Goal: Use online tool/utility: Utilize a website feature to perform a specific function

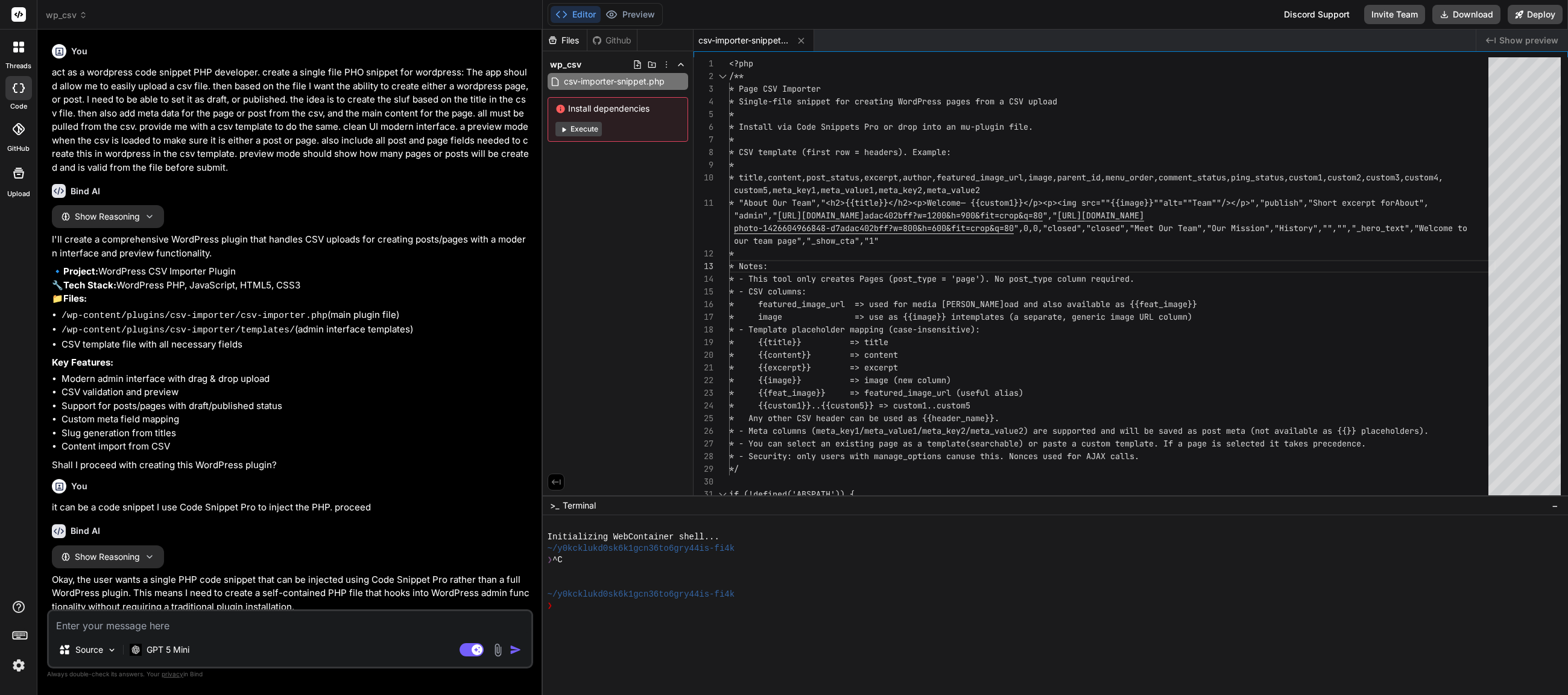
scroll to position [76, 0]
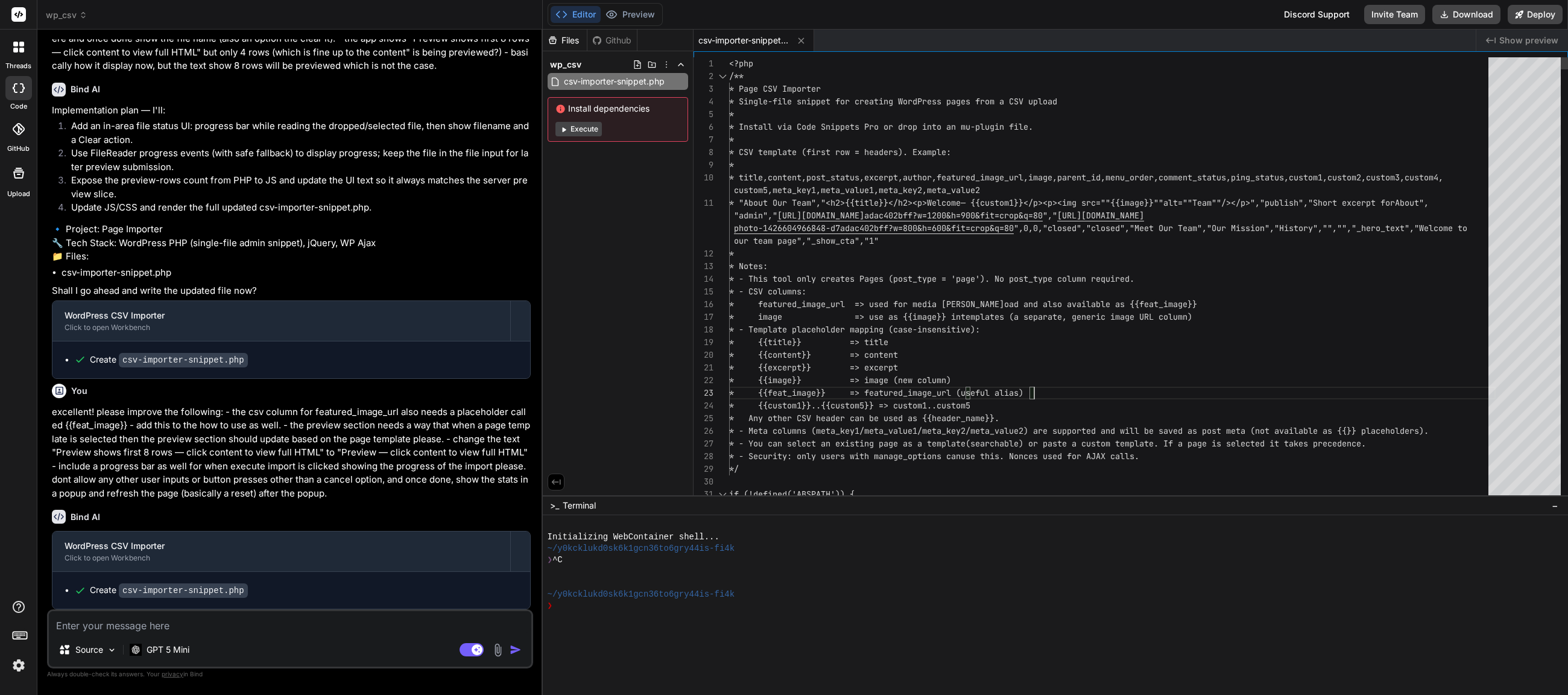
type textarea "<?php /** * Page CSV Importer * Single-file snippet for creating WordPress page…"
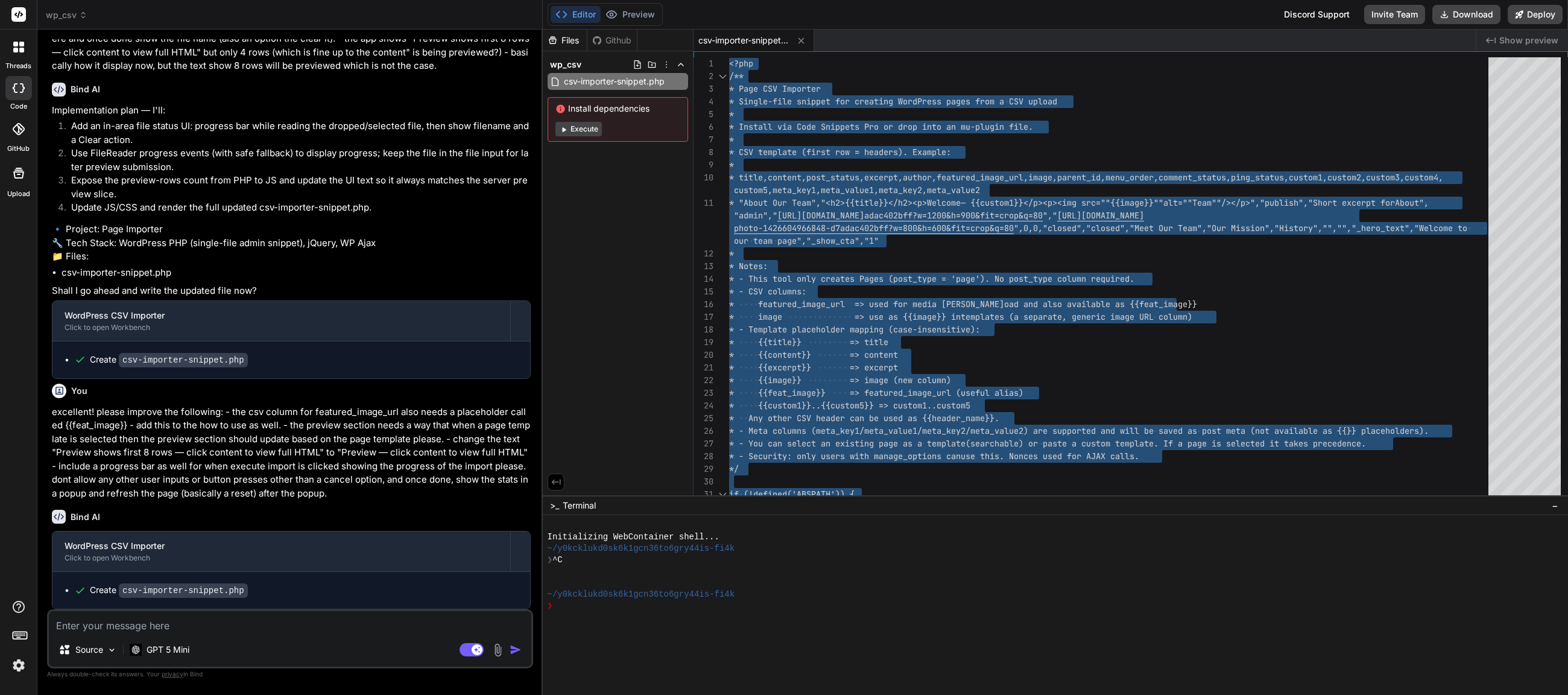
click at [57, 10] on span "wp_csv" at bounding box center [67, 15] width 42 height 12
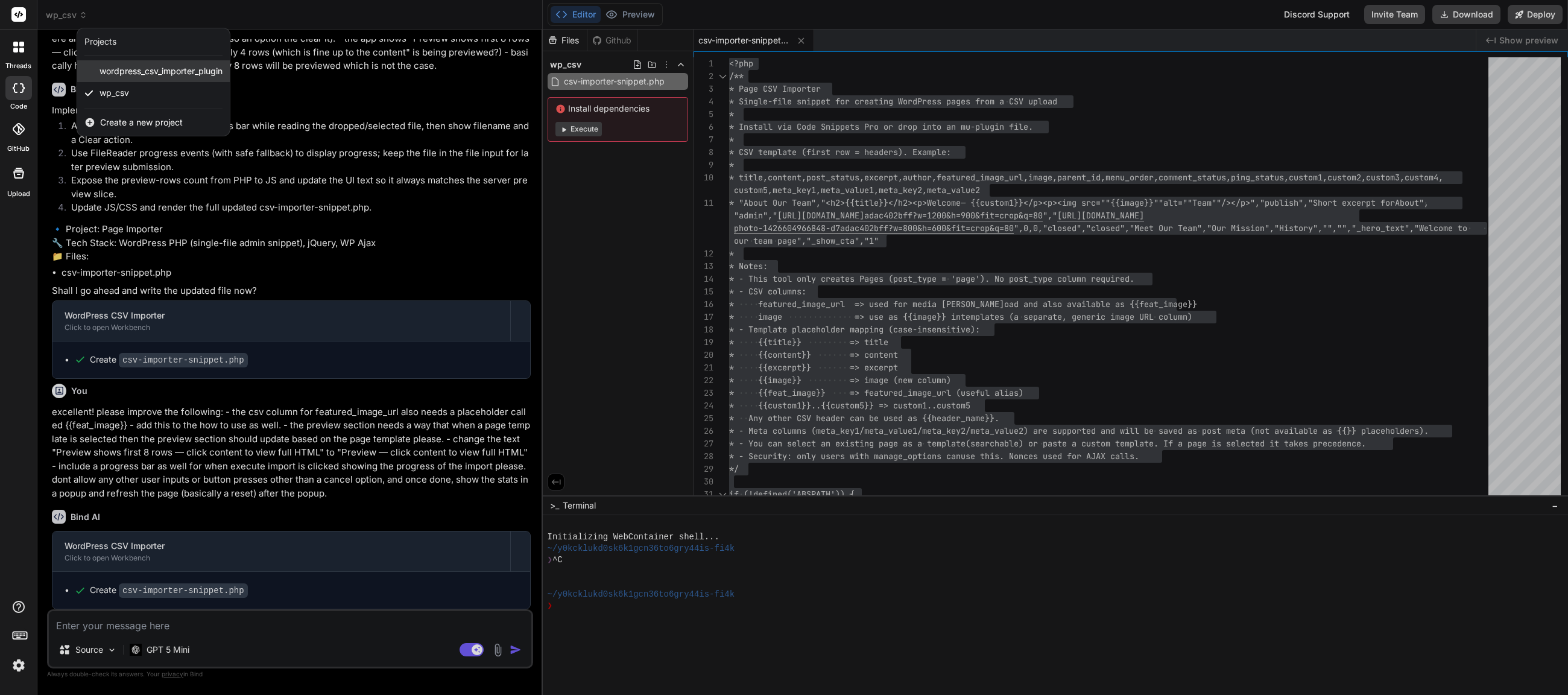
click at [149, 68] on span "wordpress_csv_importer_plugin" at bounding box center [160, 71] width 123 height 12
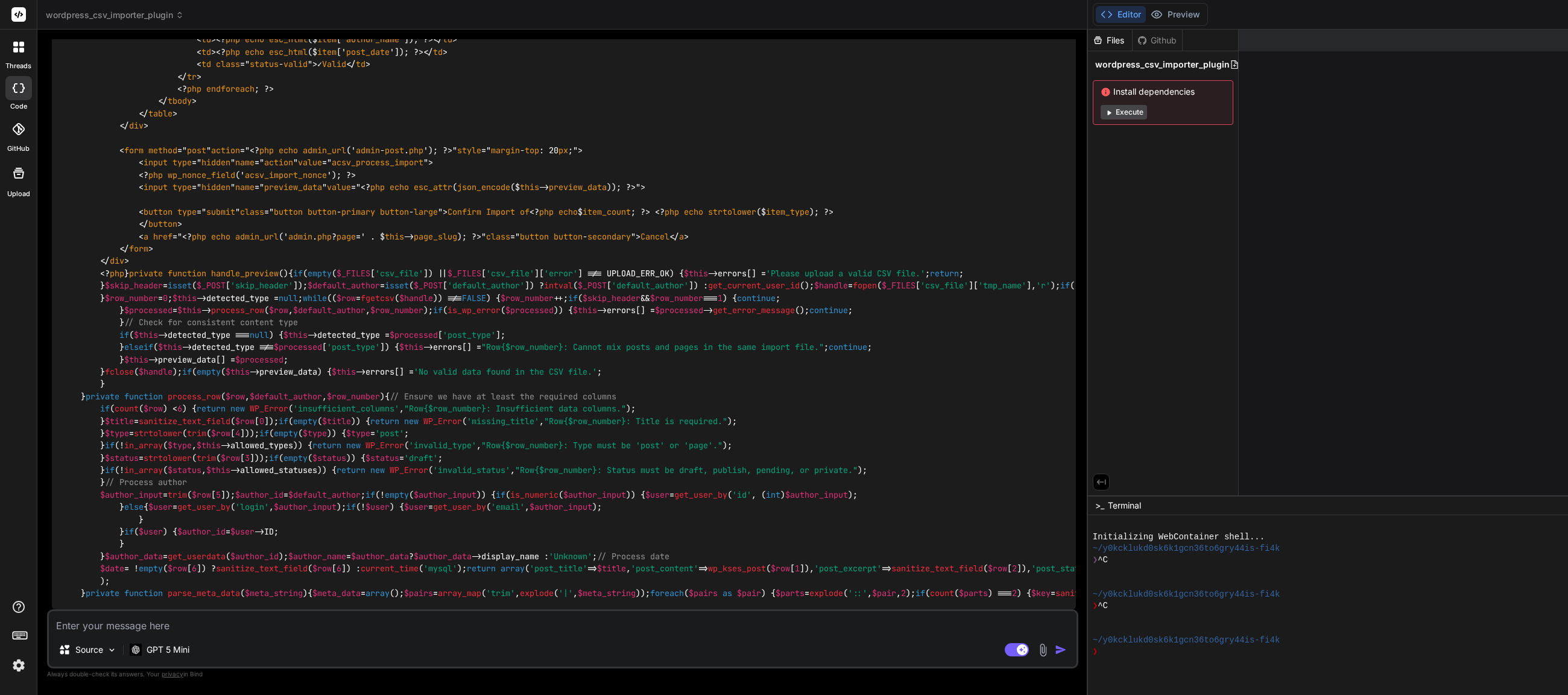
scroll to position [6427, 0]
click at [1230, 64] on icon at bounding box center [1235, 64] width 10 height 10
click at [1230, 65] on icon at bounding box center [1235, 64] width 10 height 10
click at [1095, 65] on span "wordpress_csv_importer_plugin" at bounding box center [1162, 64] width 134 height 12
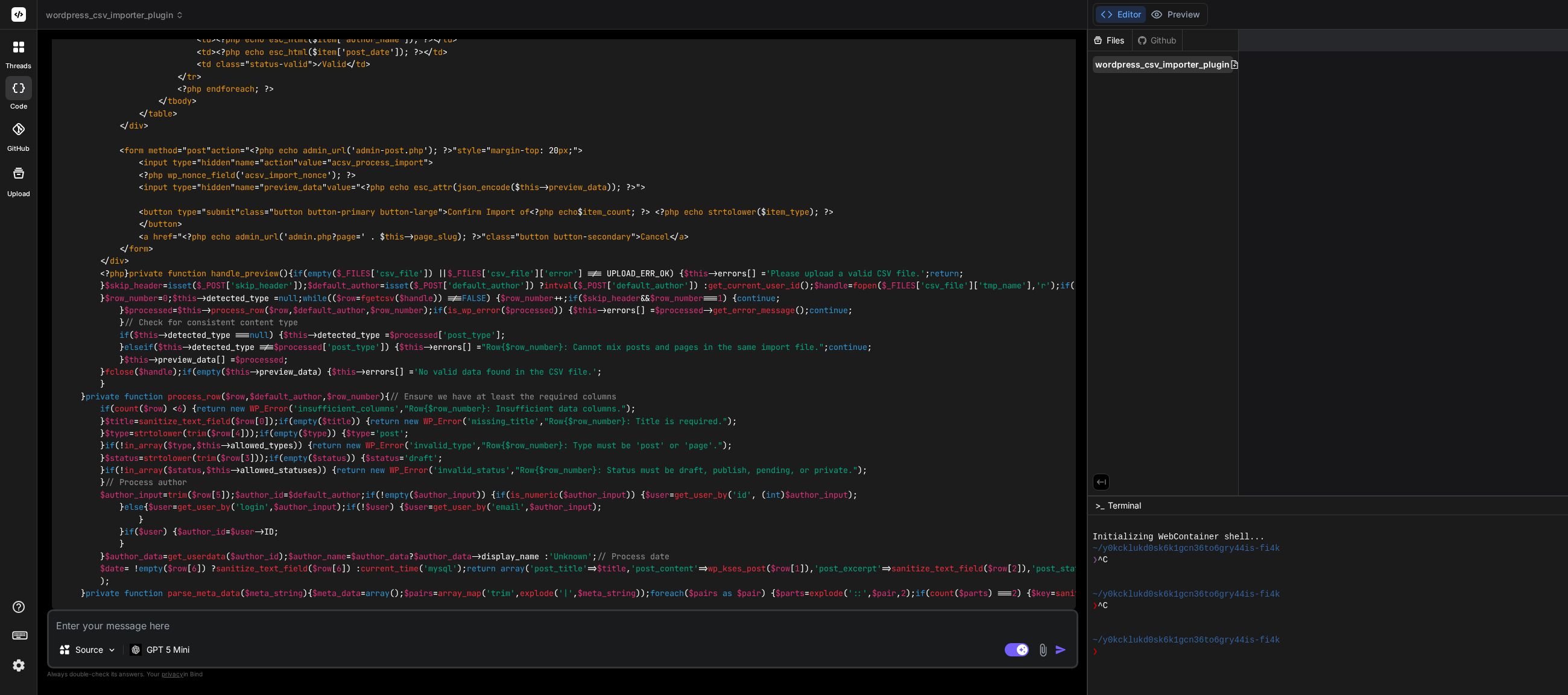
click at [1095, 64] on span "wordpress_csv_importer_plugin" at bounding box center [1162, 64] width 134 height 12
click at [1133, 38] on div "Github" at bounding box center [1157, 40] width 49 height 12
click at [1088, 38] on div "Files" at bounding box center [1109, 40] width 44 height 12
click at [1097, 481] on icon at bounding box center [1101, 482] width 9 height 5
click at [1094, 481] on icon at bounding box center [1099, 482] width 9 height 5
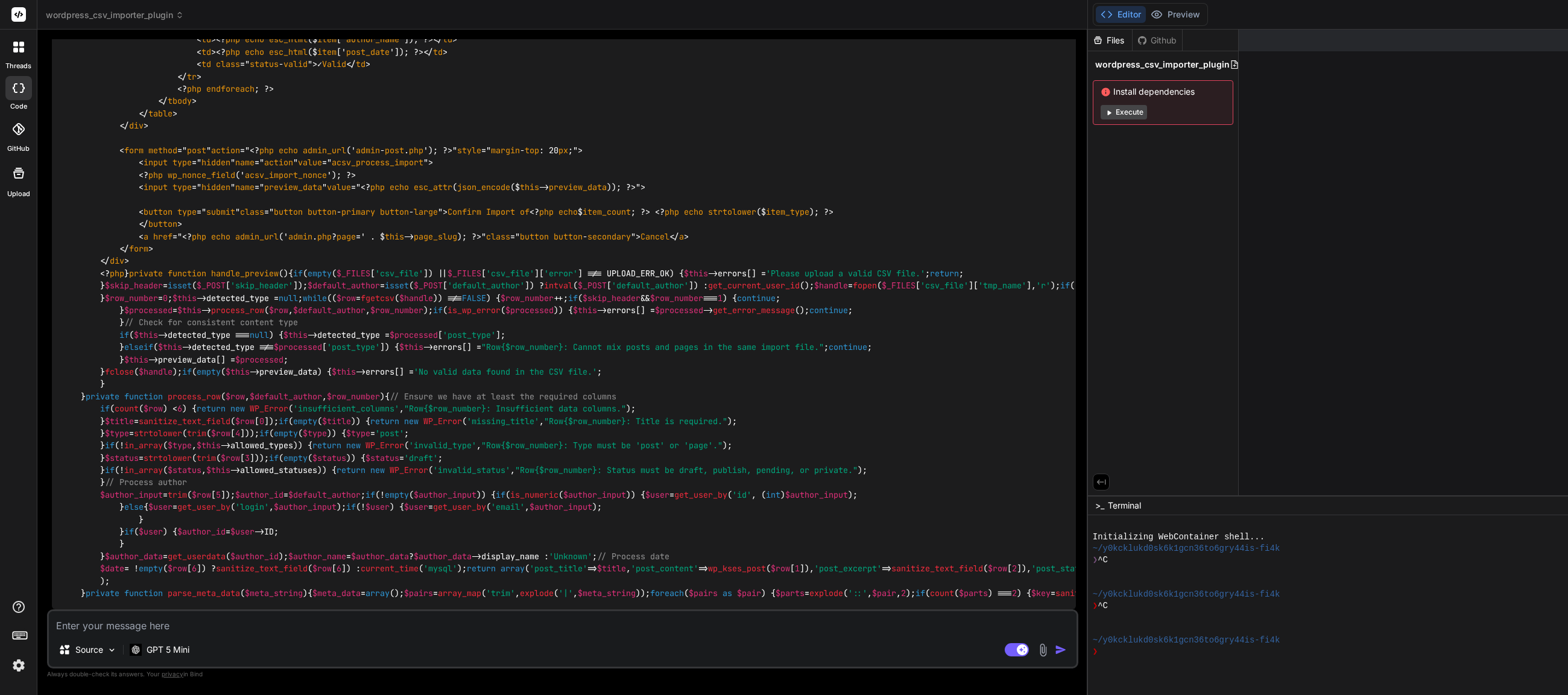
drag, startPoint x: 670, startPoint y: 64, endPoint x: 591, endPoint y: 140, distance: 109.6
click at [127, 16] on span "wordpress_csv_importer_plugin" at bounding box center [114, 15] width 138 height 12
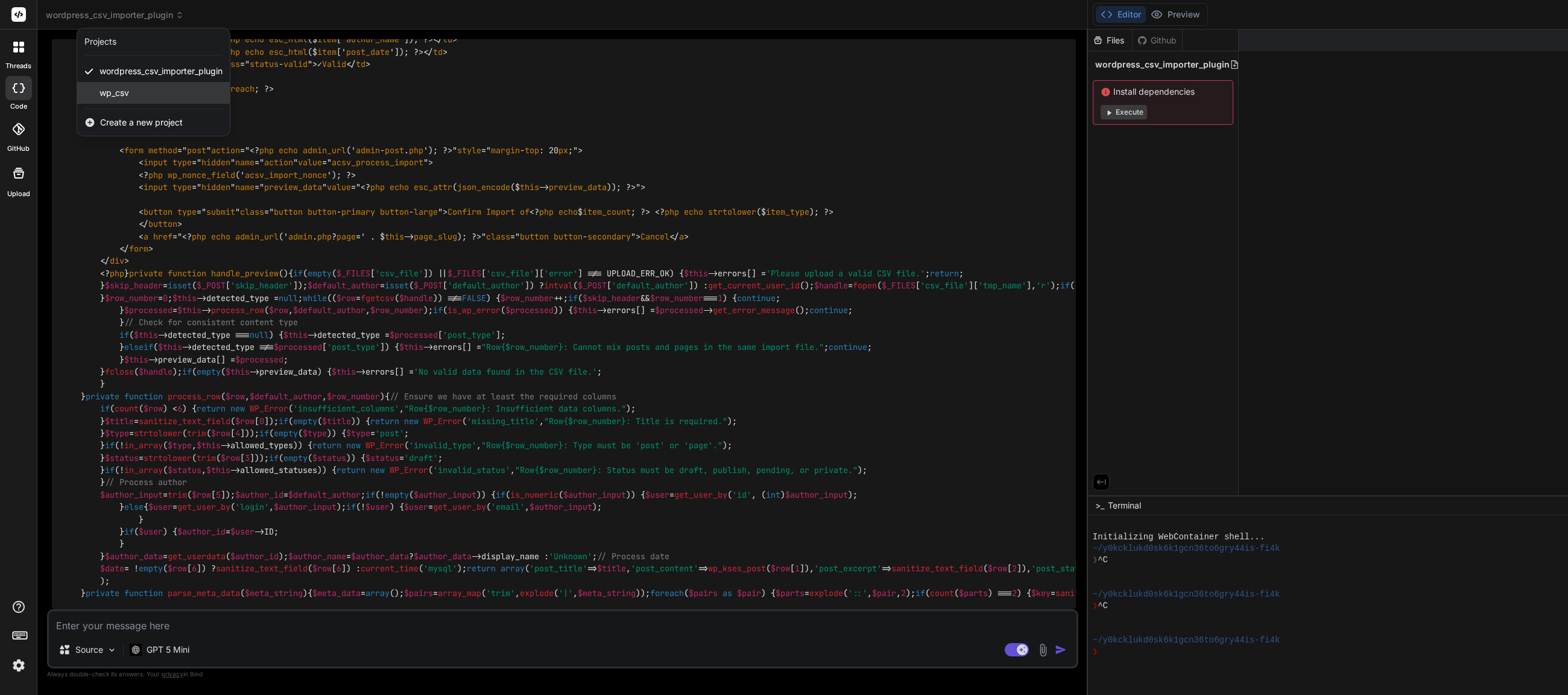
click at [153, 92] on div "wp_csv" at bounding box center [153, 93] width 153 height 22
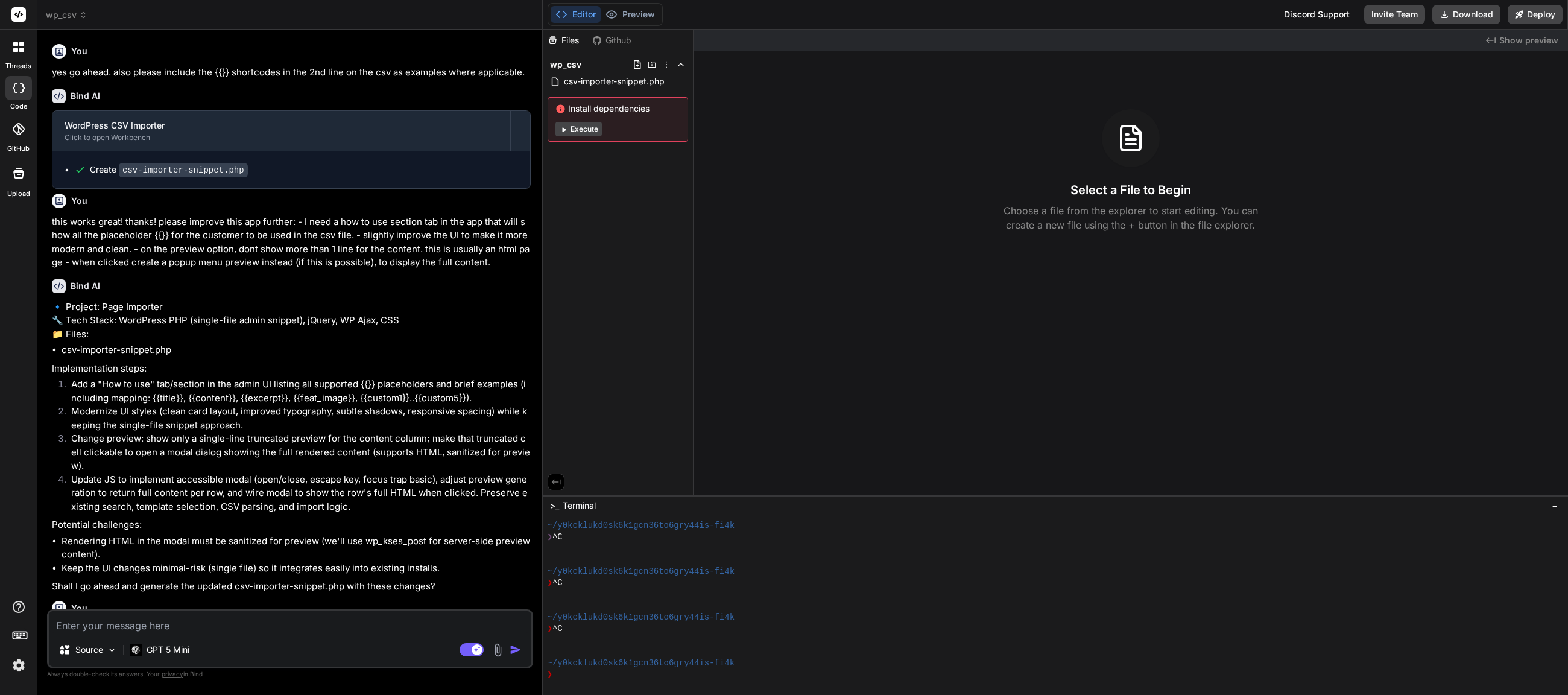
click at [69, 16] on span "wp_csv" at bounding box center [67, 15] width 42 height 12
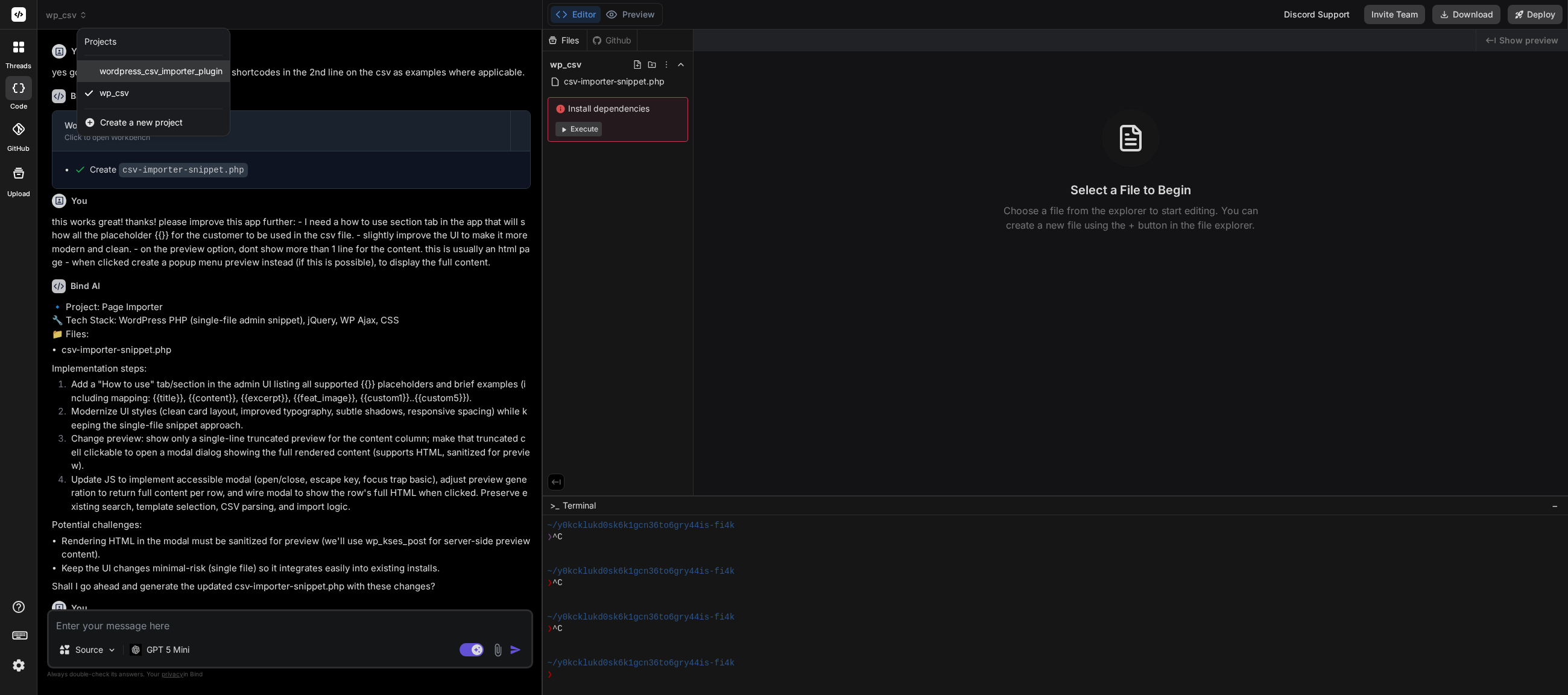
click at [145, 76] on span "wordpress_csv_importer_plugin" at bounding box center [160, 71] width 123 height 12
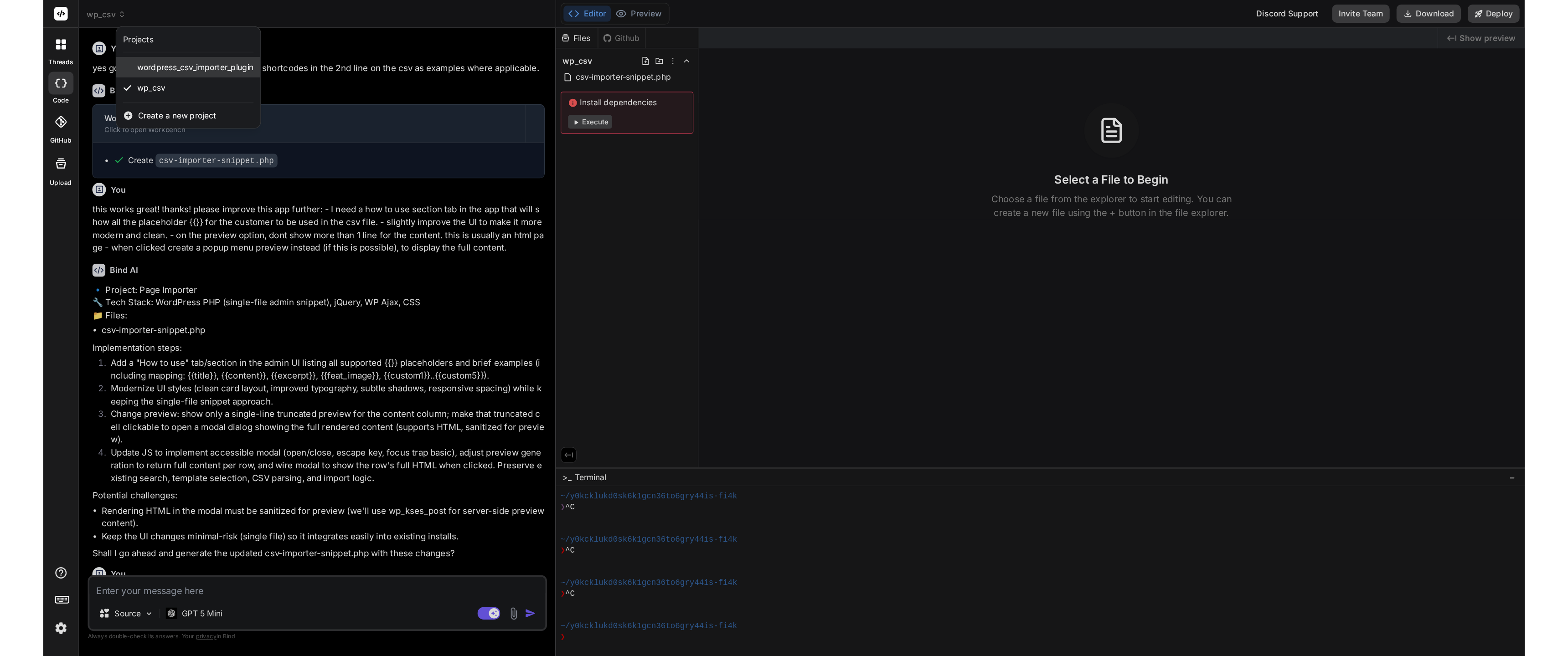
scroll to position [52, 0]
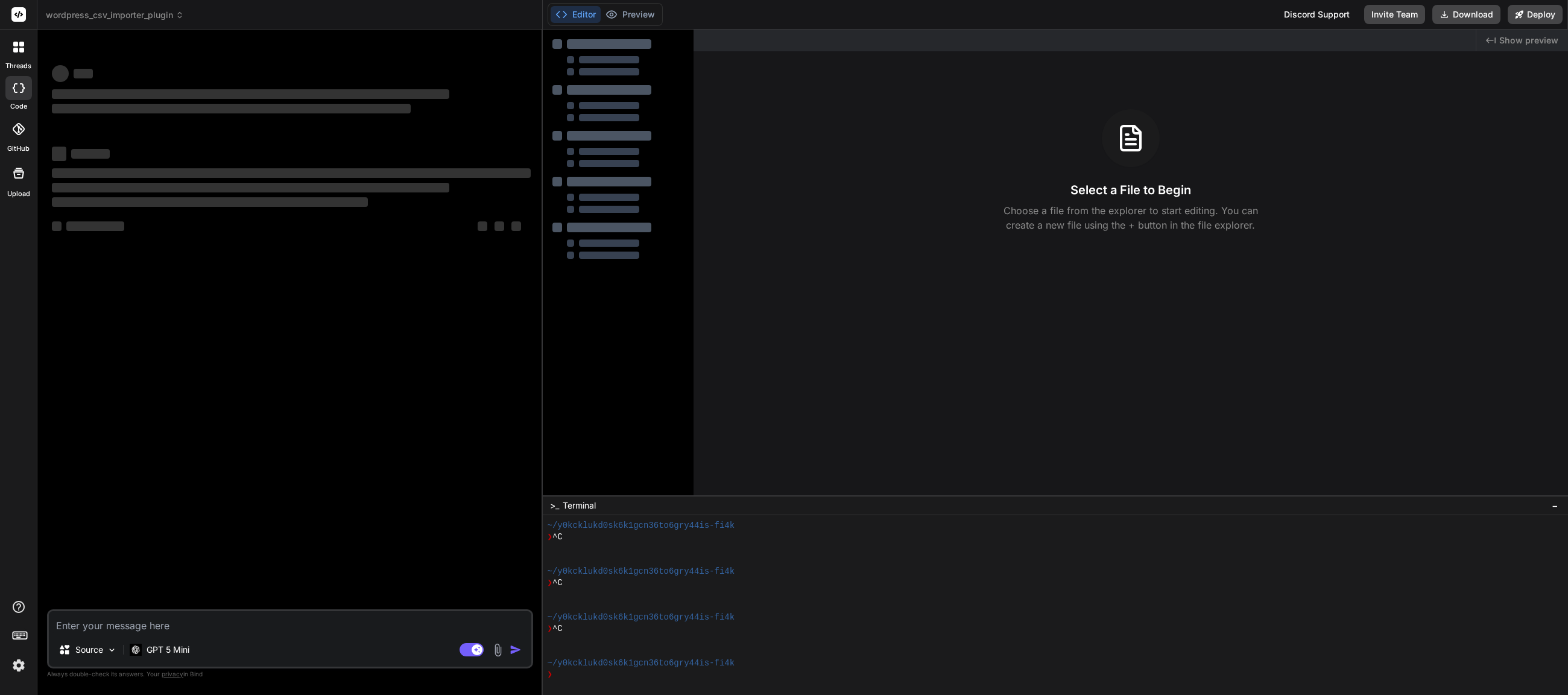
type textarea "x"
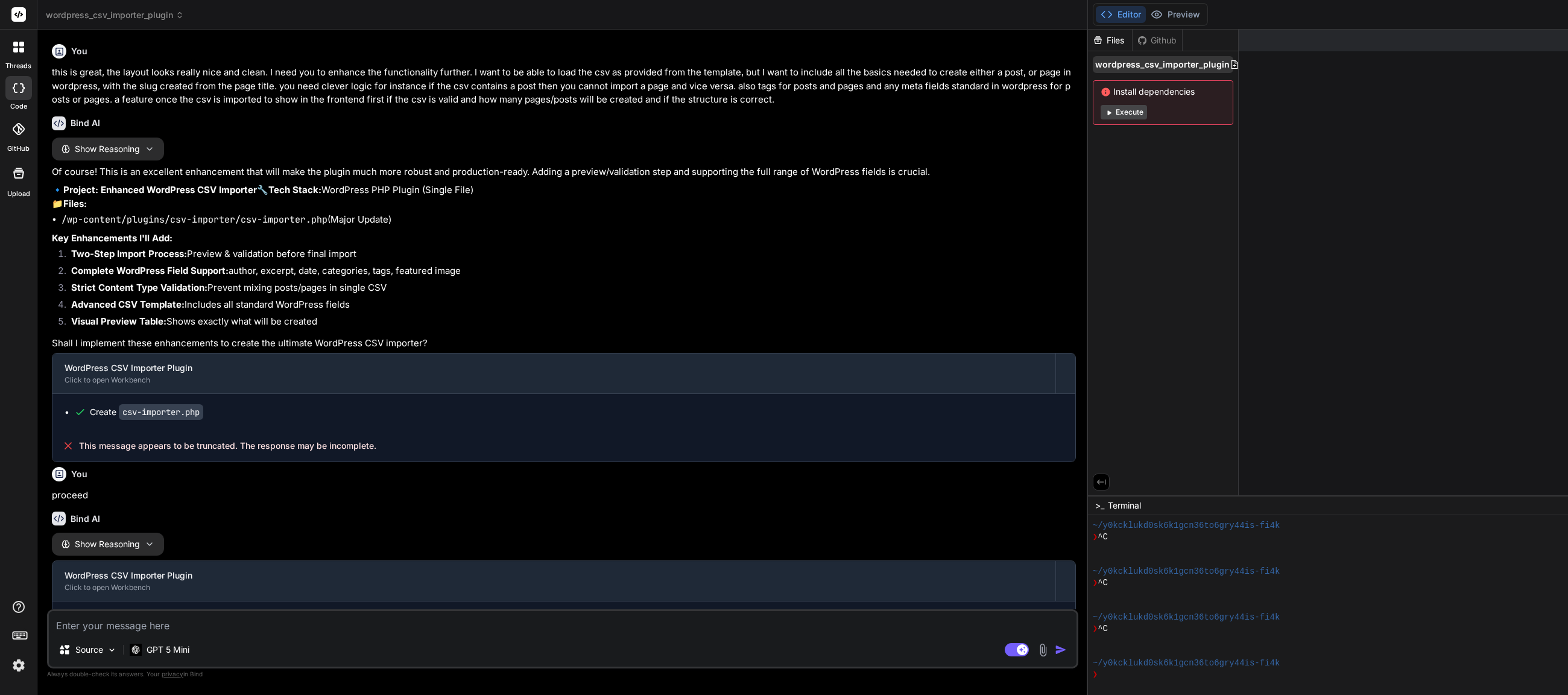
click at [1095, 64] on span "wordpress_csv_importer_plugin" at bounding box center [1162, 64] width 134 height 12
click at [1230, 60] on icon at bounding box center [1235, 64] width 10 height 10
type input "test"
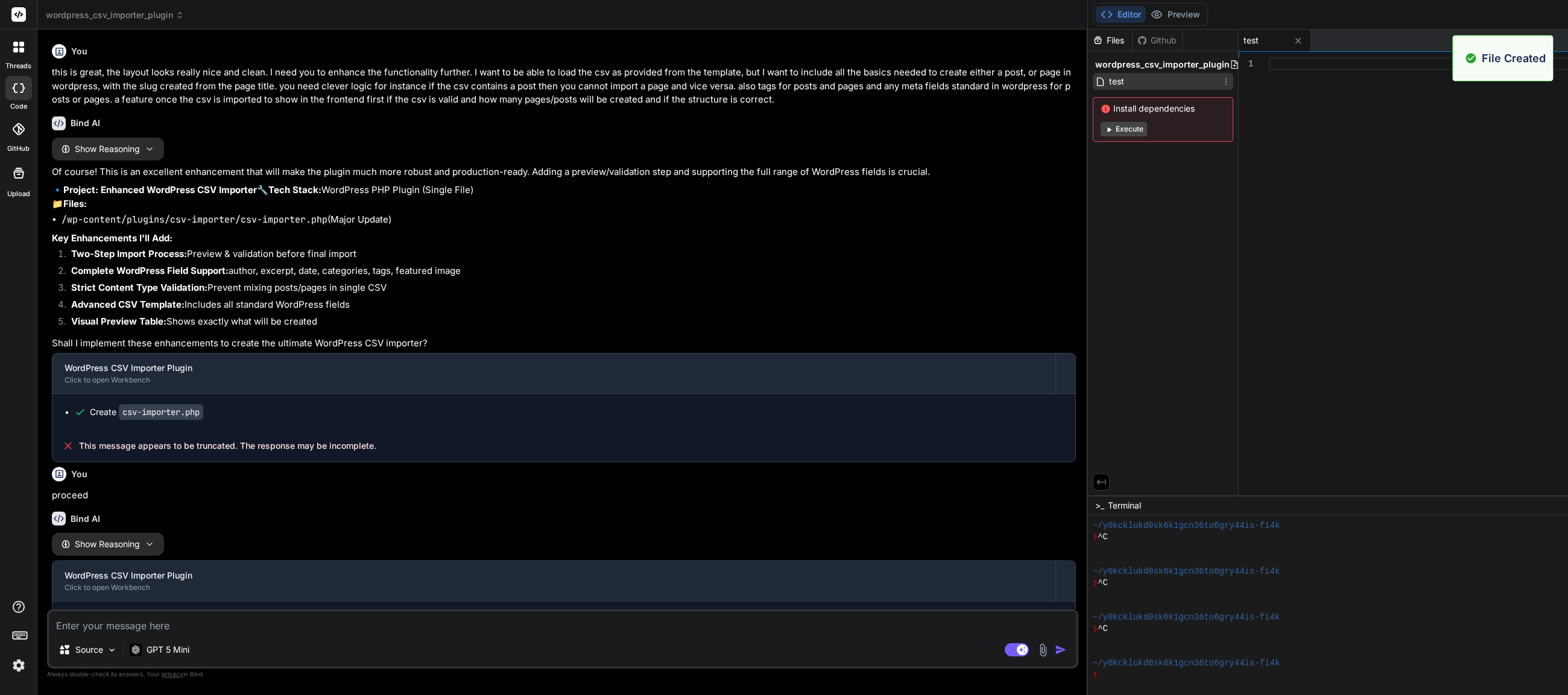
click at [1221, 84] on icon at bounding box center [1226, 82] width 10 height 10
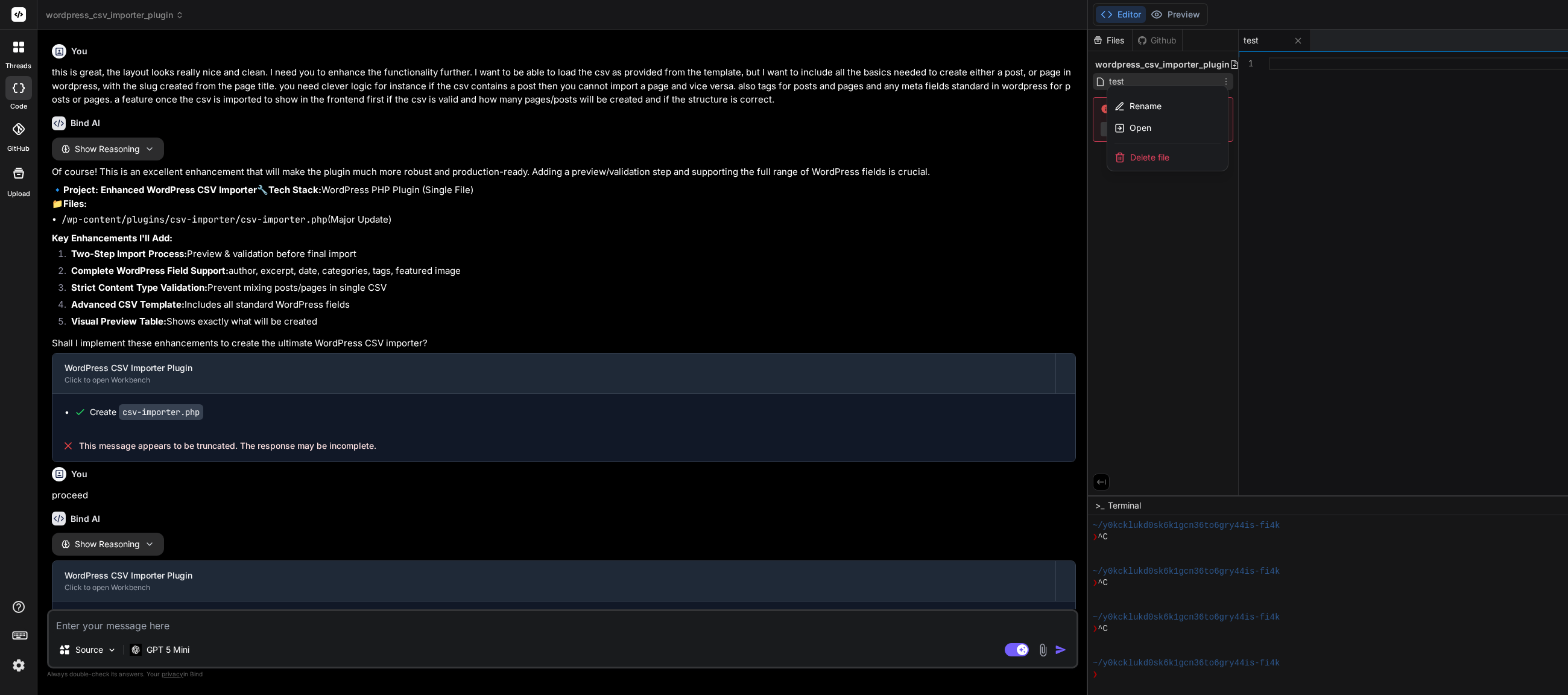
drag, startPoint x: 693, startPoint y: 36, endPoint x: 730, endPoint y: 38, distance: 37.1
click at [1239, 38] on div "test" at bounding box center [1275, 40] width 73 height 22
click at [1221, 77] on icon at bounding box center [1226, 82] width 10 height 10
click at [1130, 159] on span "Delete file" at bounding box center [1149, 157] width 39 height 12
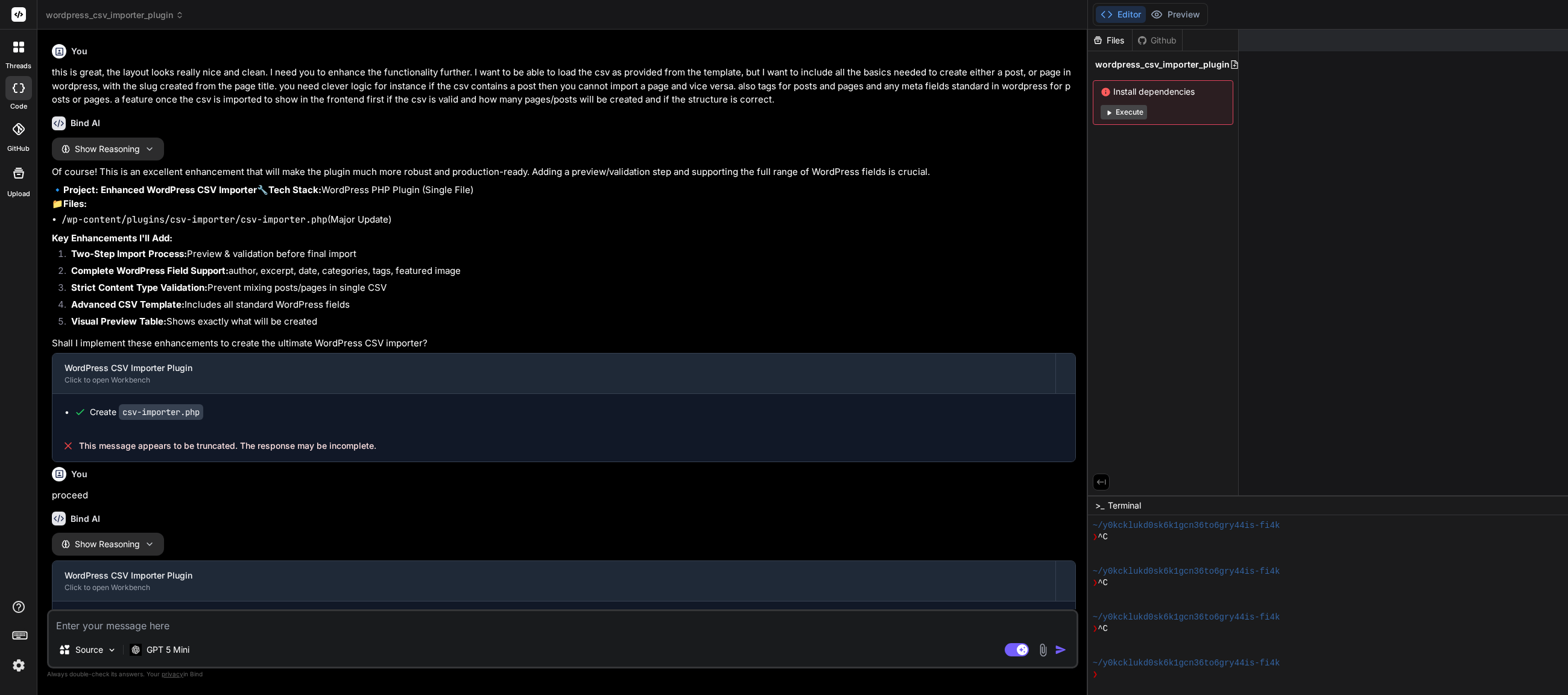
click at [1093, 38] on icon at bounding box center [1098, 40] width 10 height 10
click at [1088, 38] on div "Files" at bounding box center [1109, 40] width 44 height 12
click at [1095, 66] on span "wordpress_csv_importer_plugin" at bounding box center [1162, 64] width 134 height 12
click at [13, 88] on icon at bounding box center [15, 89] width 5 height 10
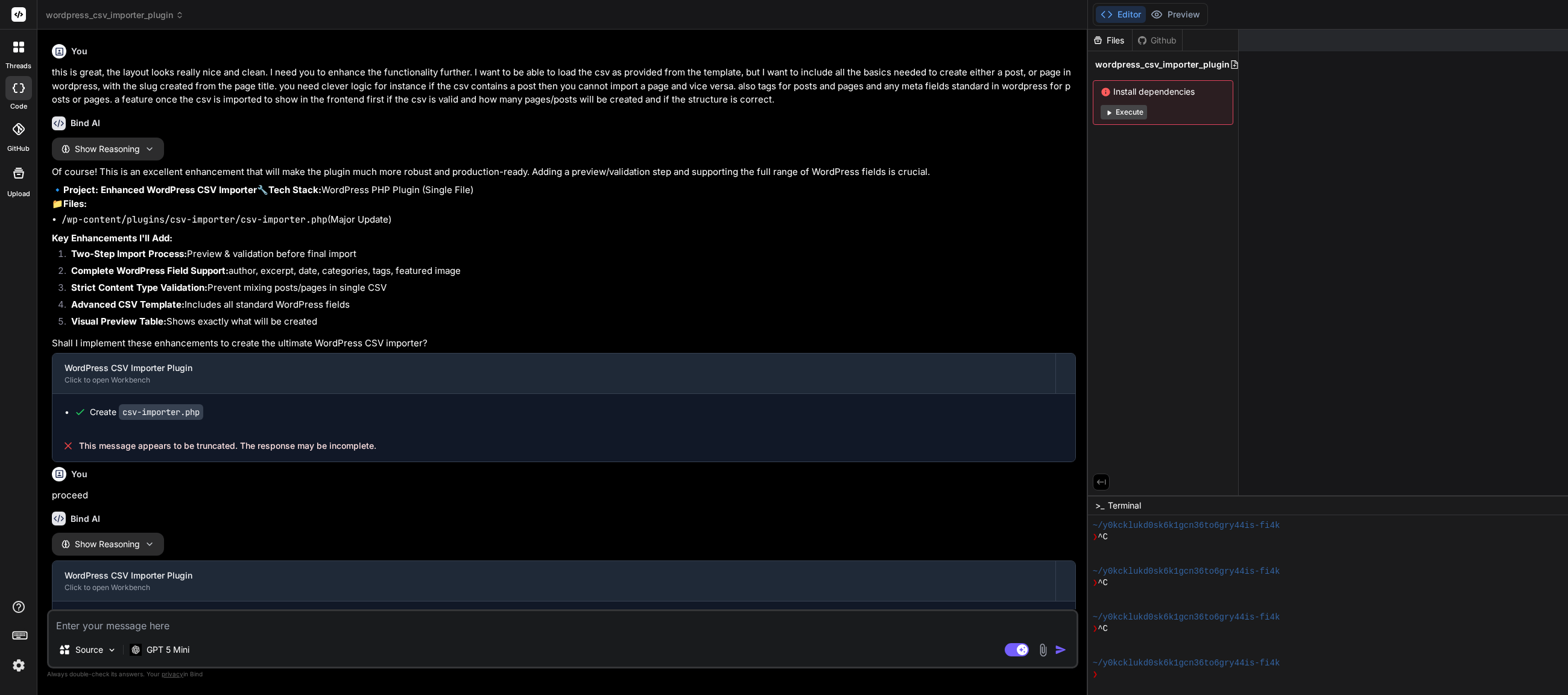
type textarea "x"
click at [102, 13] on span "wordpress_csv_importer_plugin" at bounding box center [114, 15] width 138 height 12
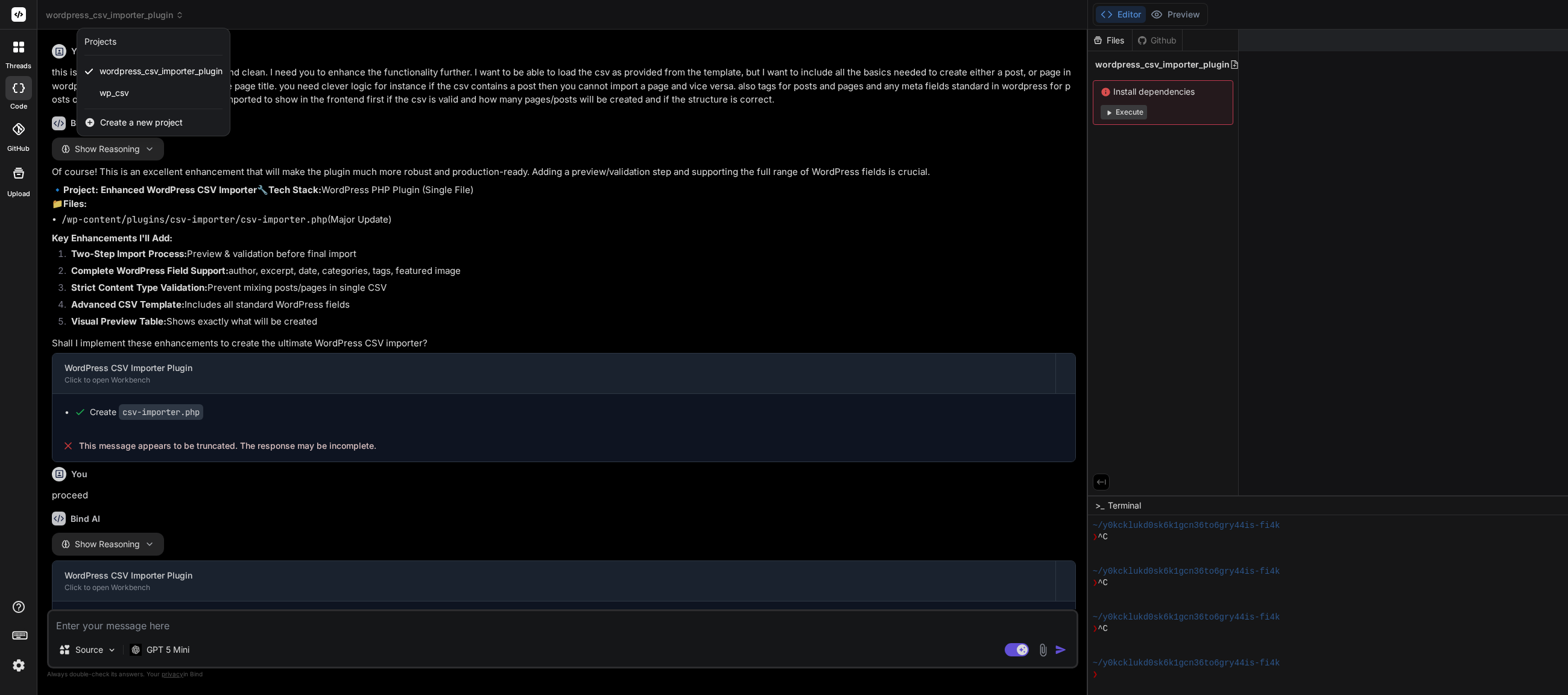
click at [127, 124] on span "Create a new project" at bounding box center [141, 122] width 83 height 12
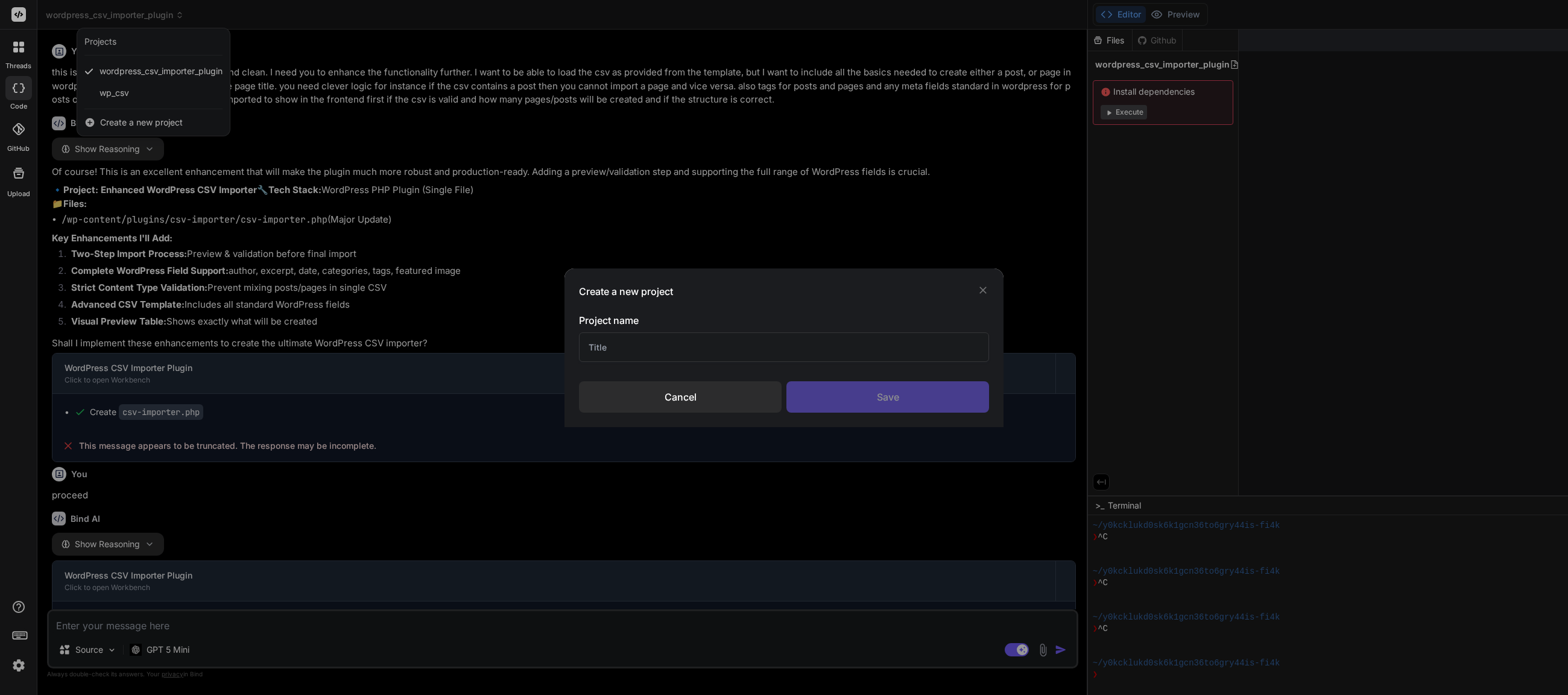
click at [637, 353] on input "text" at bounding box center [784, 347] width 410 height 29
type input "WP Modify"
click at [885, 390] on div "Save" at bounding box center [887, 397] width 203 height 32
type textarea "x"
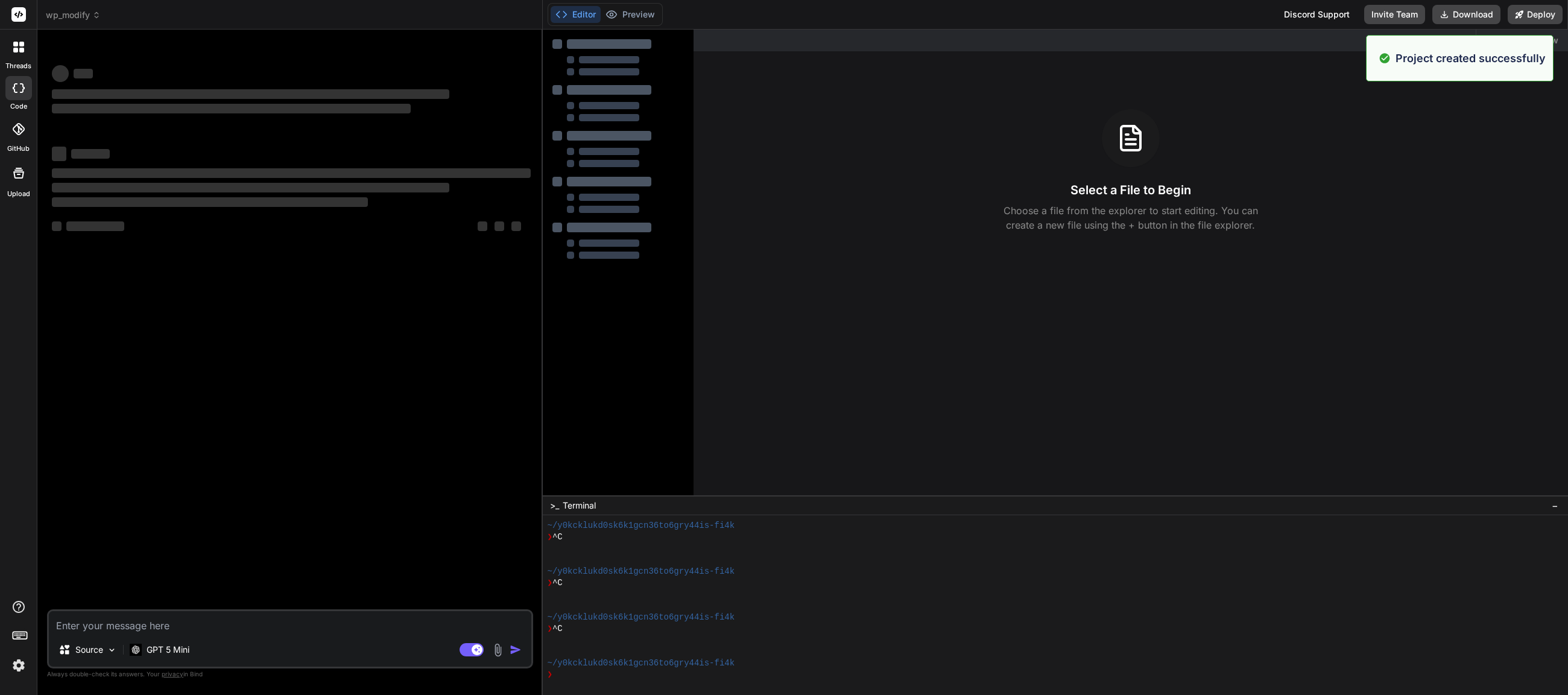
click at [124, 630] on textarea at bounding box center [290, 621] width 483 height 22
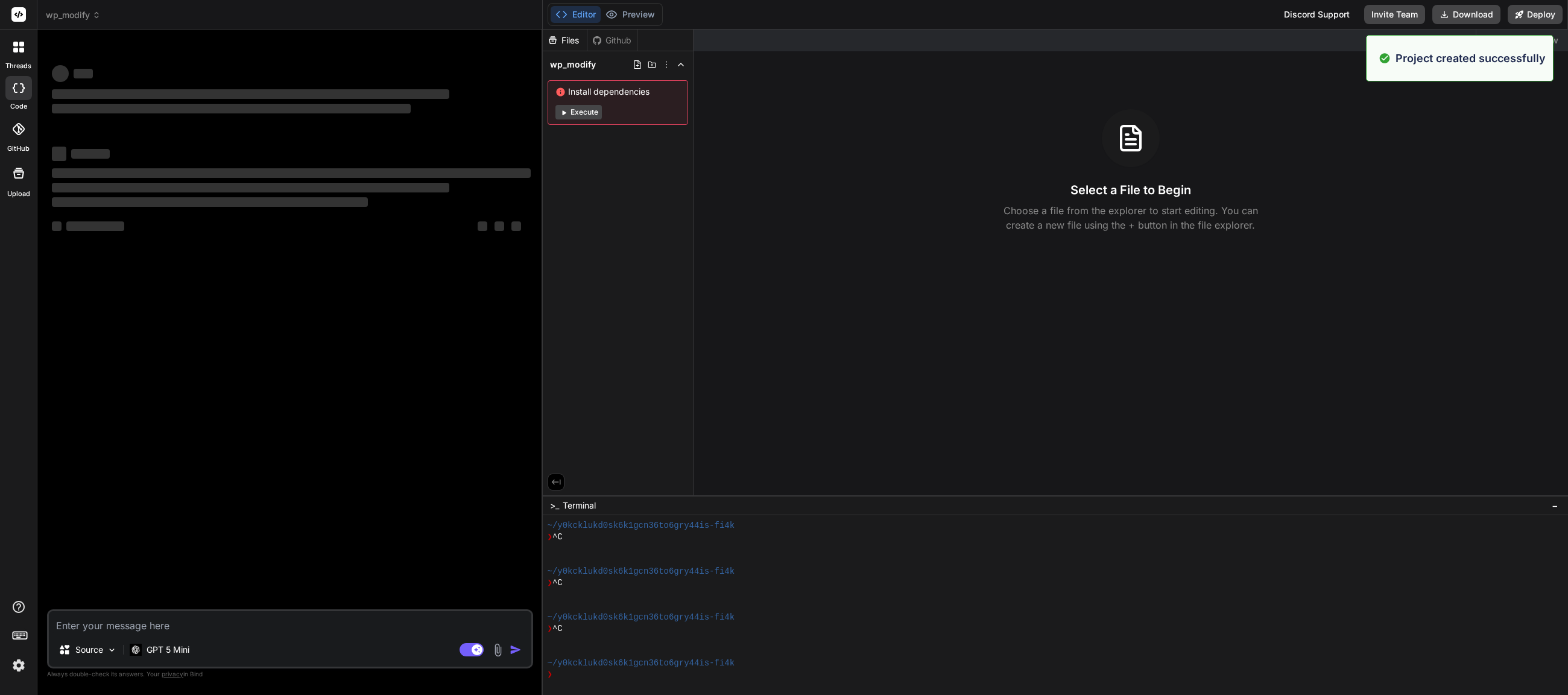
type textarea "i"
type textarea "x"
type textarea "is"
type textarea "x"
type textarea "is"
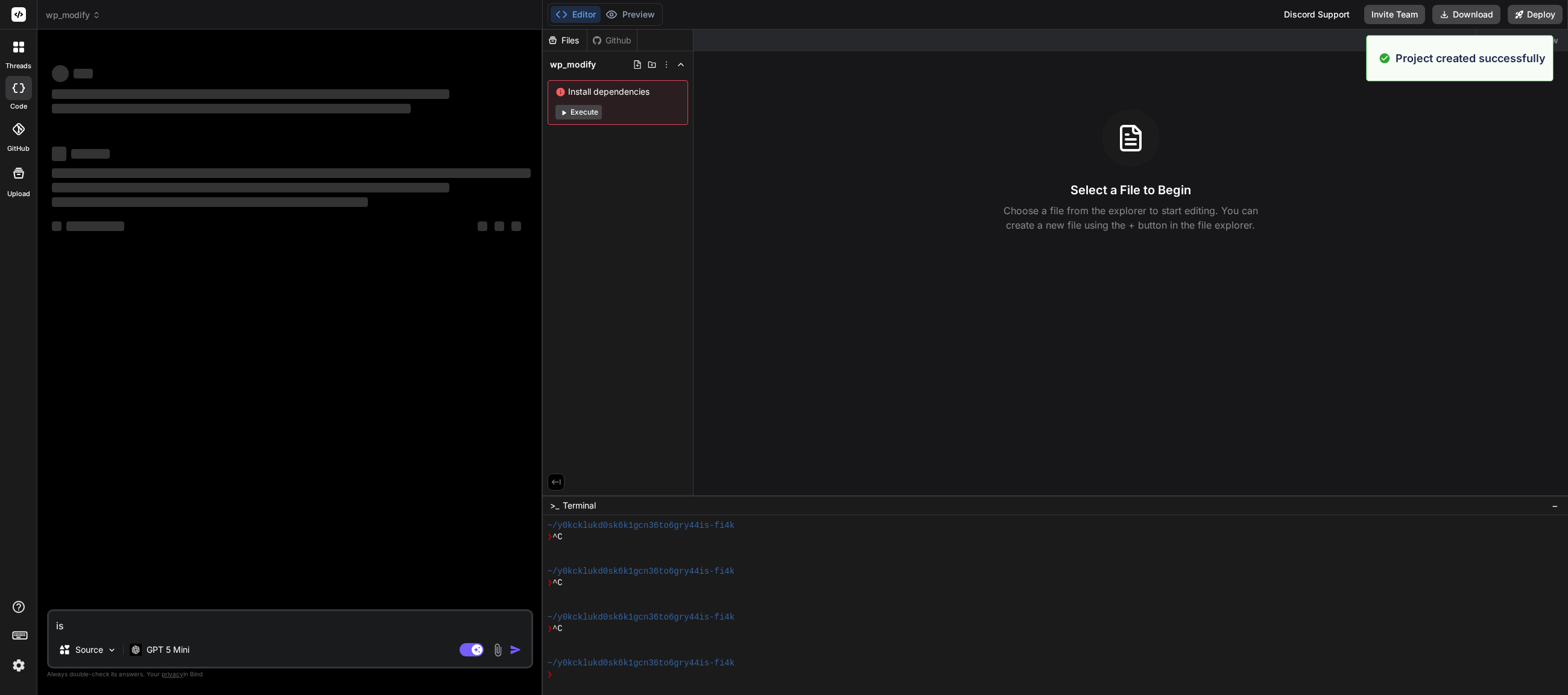
type textarea "x"
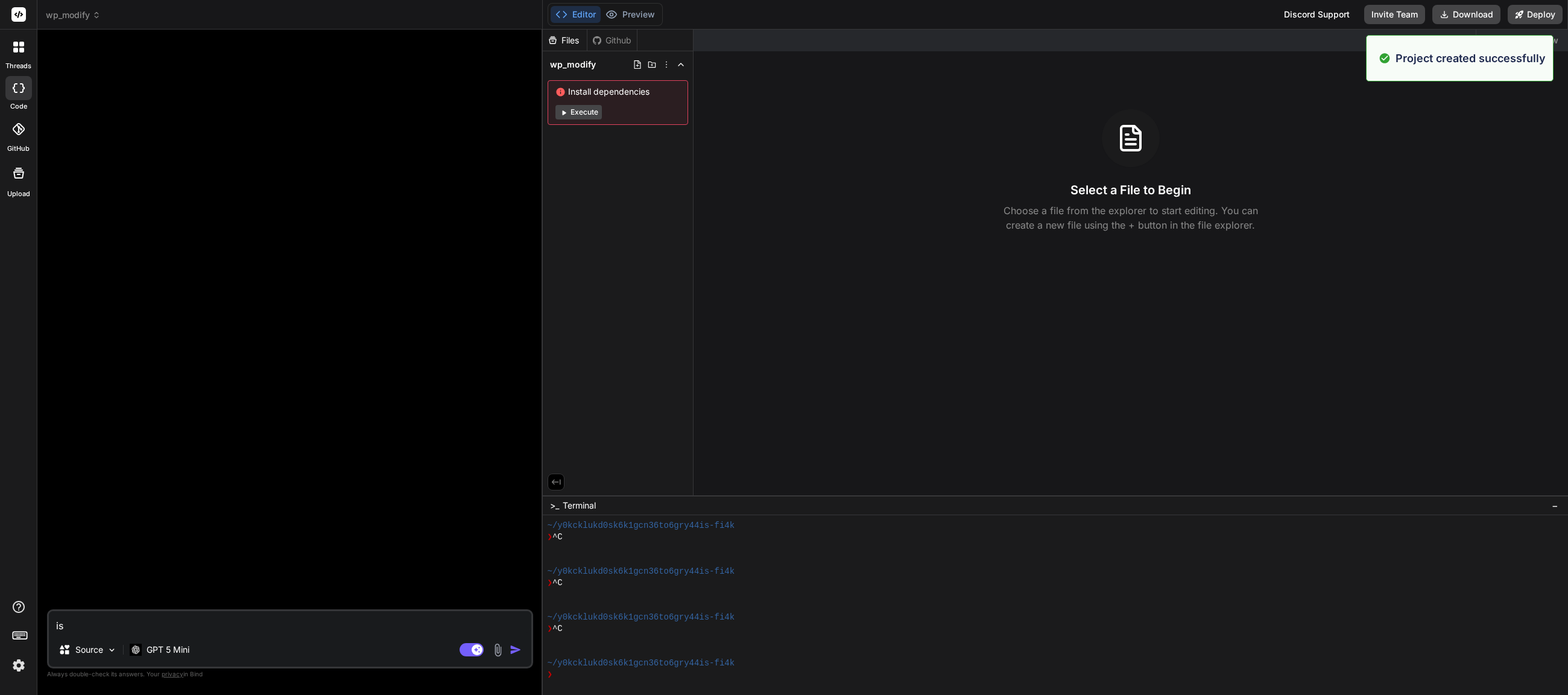
type textarea "is i"
type textarea "x"
type textarea "is it"
type textarea "x"
type textarea "is it"
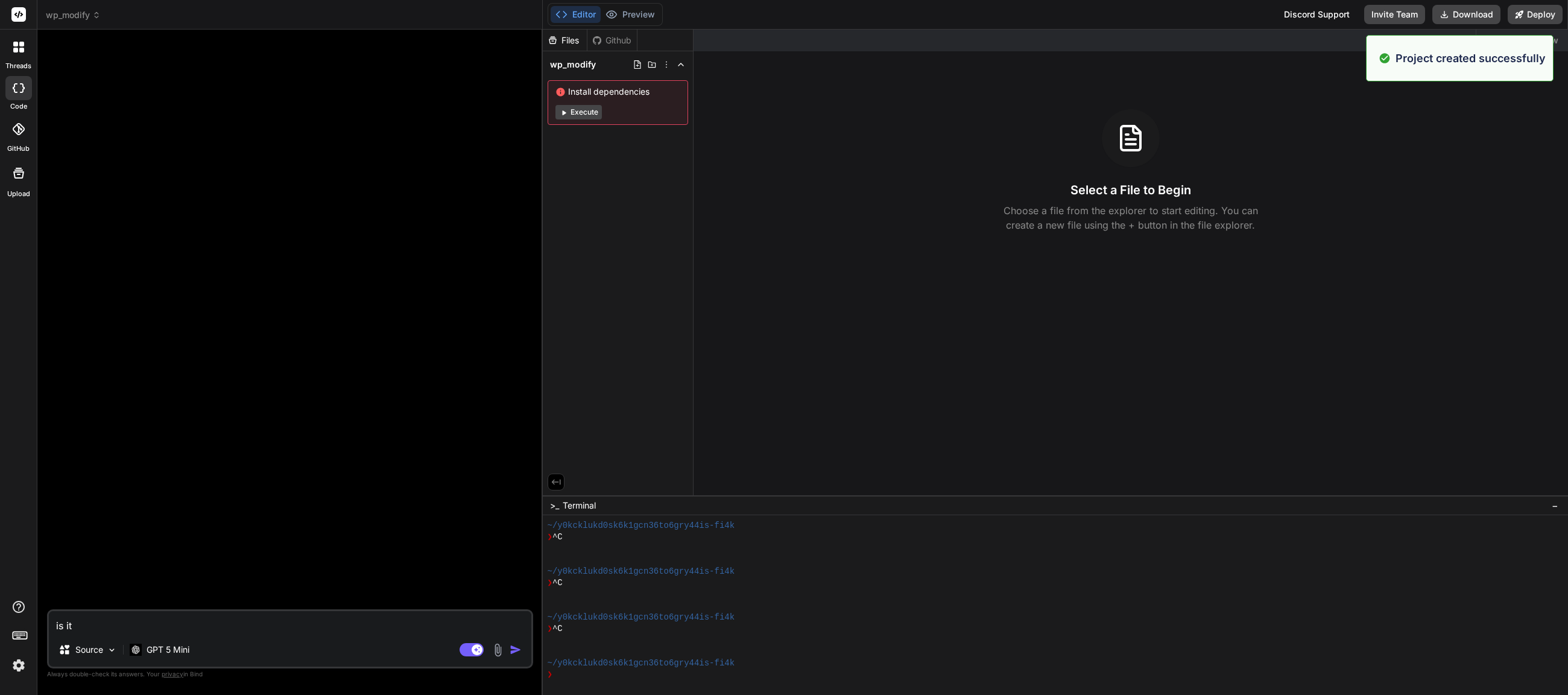
type textarea "x"
type textarea "is it p"
type textarea "x"
type textarea "is it po"
type textarea "x"
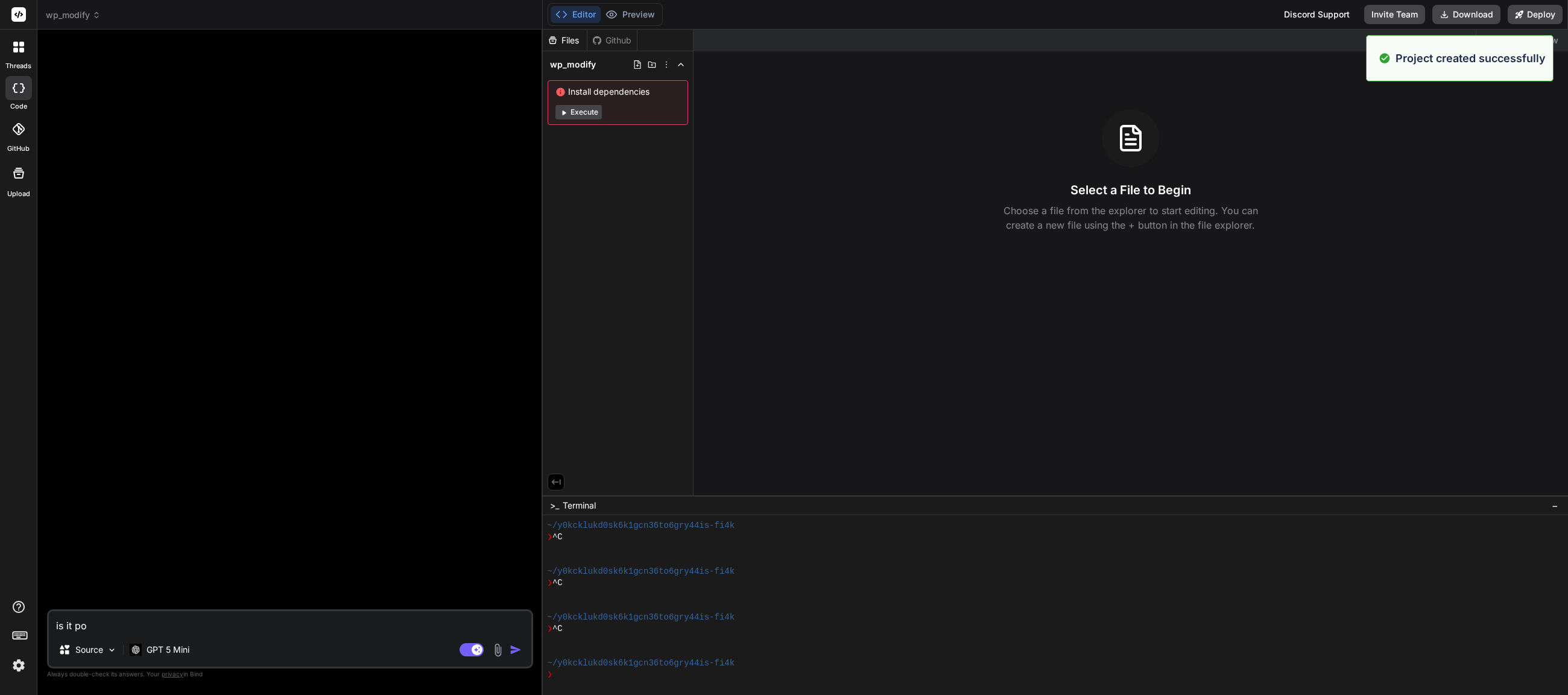
type textarea "is it pos"
type textarea "x"
type textarea "is it poss"
type textarea "x"
type textarea "is it possi"
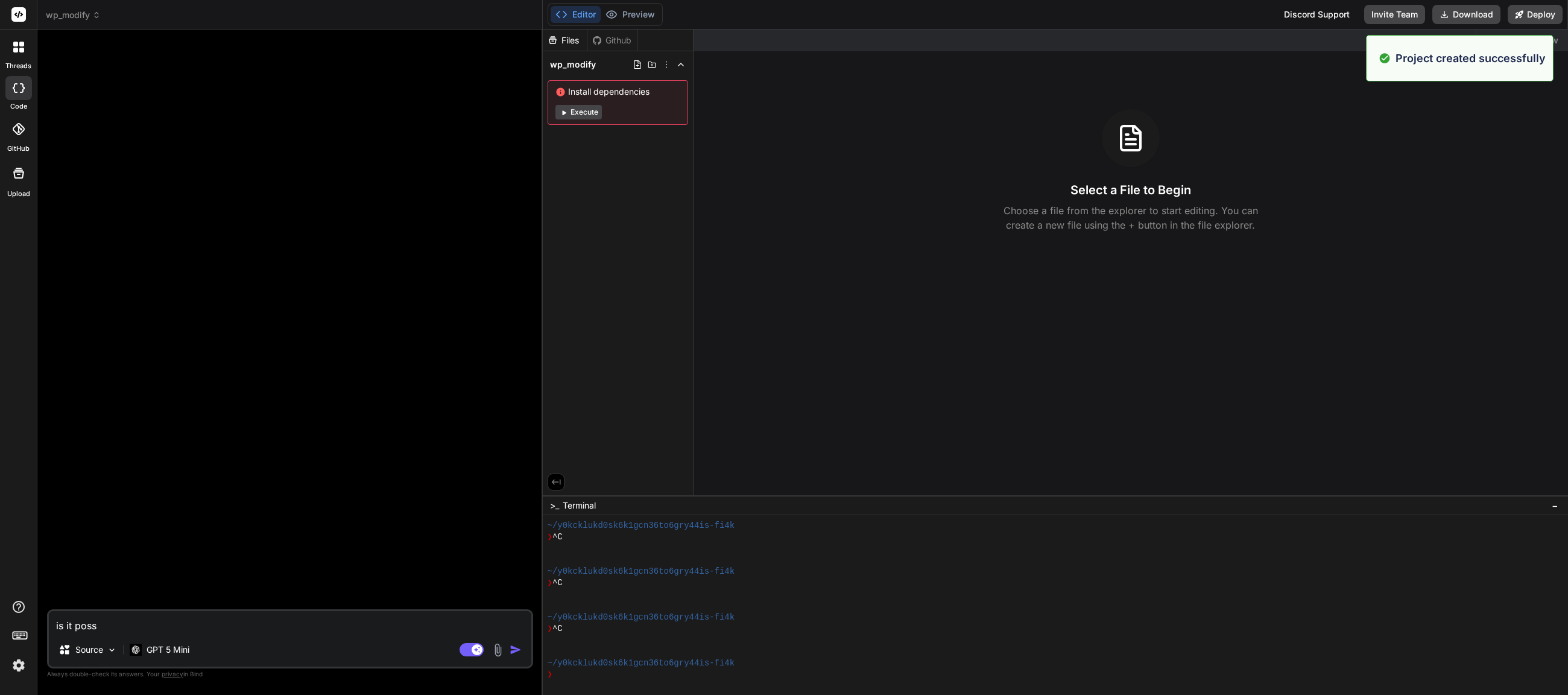
type textarea "x"
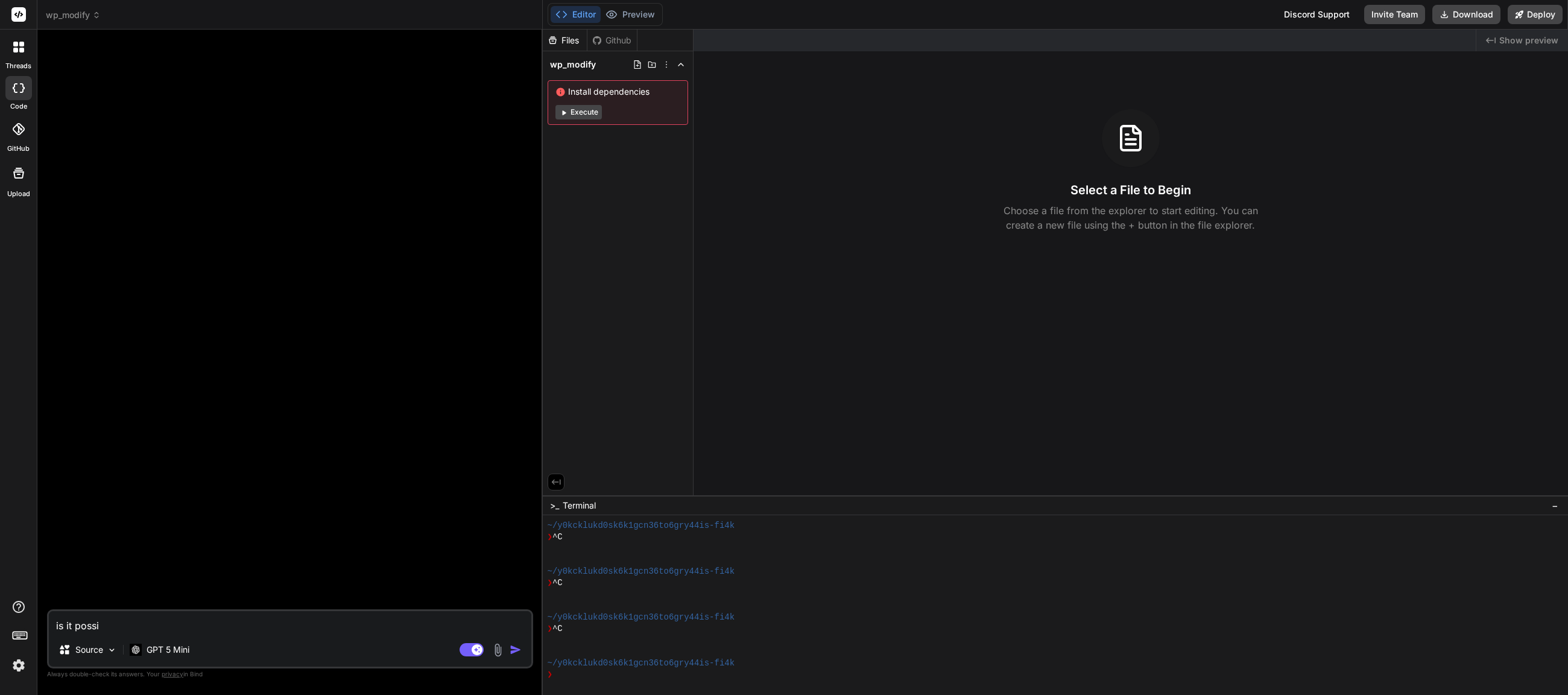
type textarea "is it possib"
type textarea "x"
type textarea "is it possibl"
type textarea "x"
type textarea "is it possible"
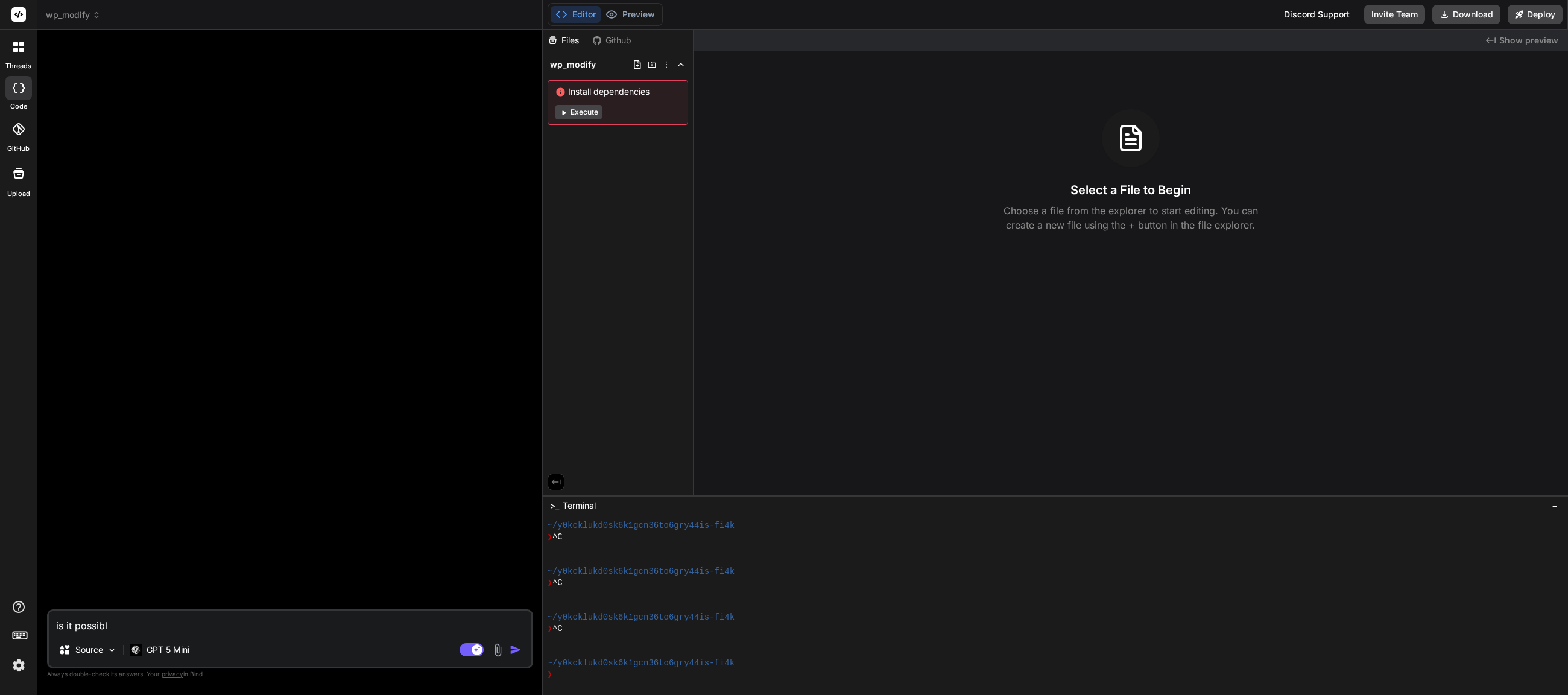
type textarea "x"
type textarea "is it possible"
type textarea "x"
type textarea "is it possible m"
type textarea "x"
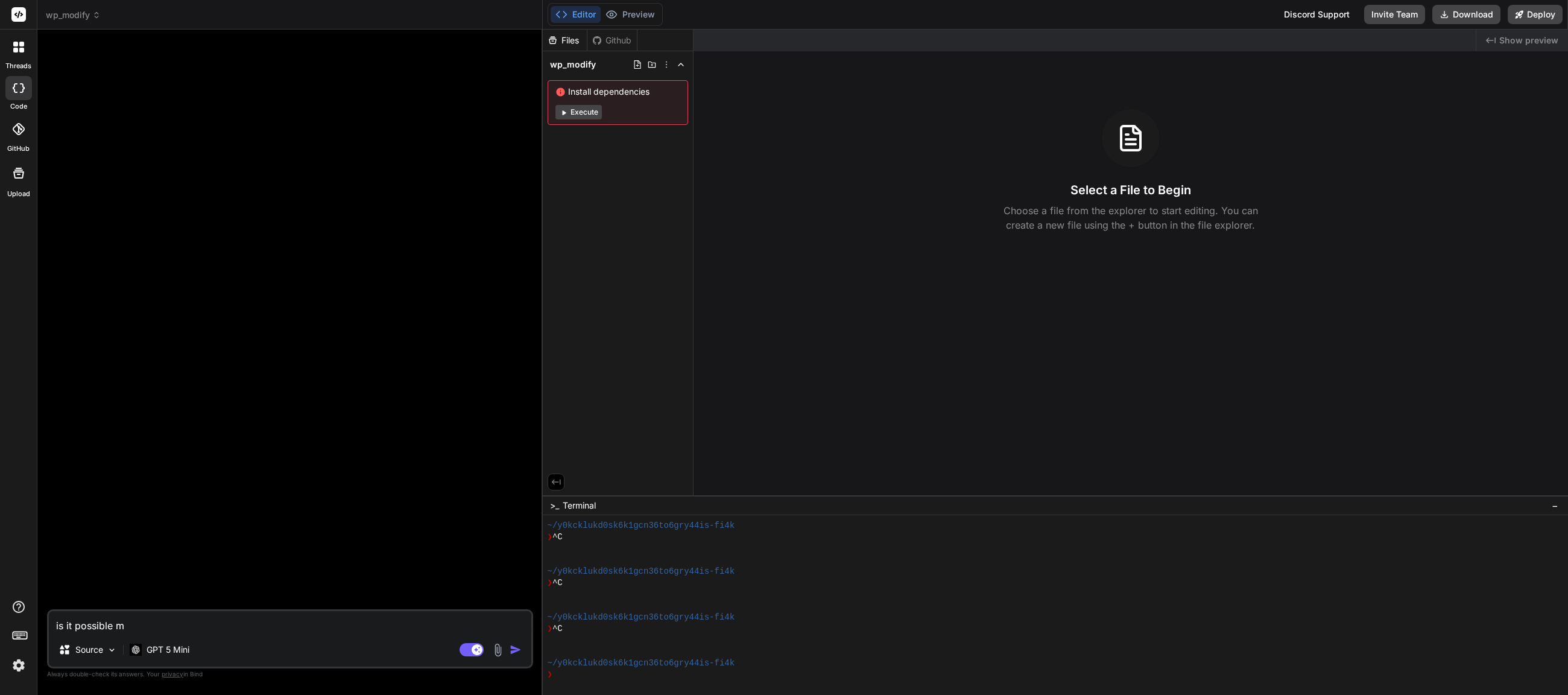
type textarea "is it possible"
type textarea "x"
type textarea "is it possible t"
type textarea "x"
type textarea "is it possible to"
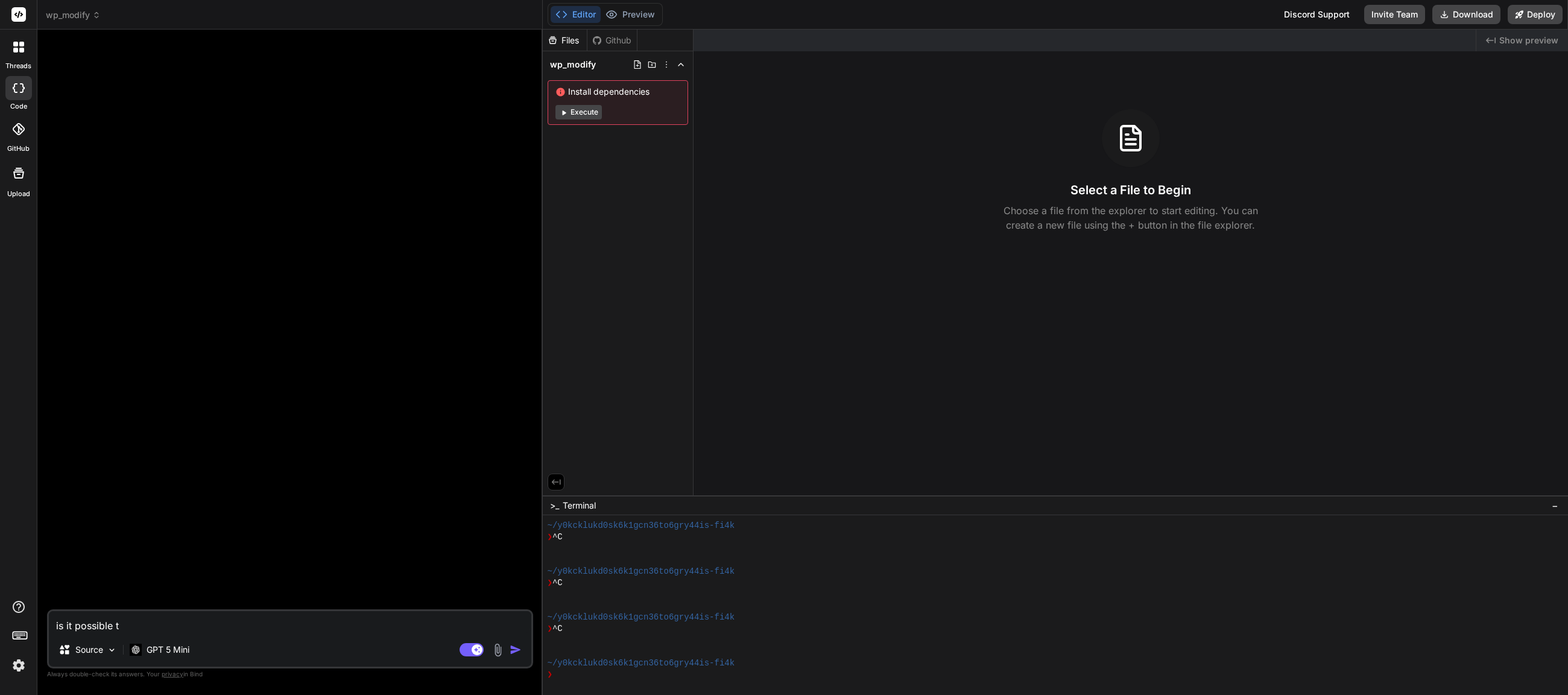
type textarea "x"
type textarea "is it possible to"
type textarea "x"
type textarea "is it possible to m"
type textarea "x"
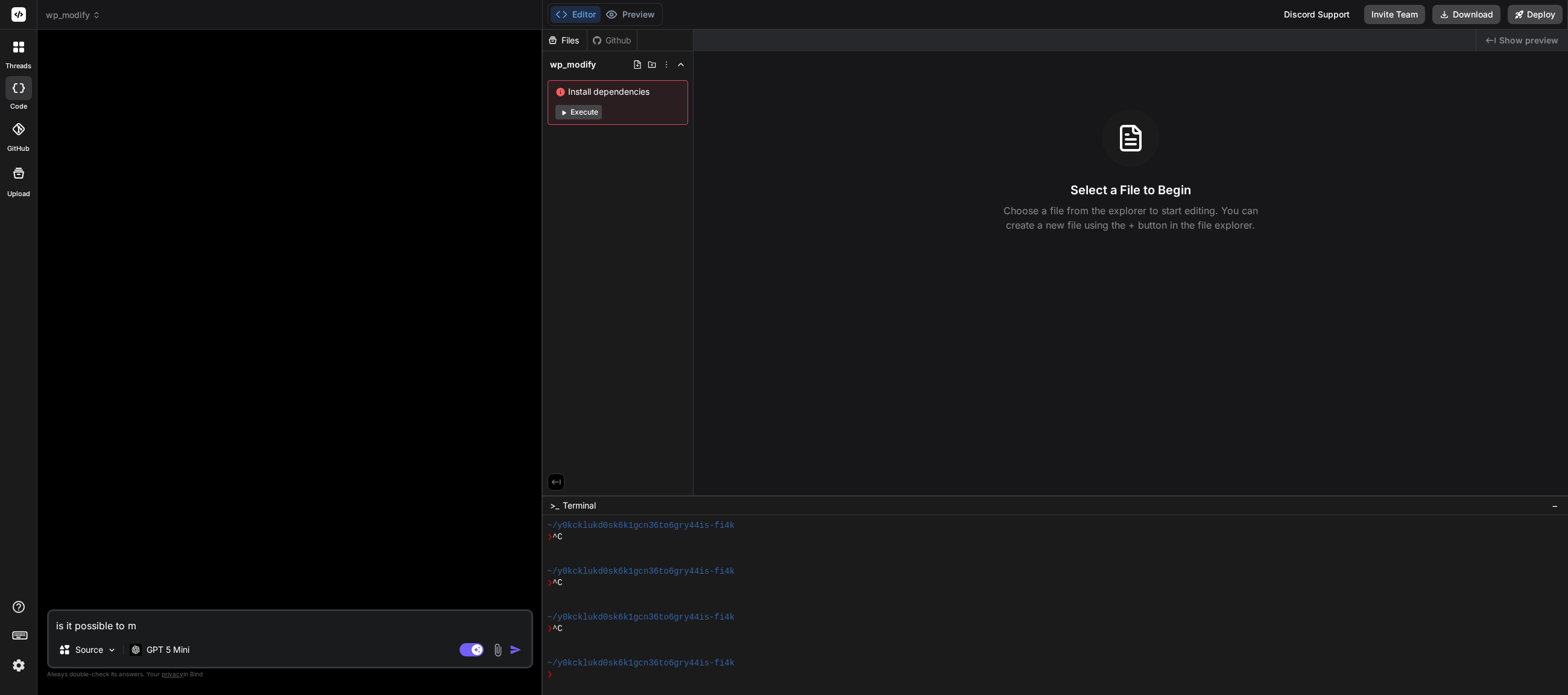
type textarea "is it possible to ma"
type textarea "x"
type textarea "is it possible to mak"
type textarea "x"
type textarea "is it possible to make"
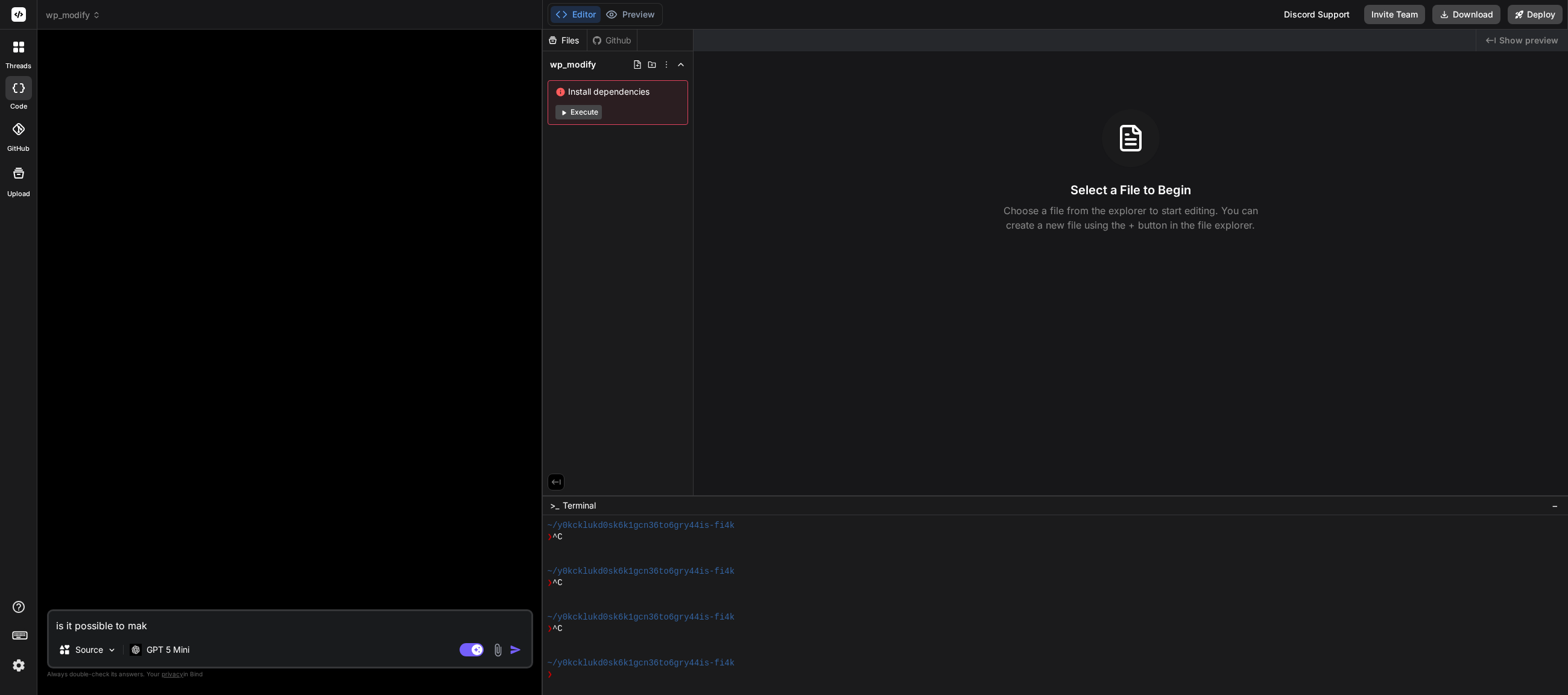
type textarea "x"
type textarea "is it possible to make"
type textarea "x"
type textarea "is it possible to make t"
type textarea "x"
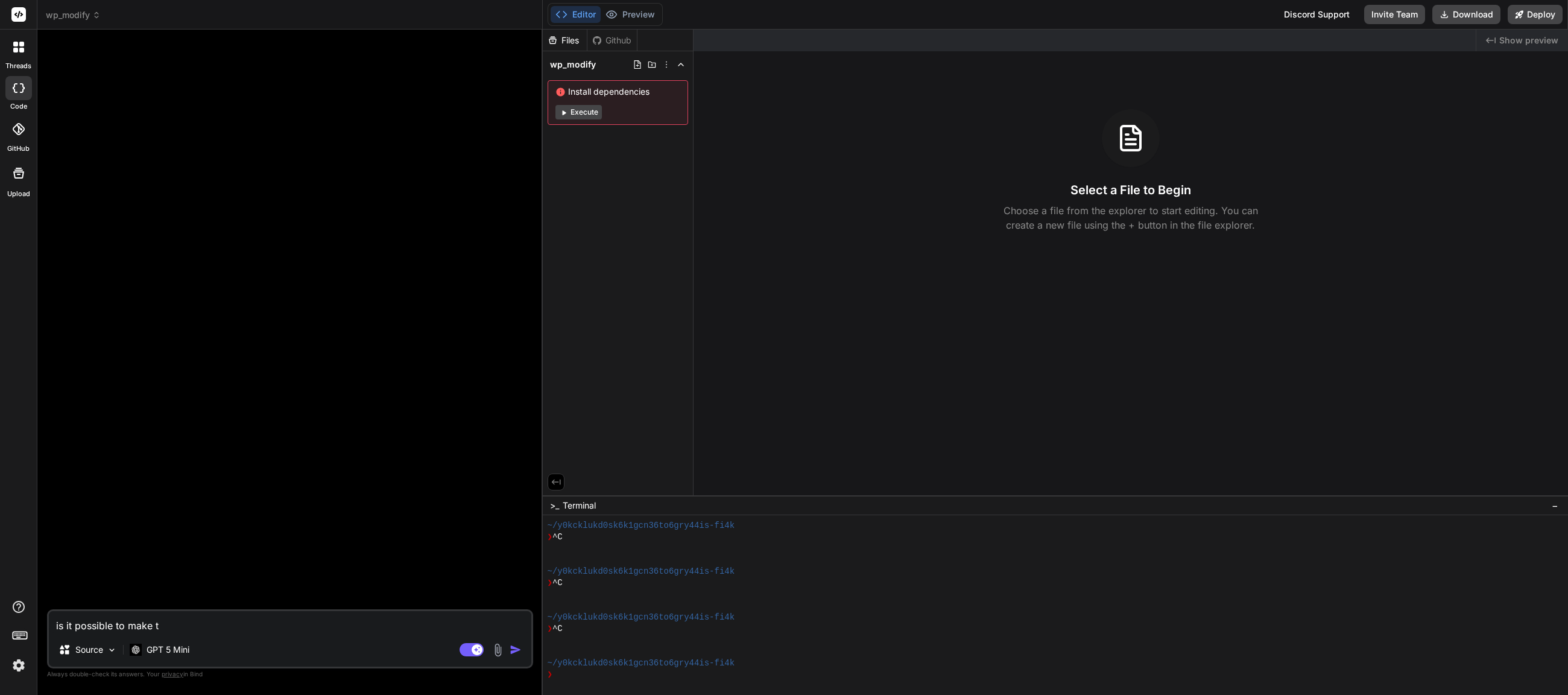
type textarea "is it possible to make th"
type textarea "x"
type textarea "is it possible to make the"
type textarea "x"
type textarea "is it possible to make the"
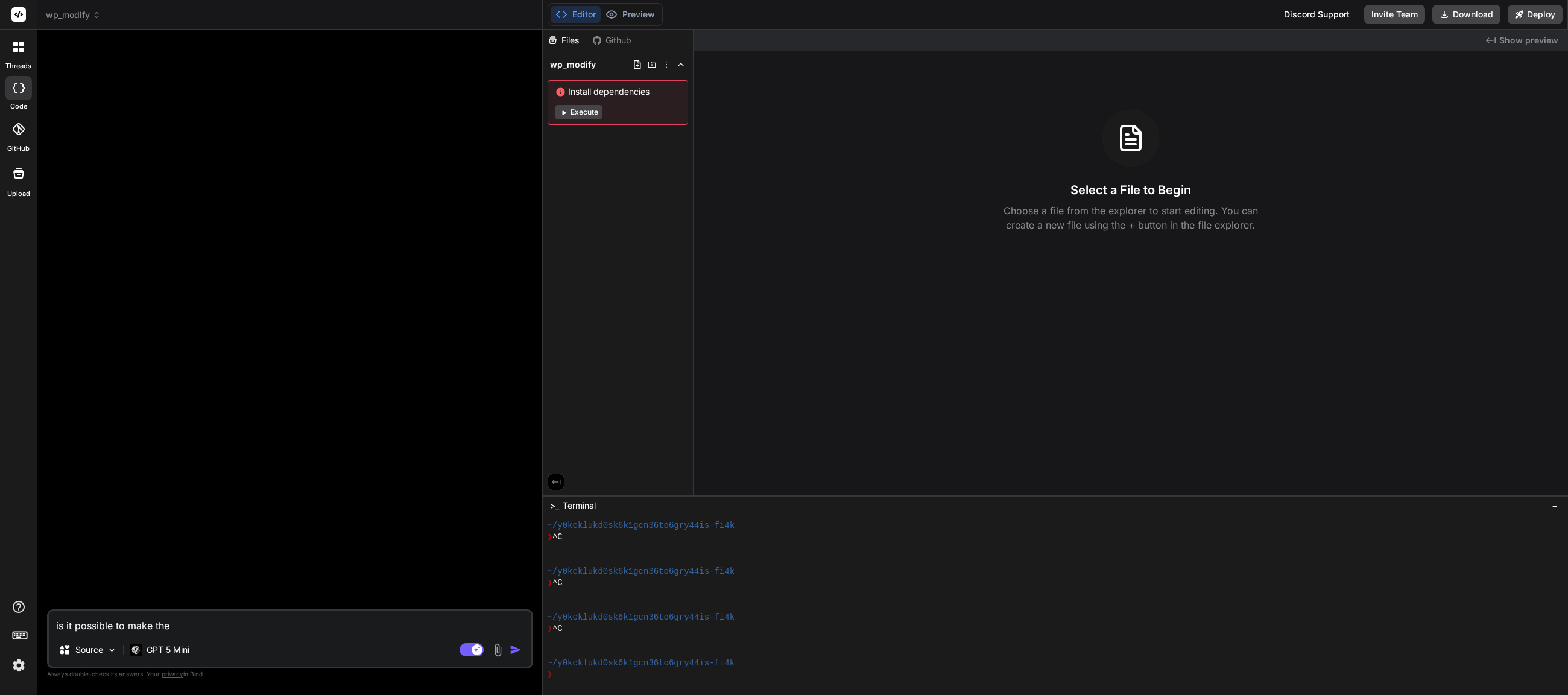
type textarea "x"
type textarea "is it possible to make the b"
type textarea "x"
type textarea "is it possible to make the be"
type textarea "x"
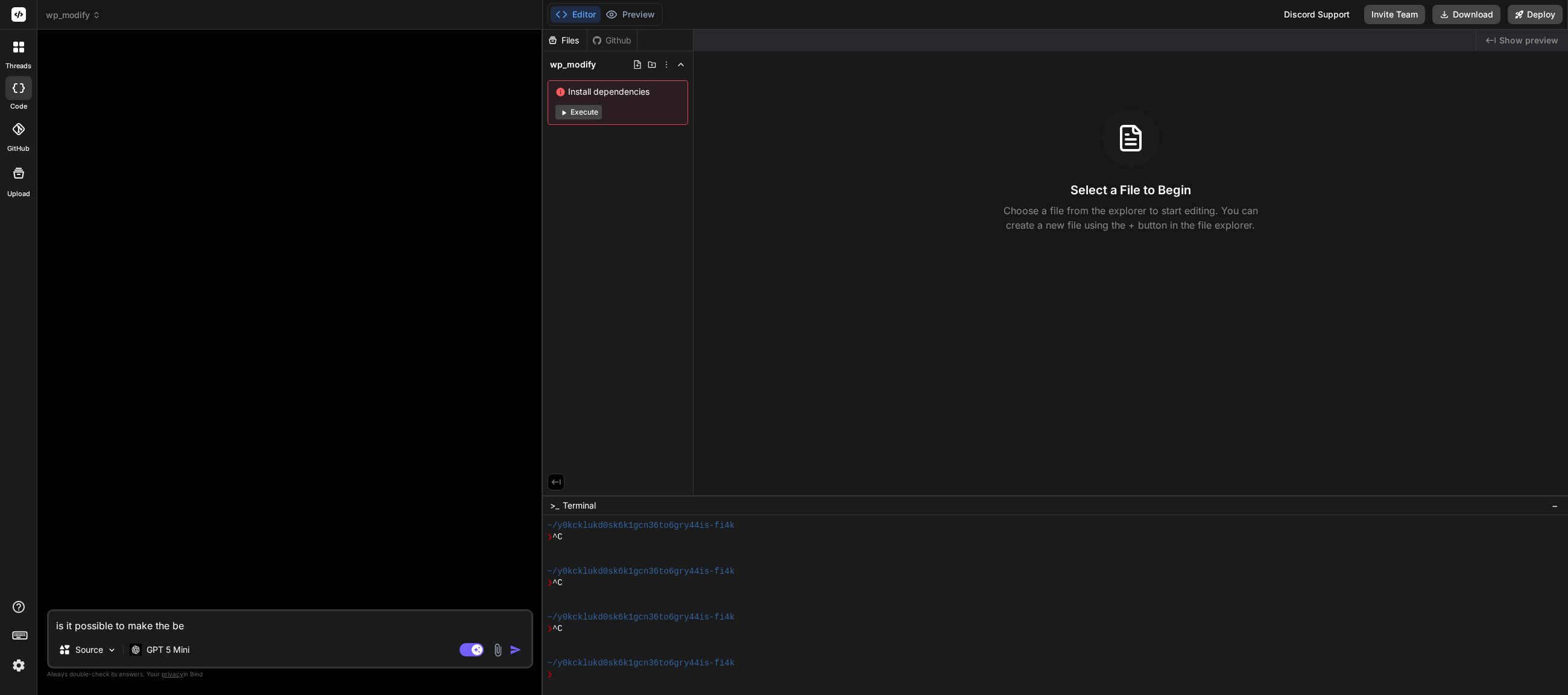
type textarea "is it possible to make the bel"
type textarea "x"
type textarea "is it possible to make the belo"
type textarea "x"
type textarea "is it possible to make the below"
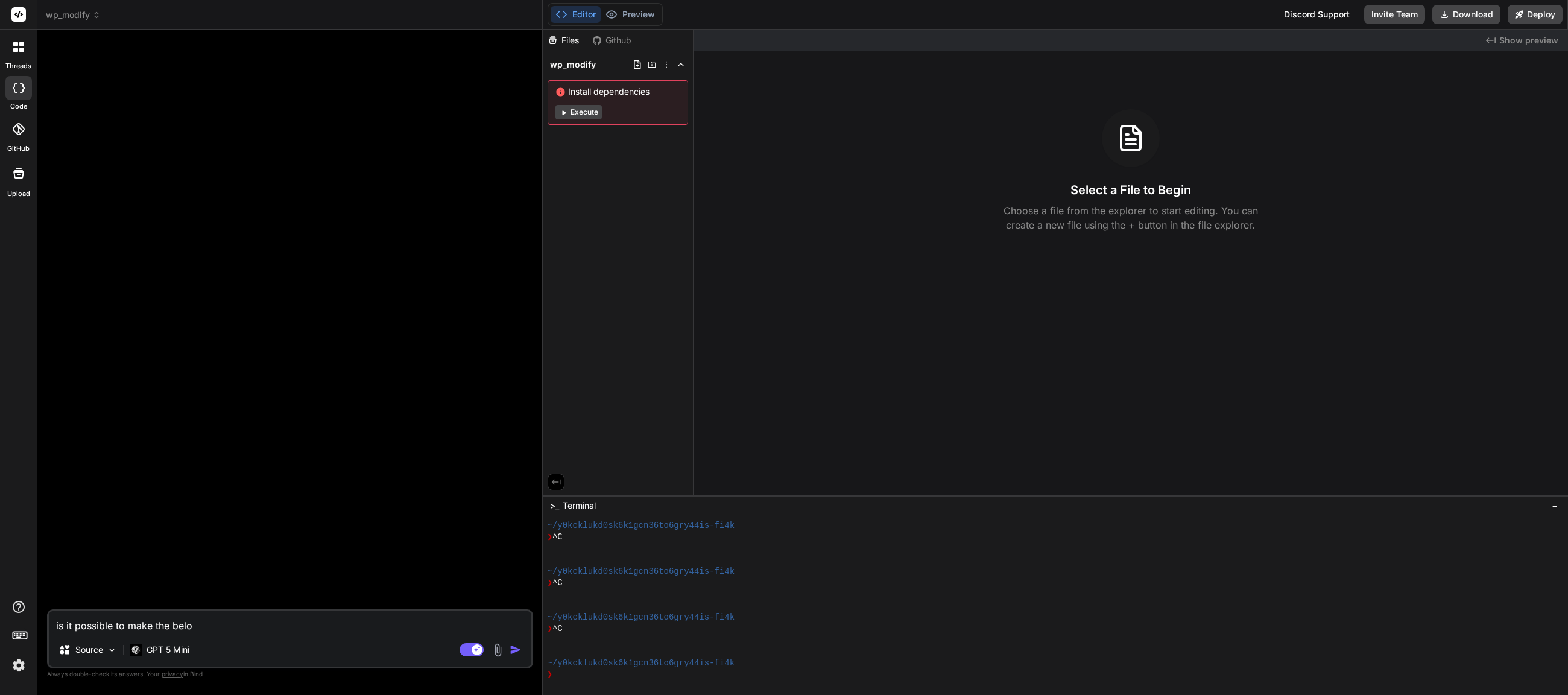
type textarea "x"
type textarea "is it possible to make the below"
type textarea "x"
type textarea "is it possible to make the below c"
type textarea "x"
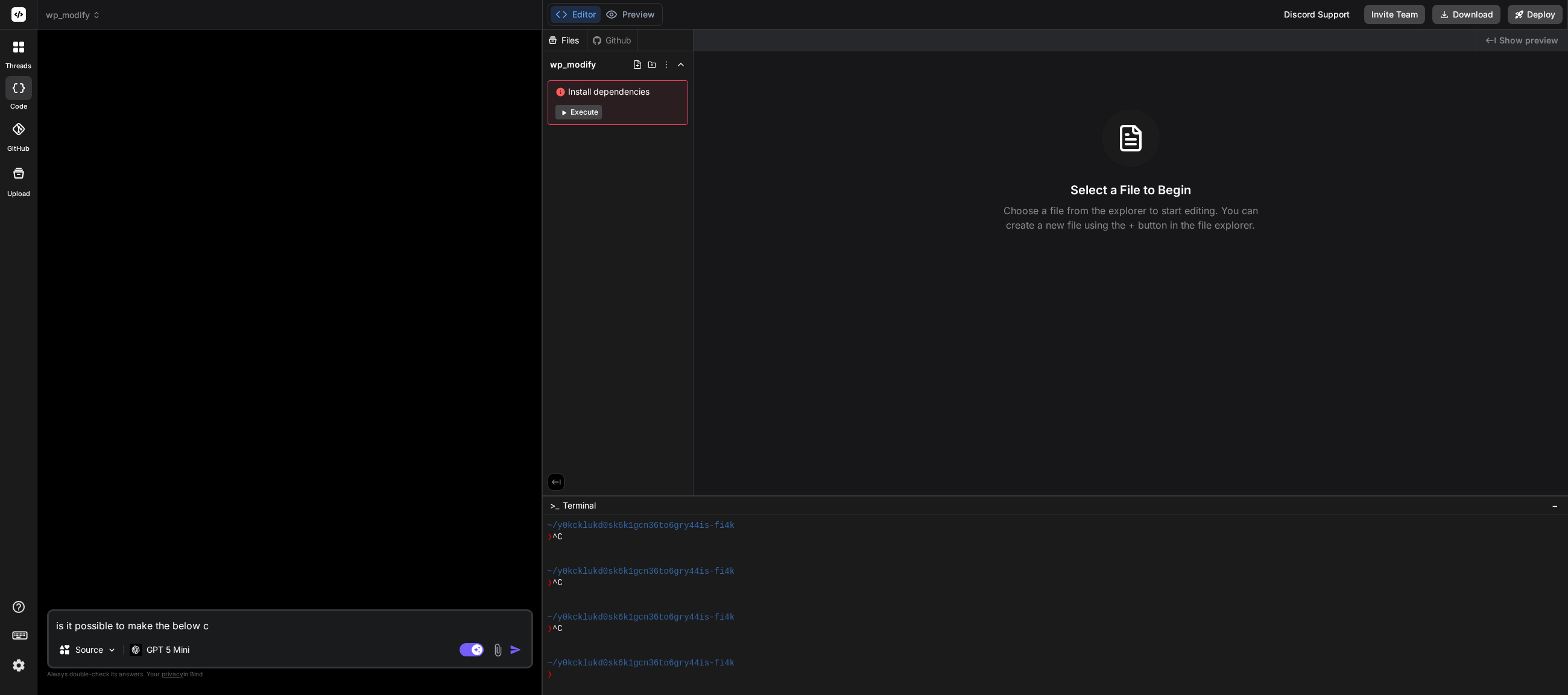
type textarea "is it possible to make the below co"
type textarea "x"
type textarea "is it possible to make the below cod"
type textarea "x"
type textarea "is it possible to make the below code"
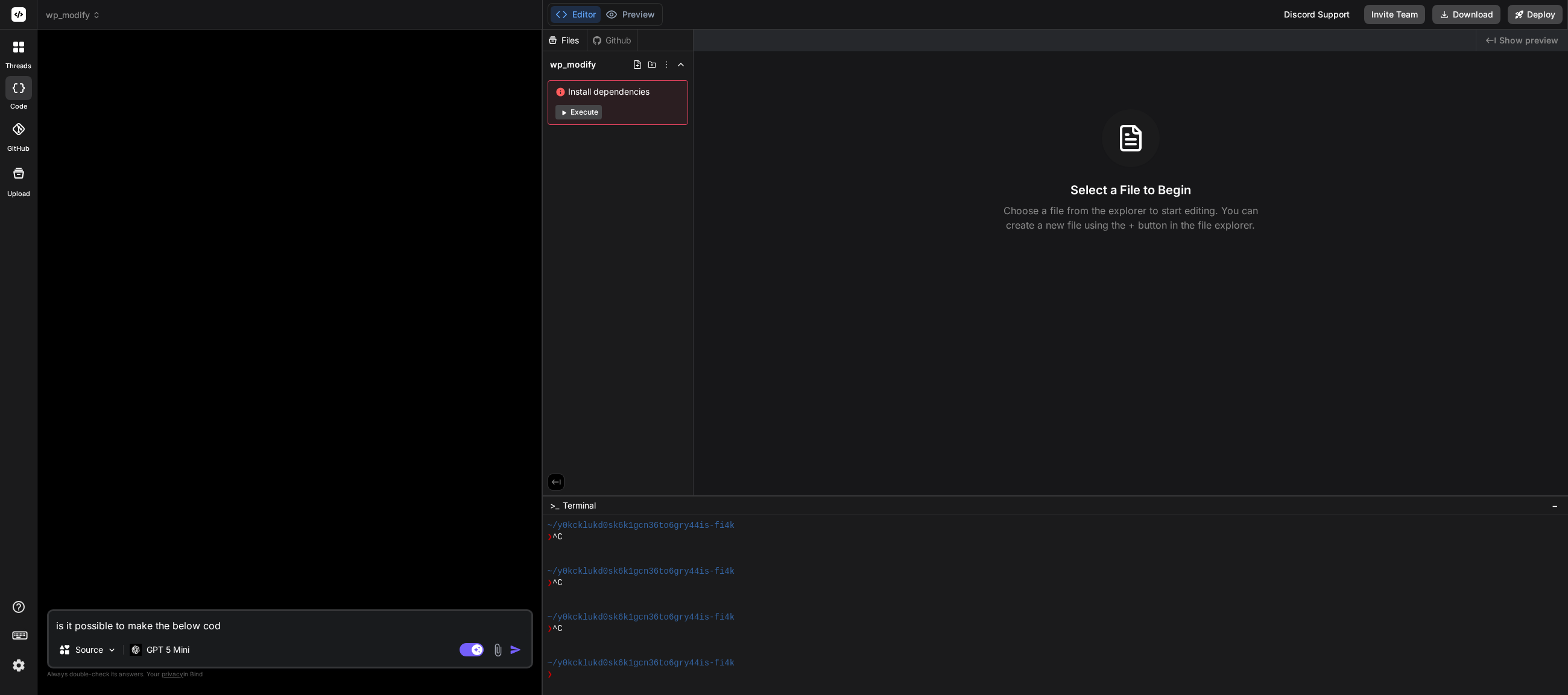
type textarea "x"
type textarea "is it possible to make the below code"
type textarea "x"
type textarea "is it possible to make the below code s"
type textarea "x"
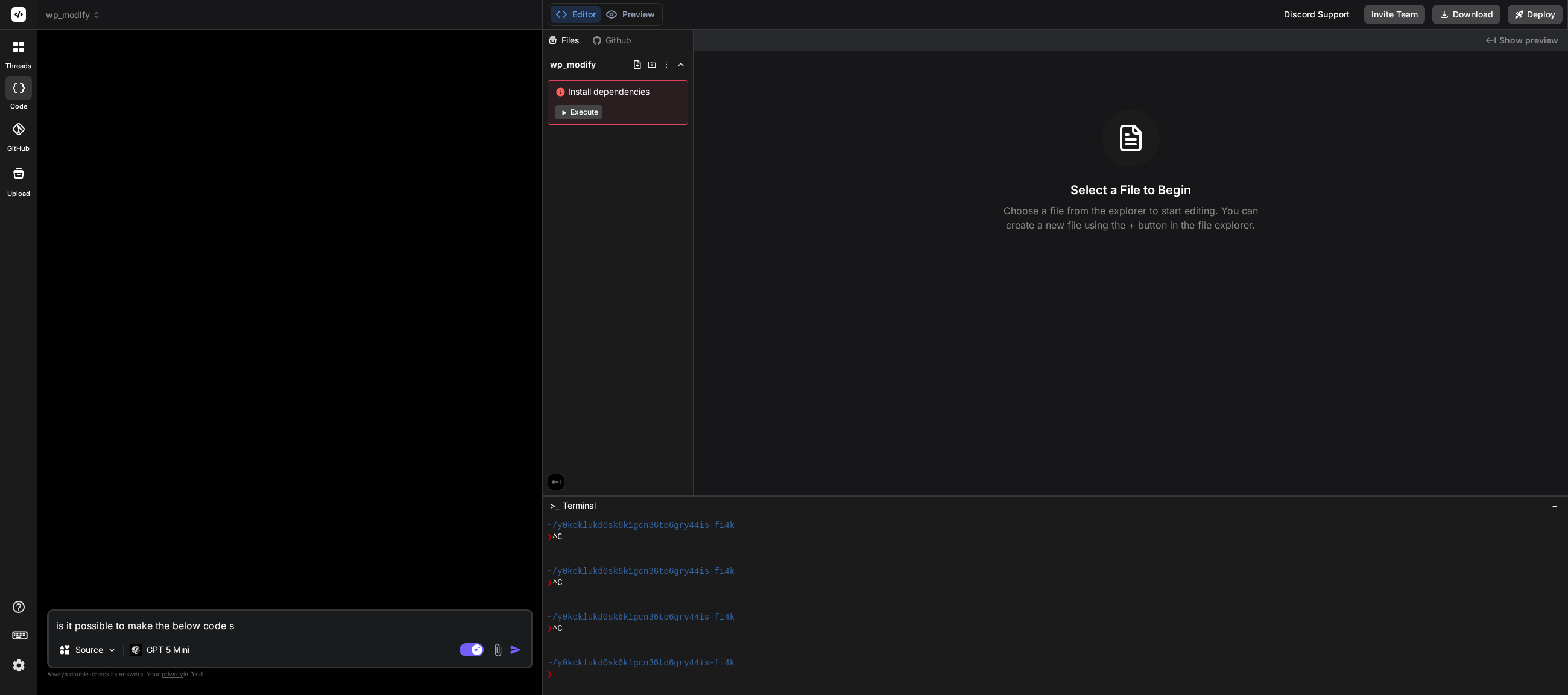
type textarea "is it possible to make the below code sn"
type textarea "x"
type textarea "is it possible to make the below code sni"
type textarea "x"
type textarea "is it possible to make the below code snip"
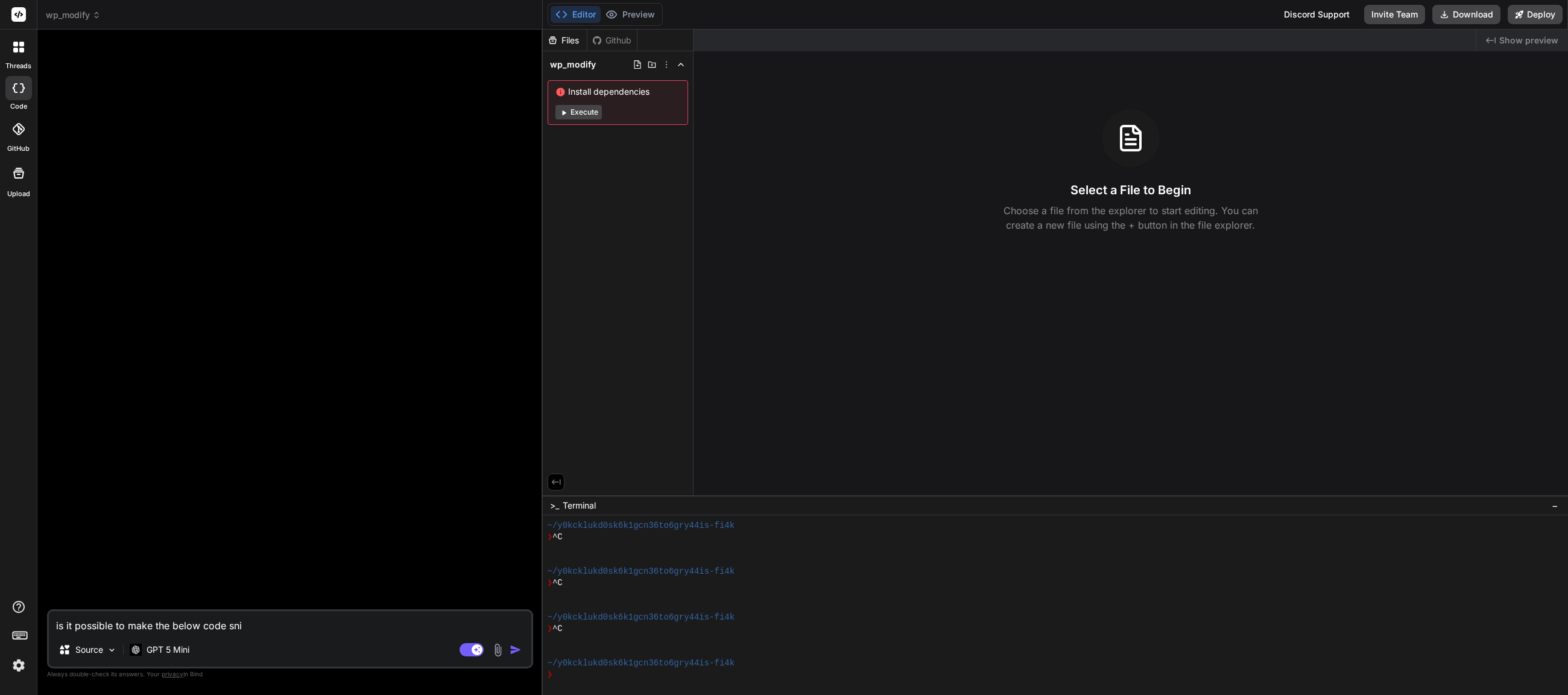
type textarea "x"
type textarea "is it possible to make the below code snipp"
type textarea "x"
type textarea "is it possible to make the below code snippe"
type textarea "x"
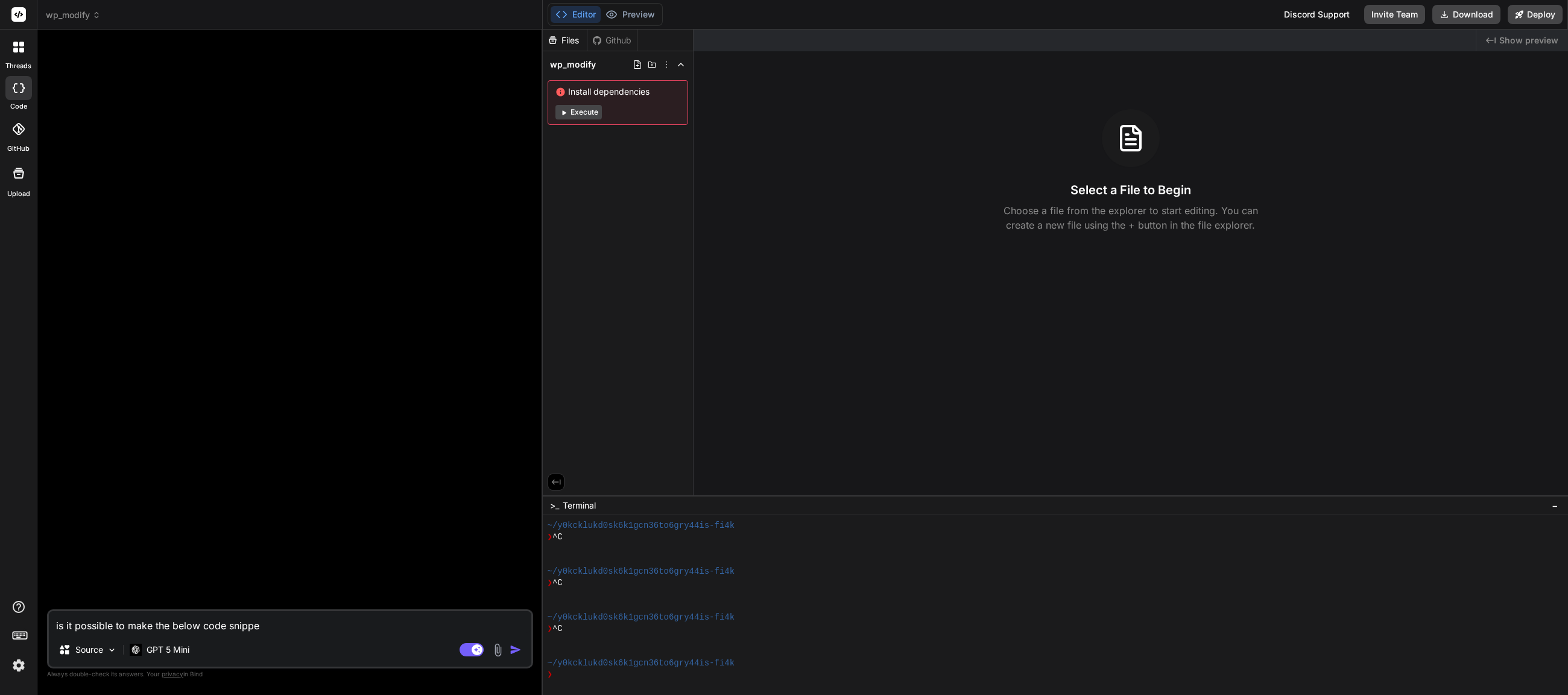
type textarea "is it possible to make the below code snippet"
type textarea "x"
type textarea "is it possible to make the below code snippet"
type textarea "x"
type textarea "is it possible to make the below code snippet p"
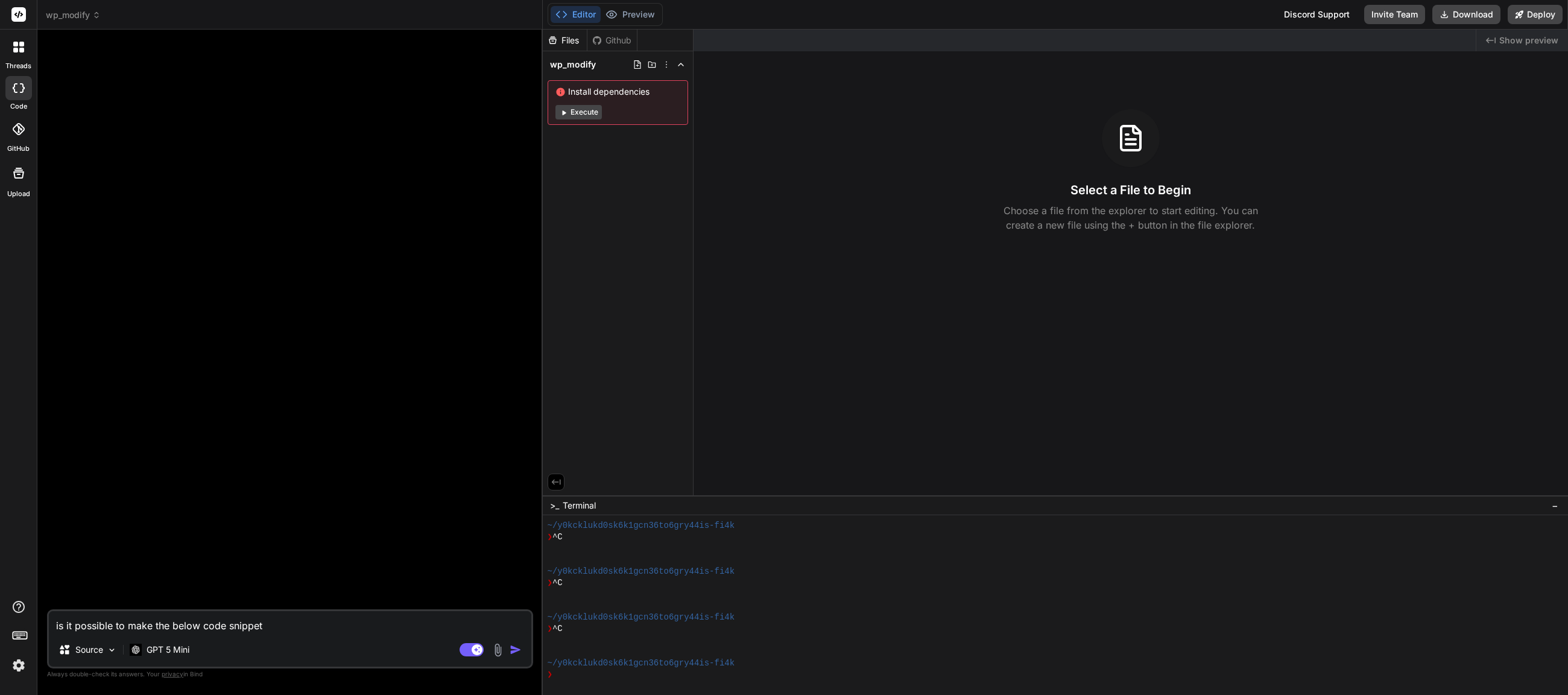
type textarea "x"
type textarea "is it possible to make the below code snippet ph"
type textarea "x"
type textarea "is it possible to make the below code snippet php"
type textarea "x"
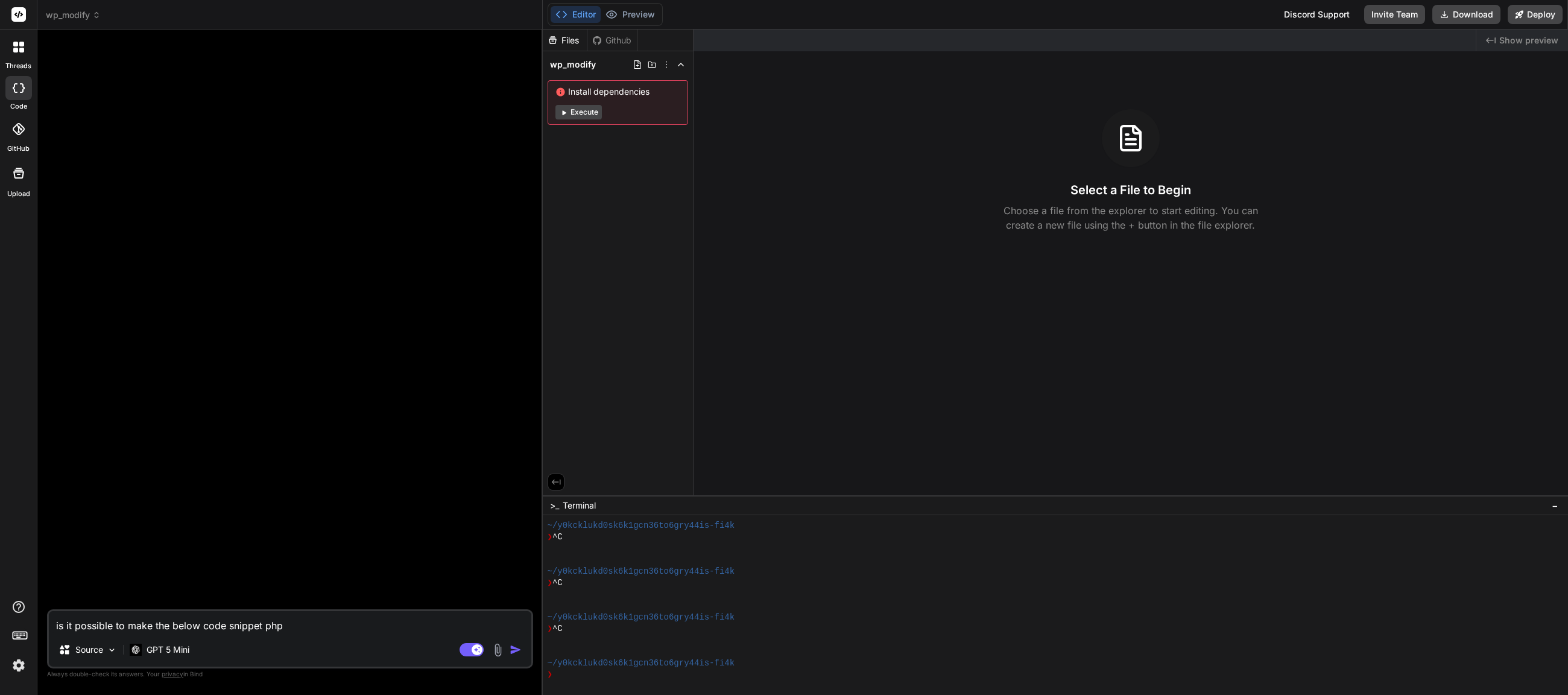
type textarea "is it possible to make the below code snippet php"
type textarea "x"
type textarea "is it possible to make the below code snippet php c"
type textarea "x"
type textarea "is it possible to make the below code snippet php co"
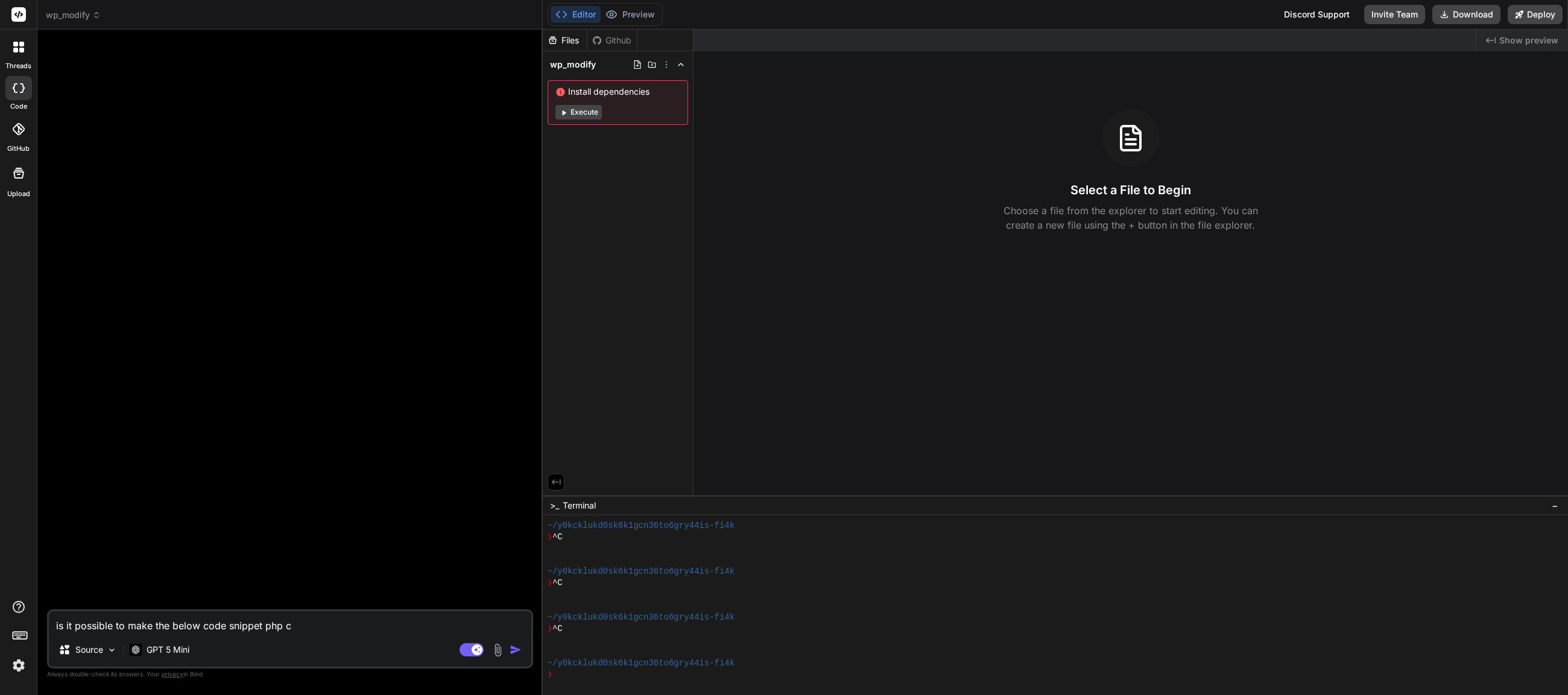
type textarea "x"
type textarea "is it possible to make the below code snippet php com"
type textarea "x"
type textarea "is it possible to make the below code snippet php comp"
type textarea "x"
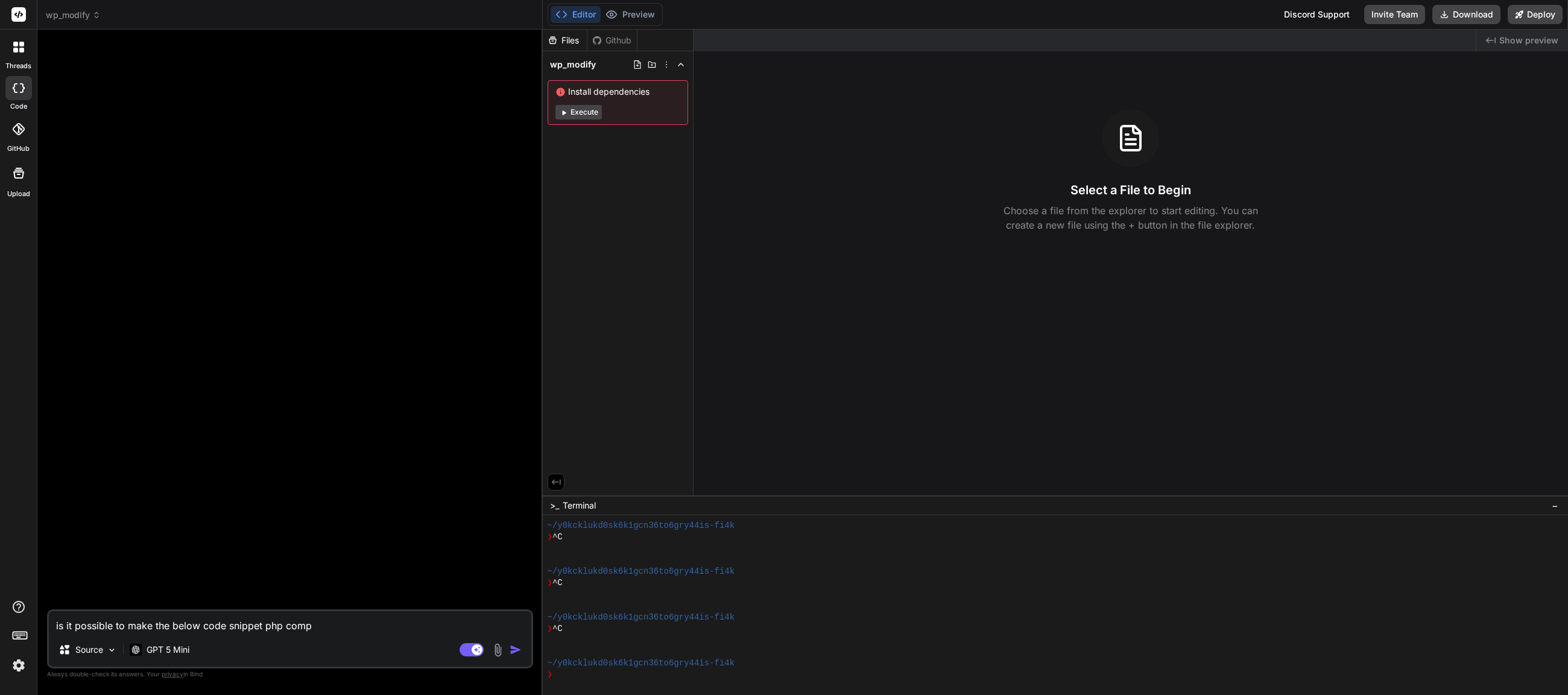
type textarea "is it possible to make the below code snippet php compa"
type textarea "x"
type textarea "is it possible to make the below code snippet php compat"
type textarea "x"
type textarea "is it possible to make the below code snippet php compati"
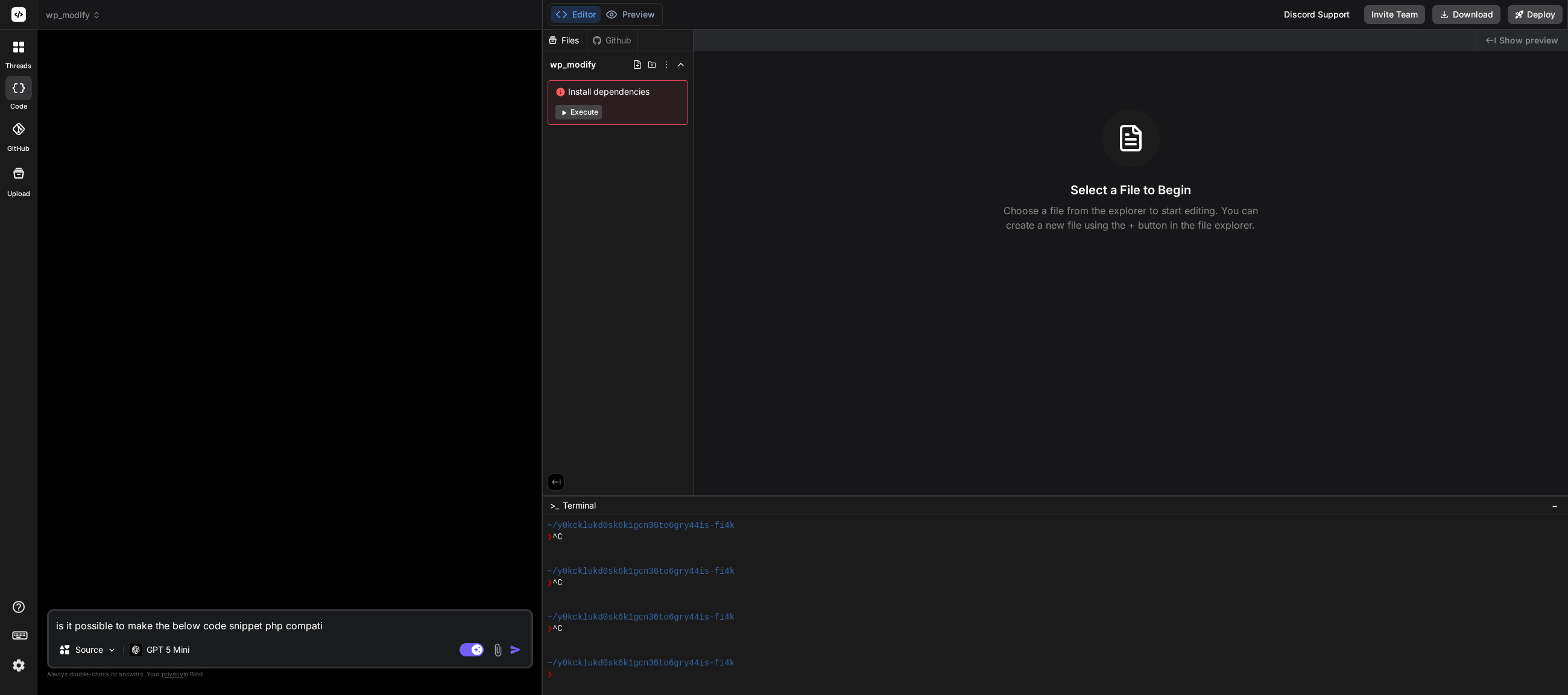
type textarea "x"
type textarea "is it possible to make the below code snippet php compatib"
type textarea "x"
type textarea "is it possible to make the below code snippet php compatibl"
type textarea "x"
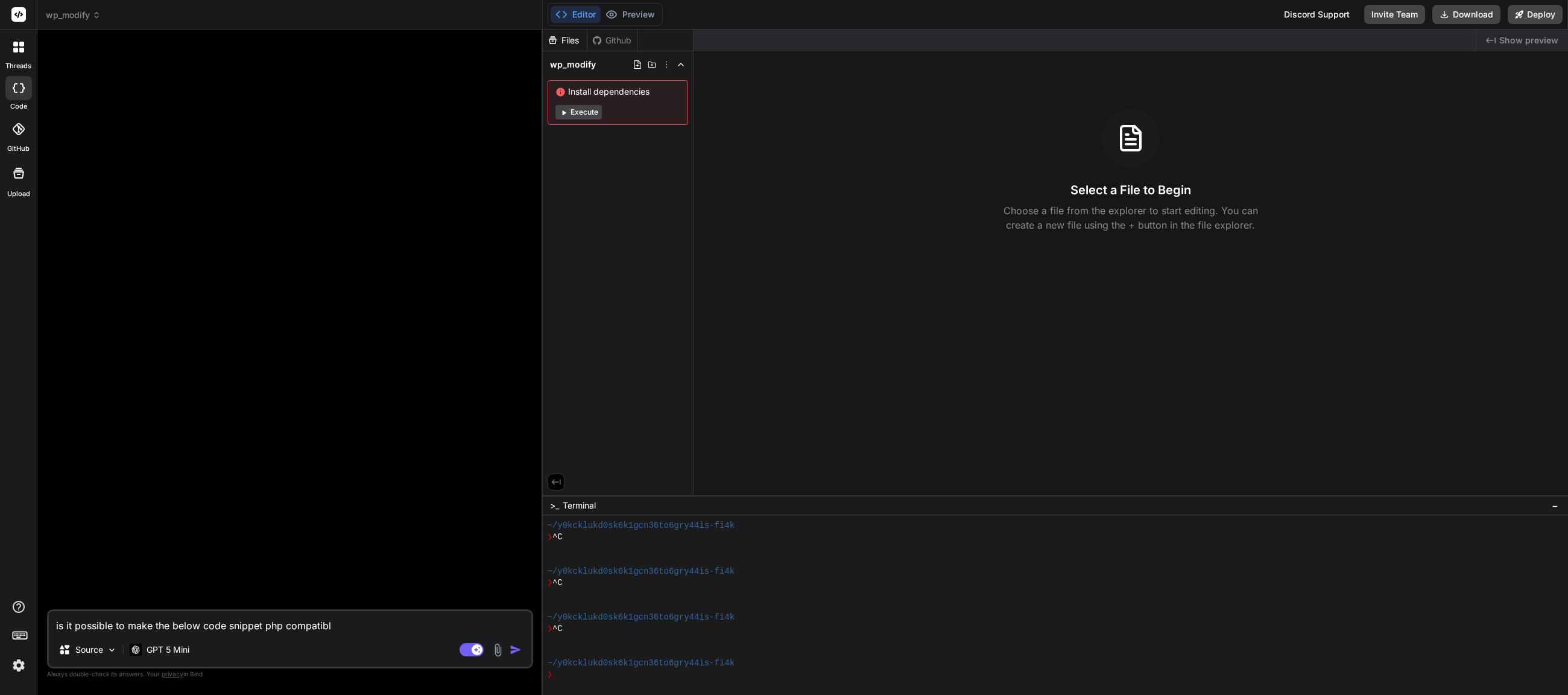
type textarea "is it possible to make the below code snippet php compatible"
type textarea "x"
type textarea "is it possible to make the below code snippet php compatible"
type textarea "x"
type textarea "is it possible to make the below code snippet php compatible w"
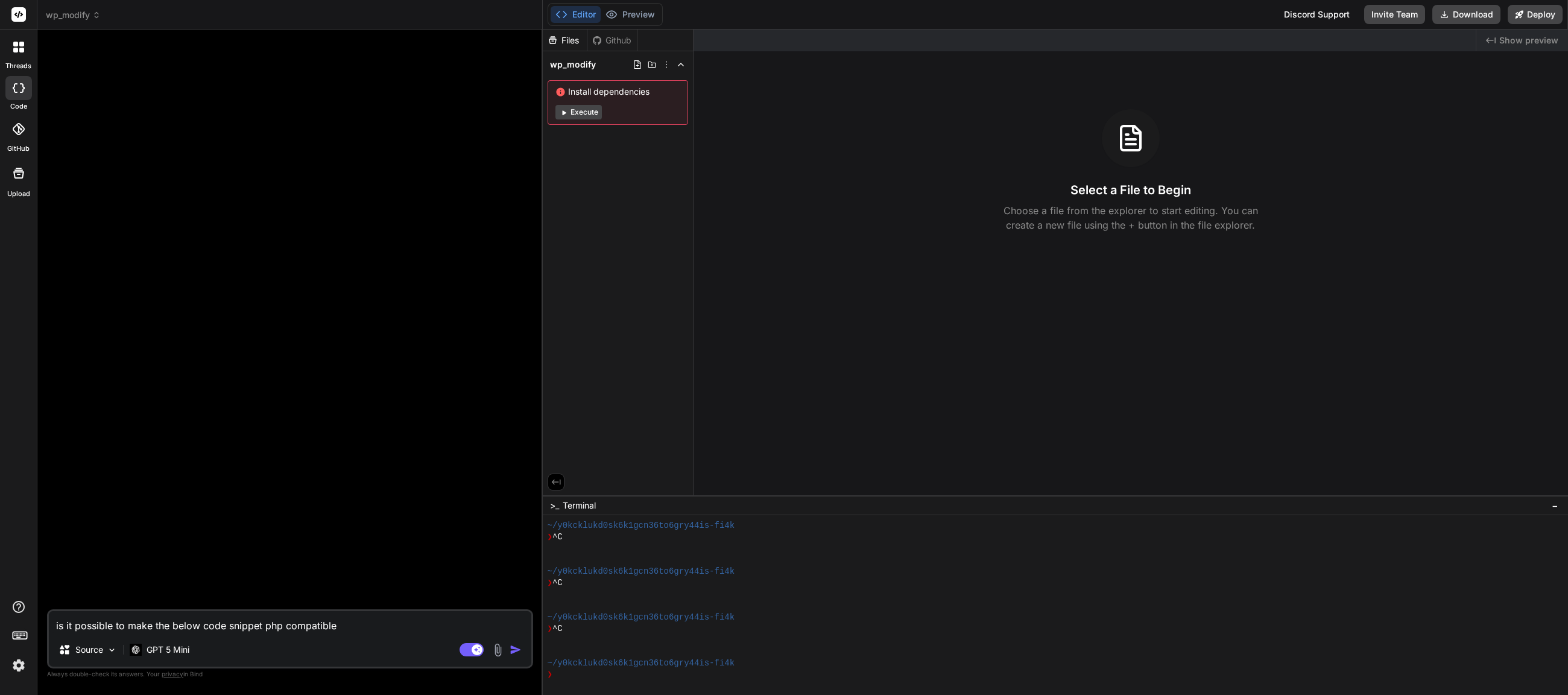
type textarea "x"
type textarea "is it possible to make the below code snippet php compatible wi"
type textarea "x"
type textarea "is it possible to make the below code snippet php compatible wit"
type textarea "x"
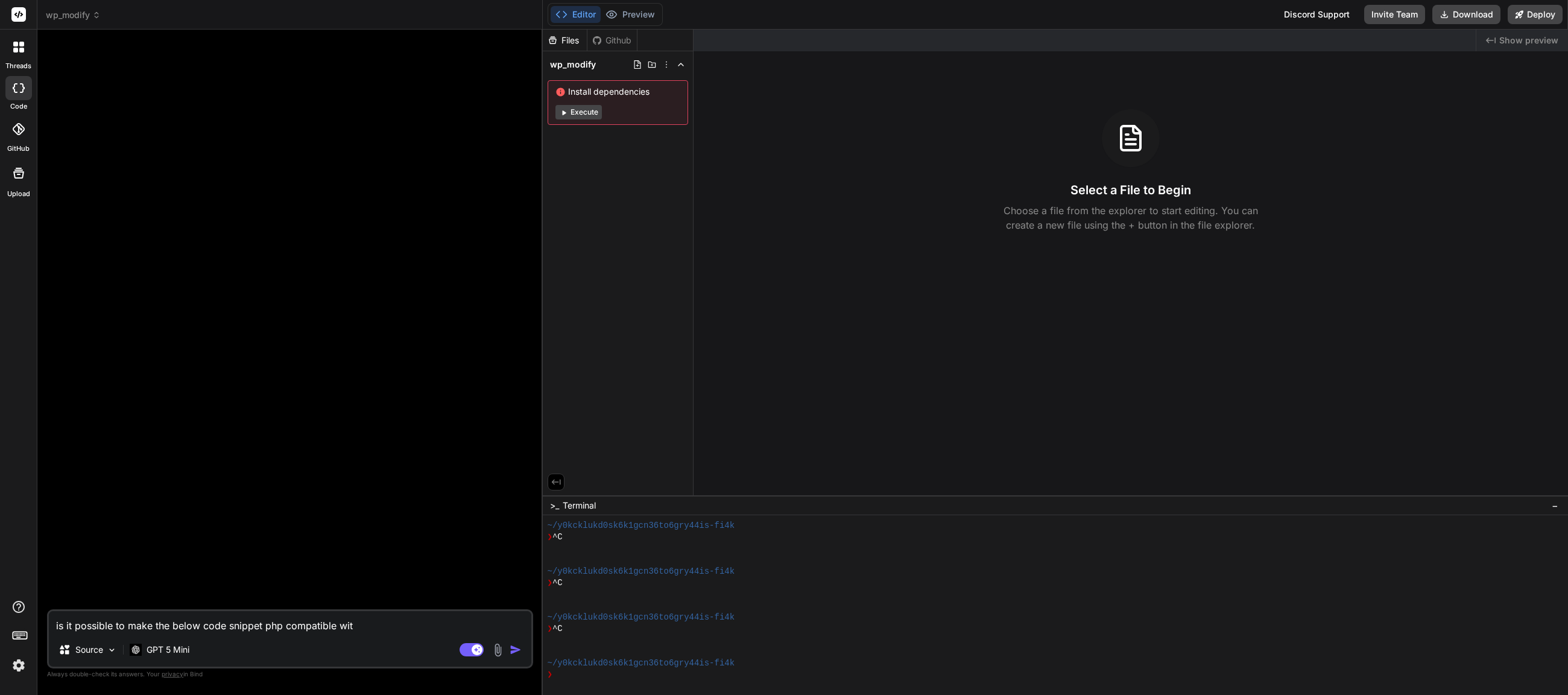
type textarea "is it possible to make the below code snippet php compatible with"
type textarea "x"
type textarea "is it possible to make the below code snippet php compatible with"
type textarea "x"
type textarea "is it possible to make the below code snippet php compatible with b"
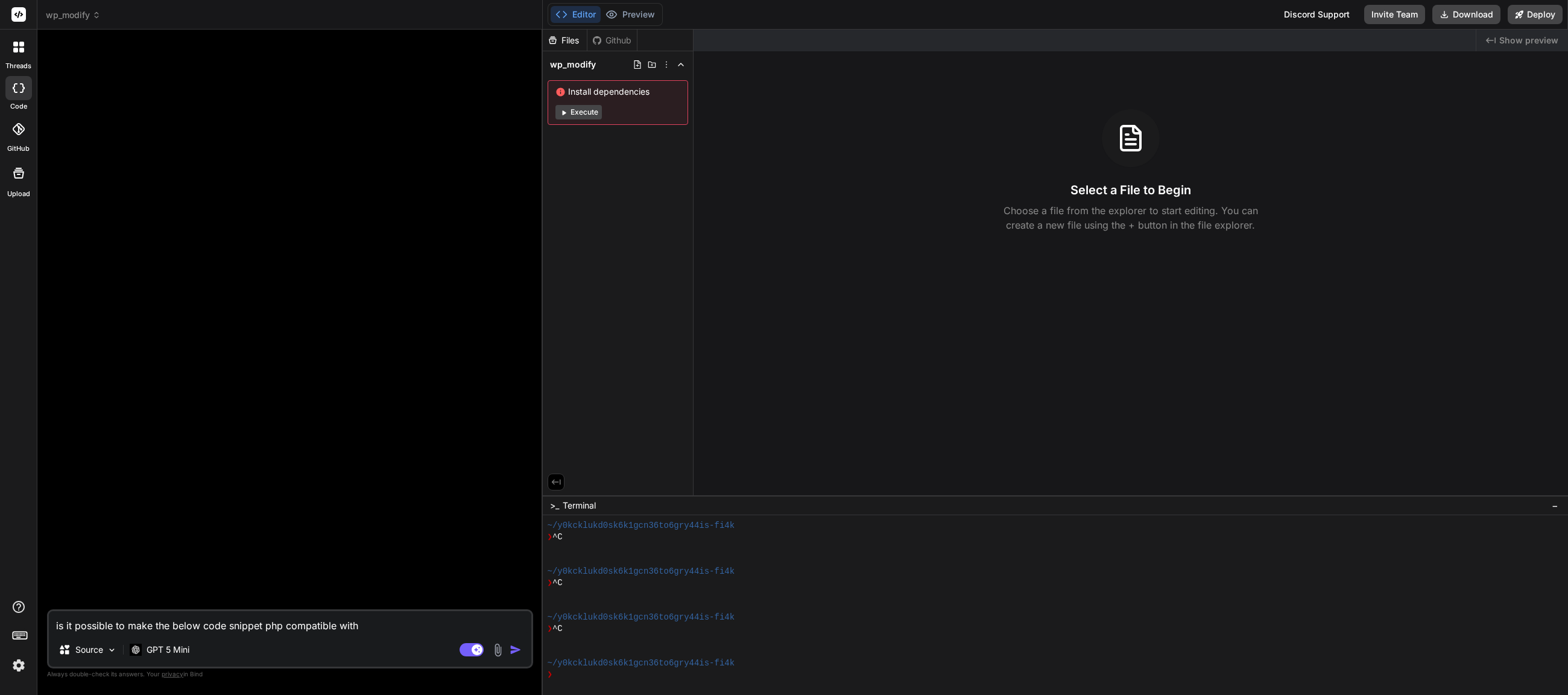
type textarea "x"
type textarea "is it possible to make the below code snippet php compatible with br"
type textarea "x"
type textarea "is it possible to make the below code snippet php compatible with bre"
type textarea "x"
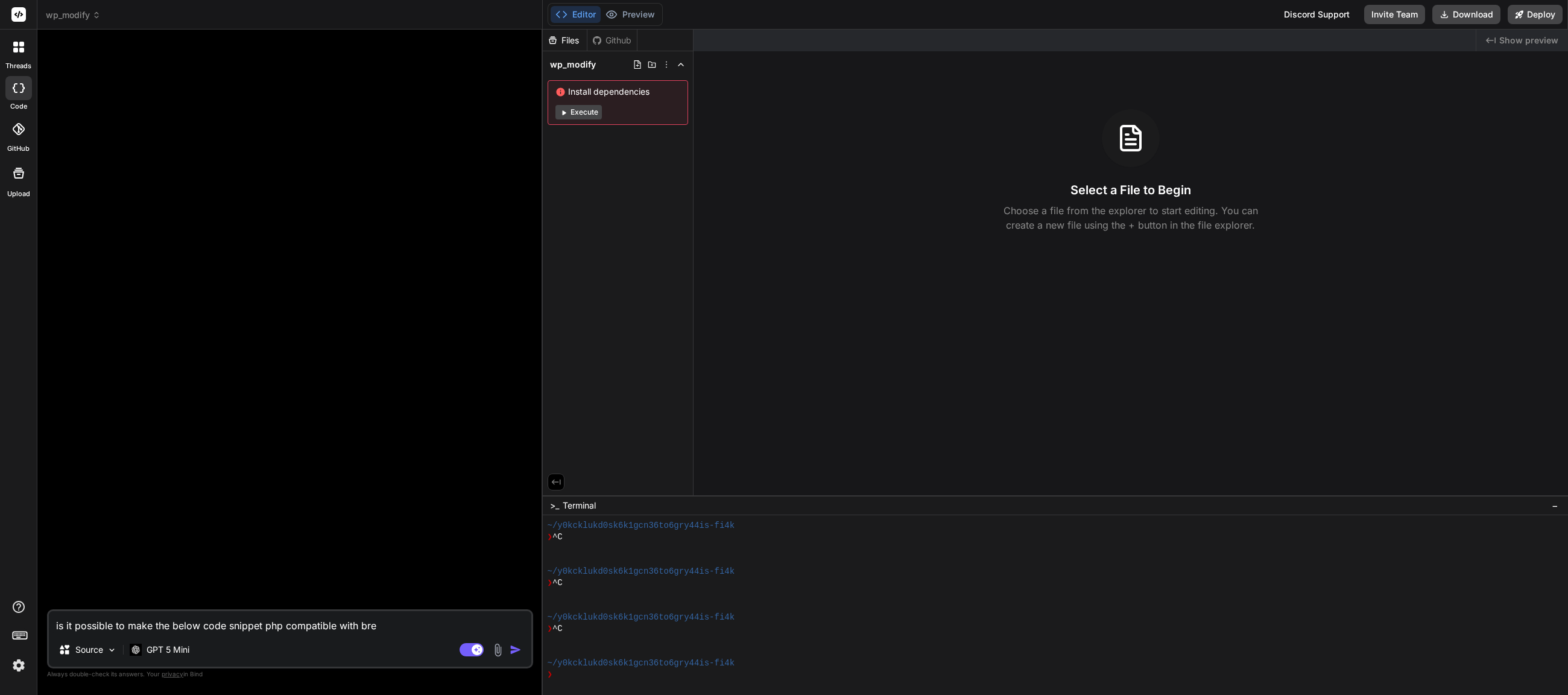
type textarea "is it possible to make the below code snippet php compatible with brea"
type textarea "x"
type textarea "is it possible to make the below code snippet php compatible with break"
type textarea "x"
type textarea "is it possible to make the below code snippet php compatible with breakd"
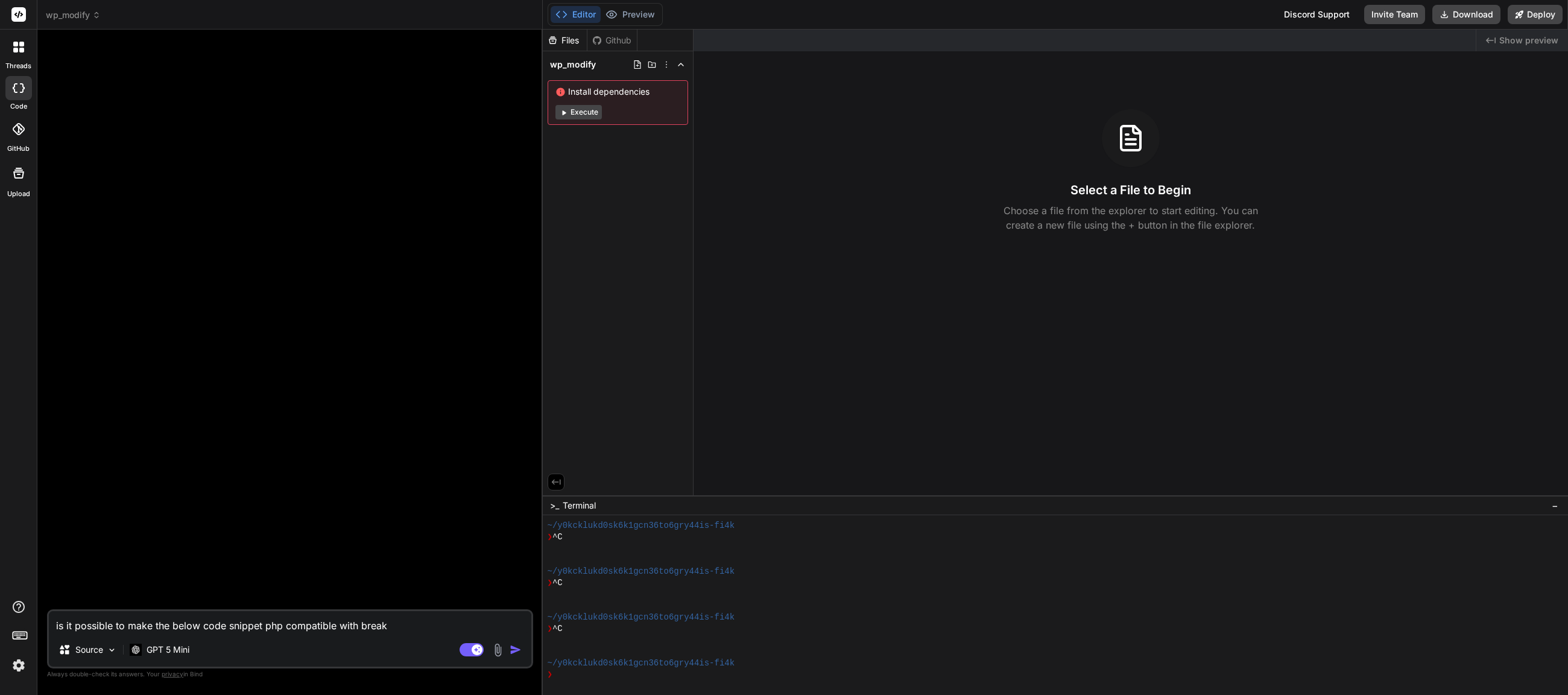
type textarea "x"
type textarea "is it possible to make the below code snippet php compatible with breakda"
type textarea "x"
type textarea "is it possible to make the below code snippet php compatible with breakdan"
type textarea "x"
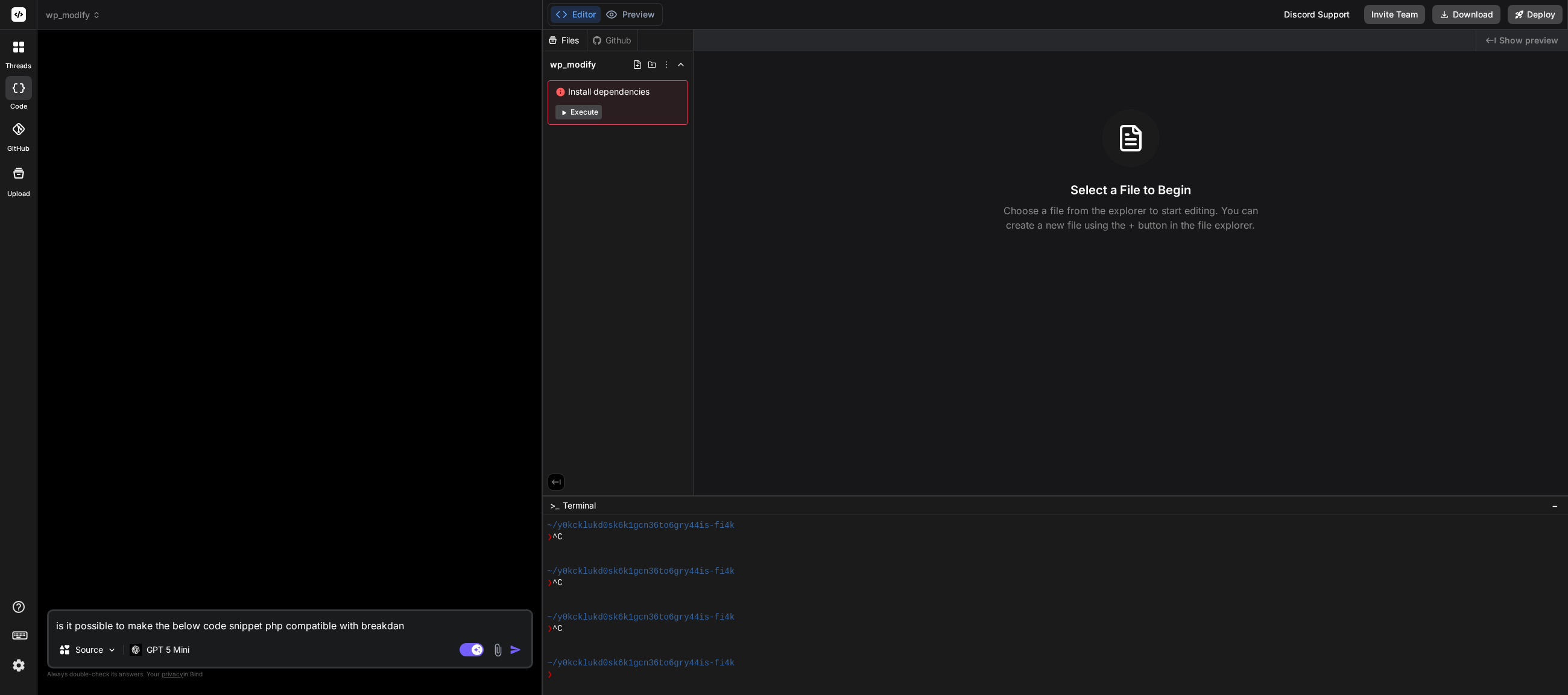
type textarea "is it possible to make the below code snippet php compatible with breakdanc"
type textarea "x"
type textarea "is it possible to make the below code snippet php compatible with breakdance"
type textarea "x"
type textarea "is it possible to make the below code snippet php compatible with breakdance"
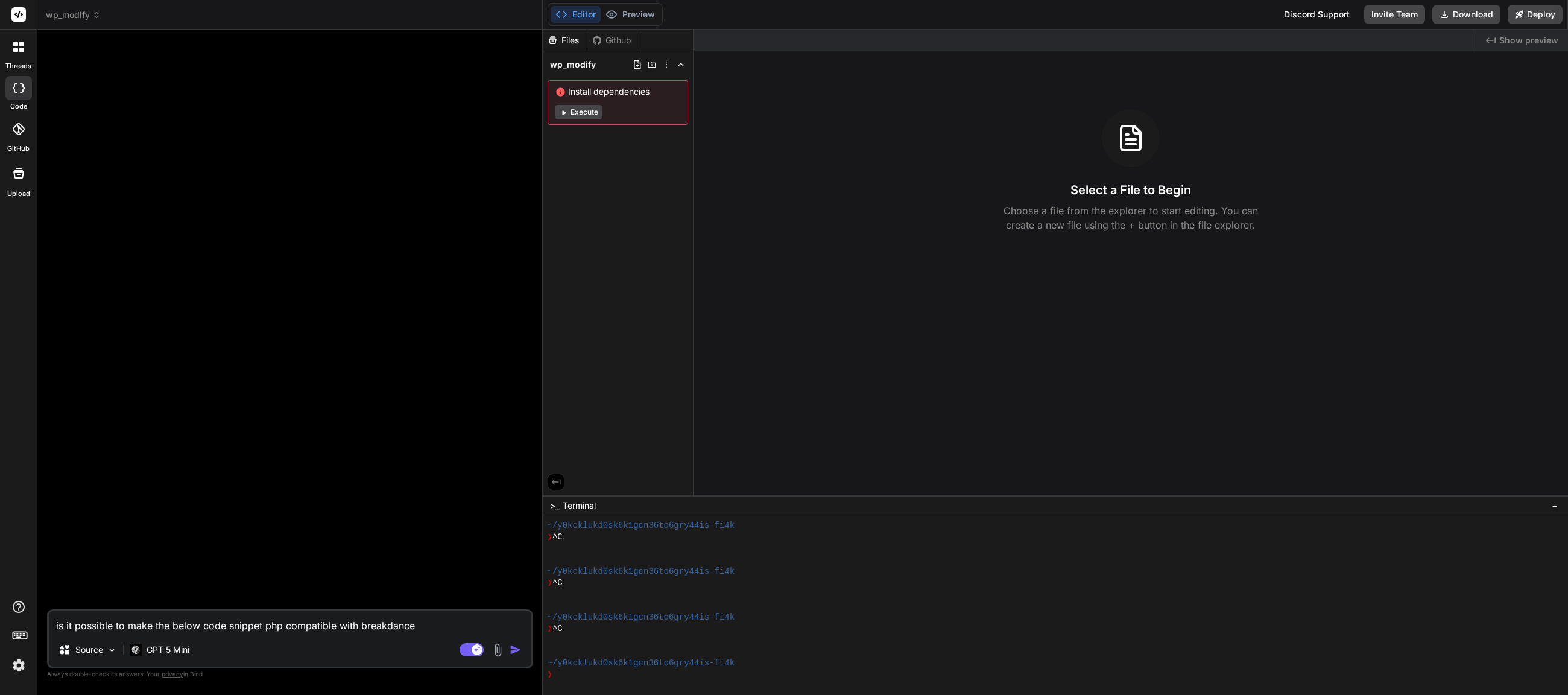
type textarea "x"
type textarea "is it possible to make the below code snippet php compatible with breakdance b"
type textarea "x"
type textarea "is it possible to make the below code snippet php compatible with breakdance bu"
type textarea "x"
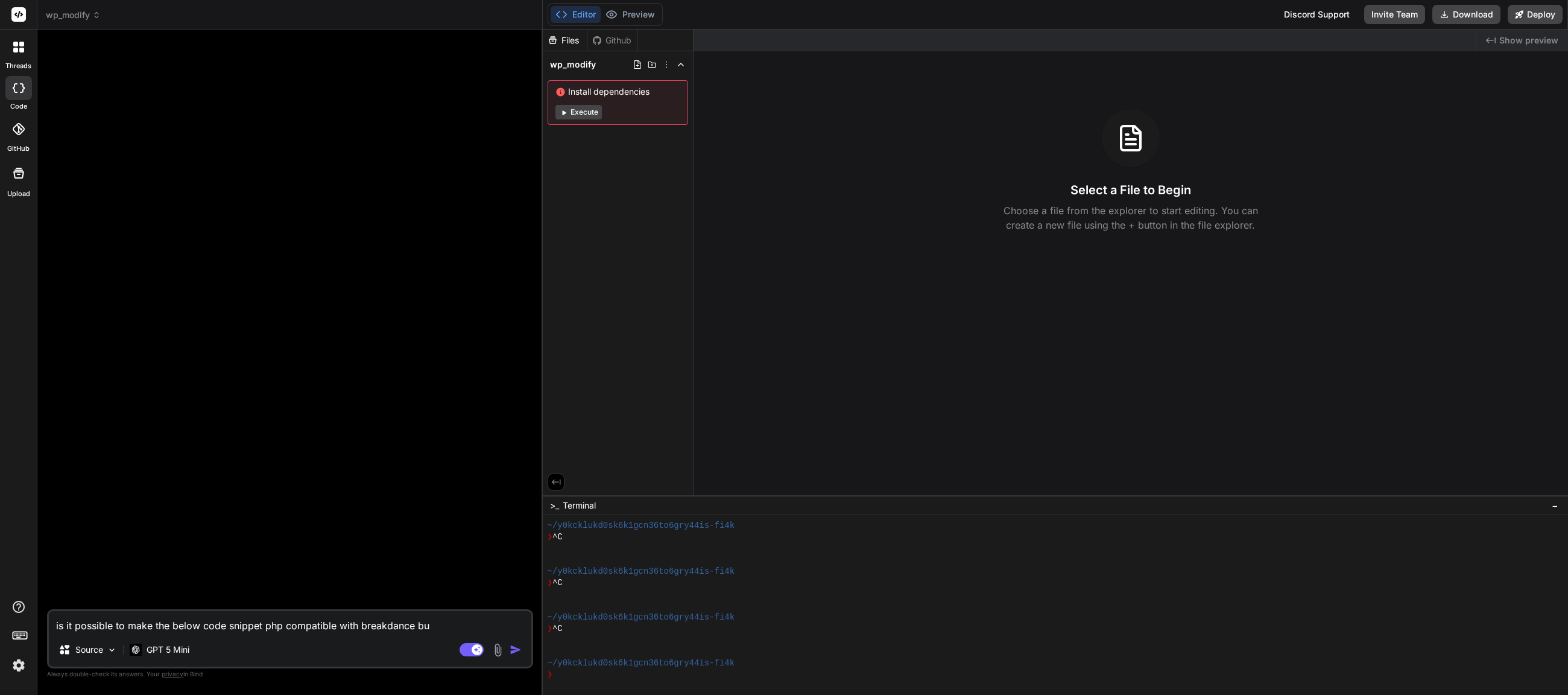
type textarea "is it possible to make the below code snippet php compatible with breakdance [P…"
type textarea "x"
type textarea "is it possible to make the below code snippet php compatible with breakdance bu…"
type textarea "x"
type textarea "is it possible to make the below code snippet php compatible with breakdance bu…"
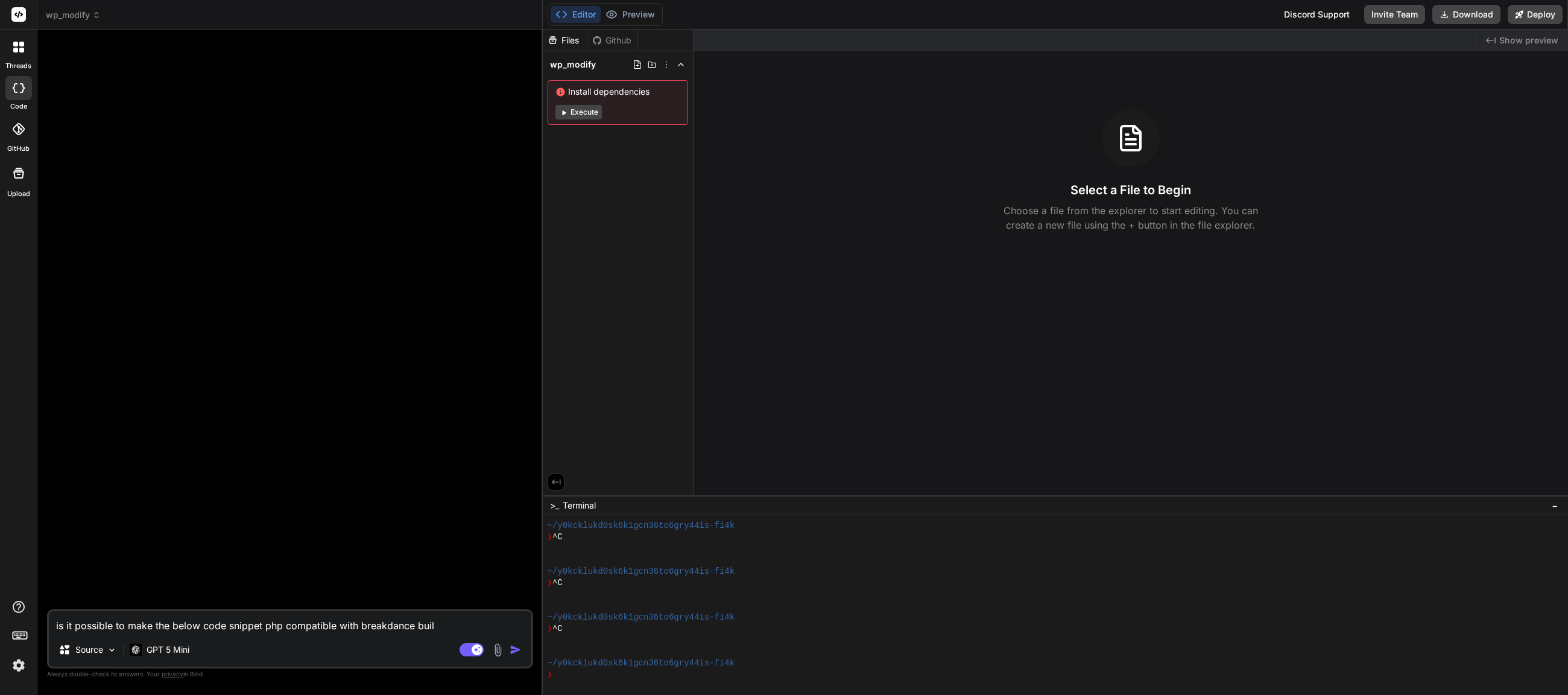
type textarea "x"
type textarea "is it possible to make the below code snippet php compatible with breakdance bu…"
type textarea "x"
type textarea "is it possible to make the below code snippet php compatible with breakdance bu…"
type textarea "x"
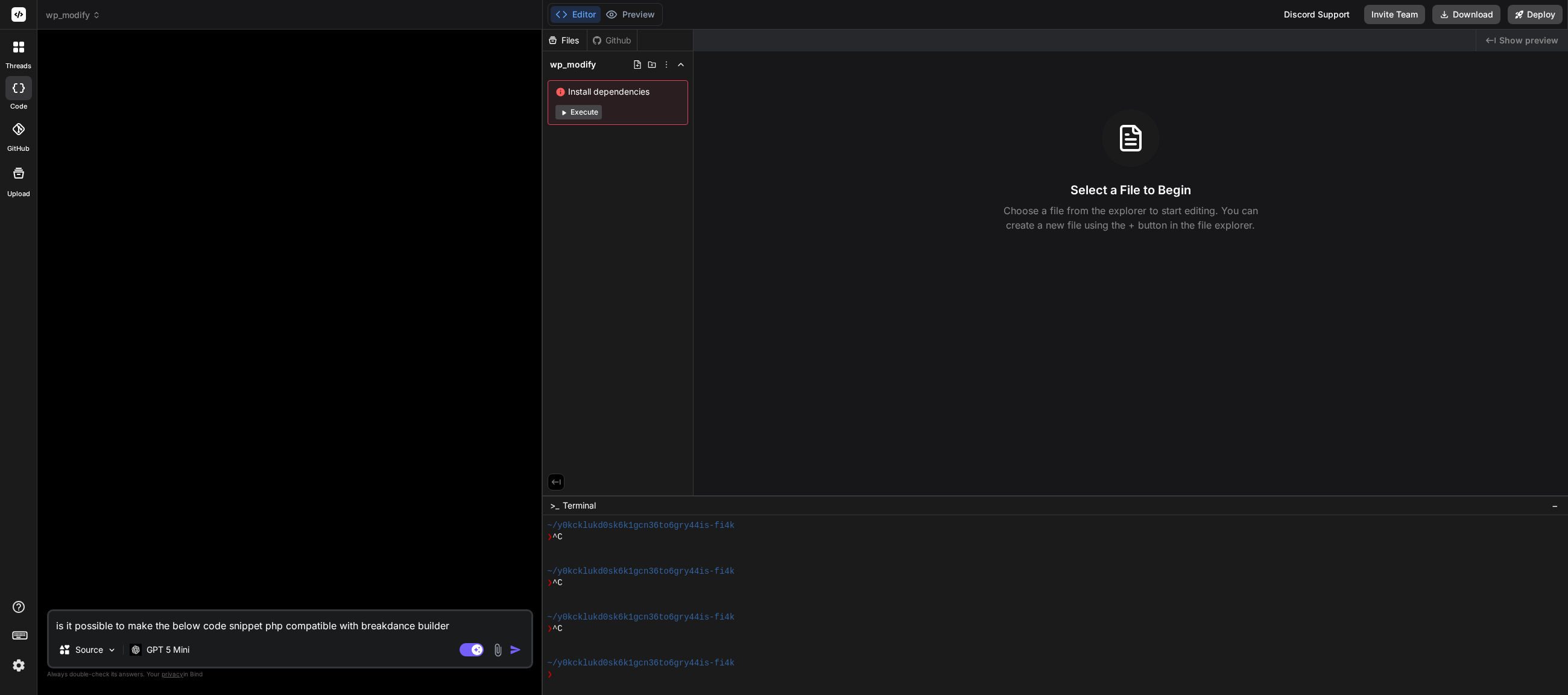
type textarea "is it possible to make the below code snippet php compatible with breakdance bu…"
type textarea "x"
type textarea "is it possible to make the below code snippet php compatible with breakdance bu…"
type textarea "x"
type textarea "is it possible to make the below code snippet php compatible with breakdance bu…"
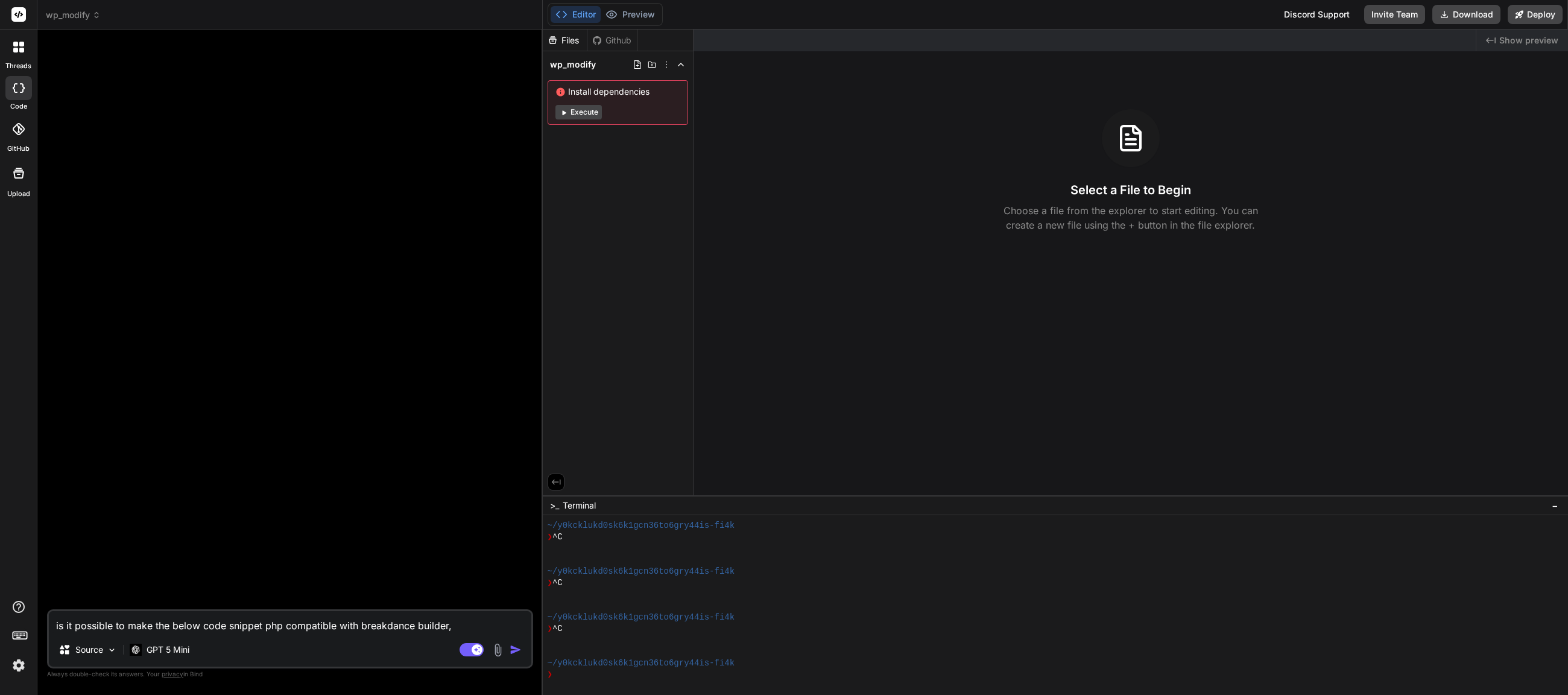
type textarea "x"
type textarea "is it possible to make the below code snippet php compatible with breakdance bu…"
type textarea "x"
type textarea "is it possible to make the below code snippet php compatible with breakdance bu…"
type textarea "x"
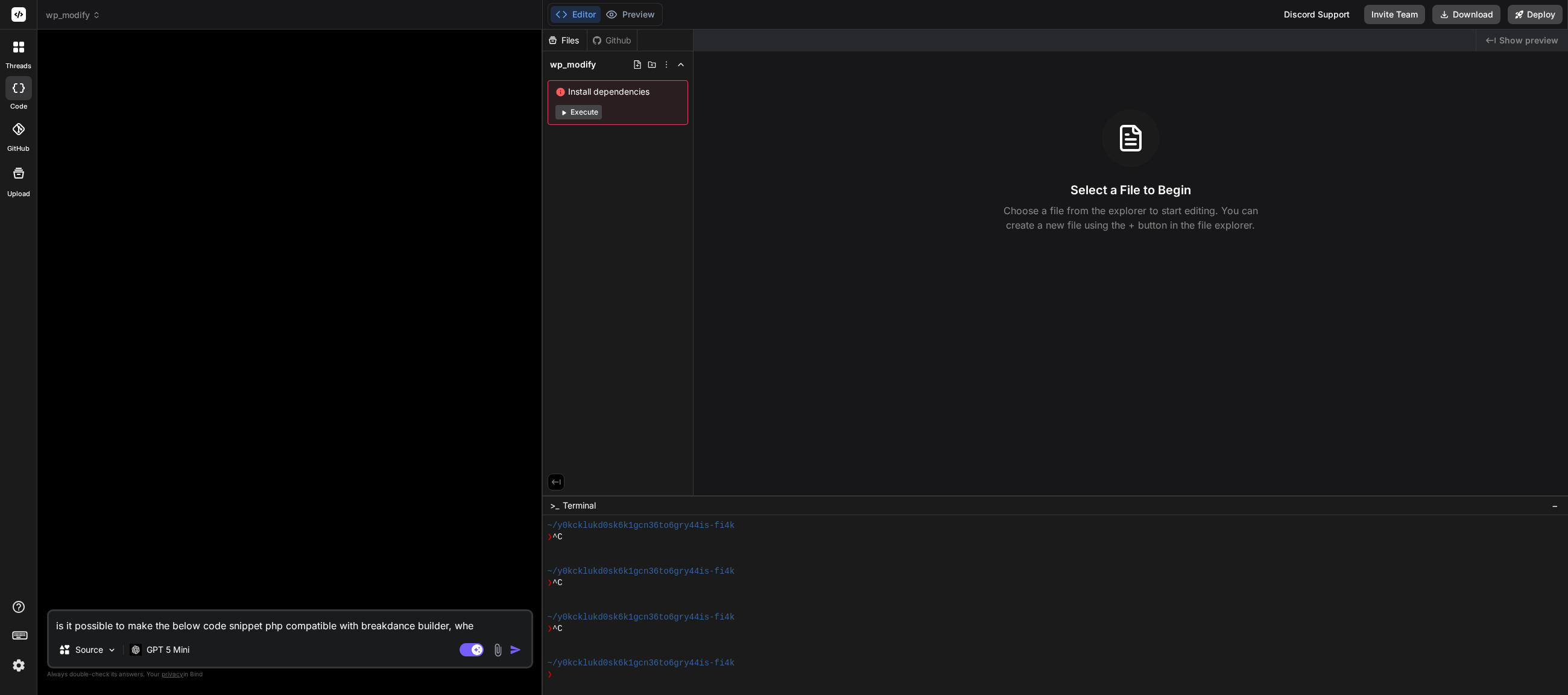
type textarea "is it possible to make the below code snippet php compatible with breakdance bu…"
type textarea "x"
type textarea "is it possible to make the below code snippet php compatible with breakdance bu…"
type textarea "x"
type textarea "is it possible to make the below code snippet php compatible with breakdance bu…"
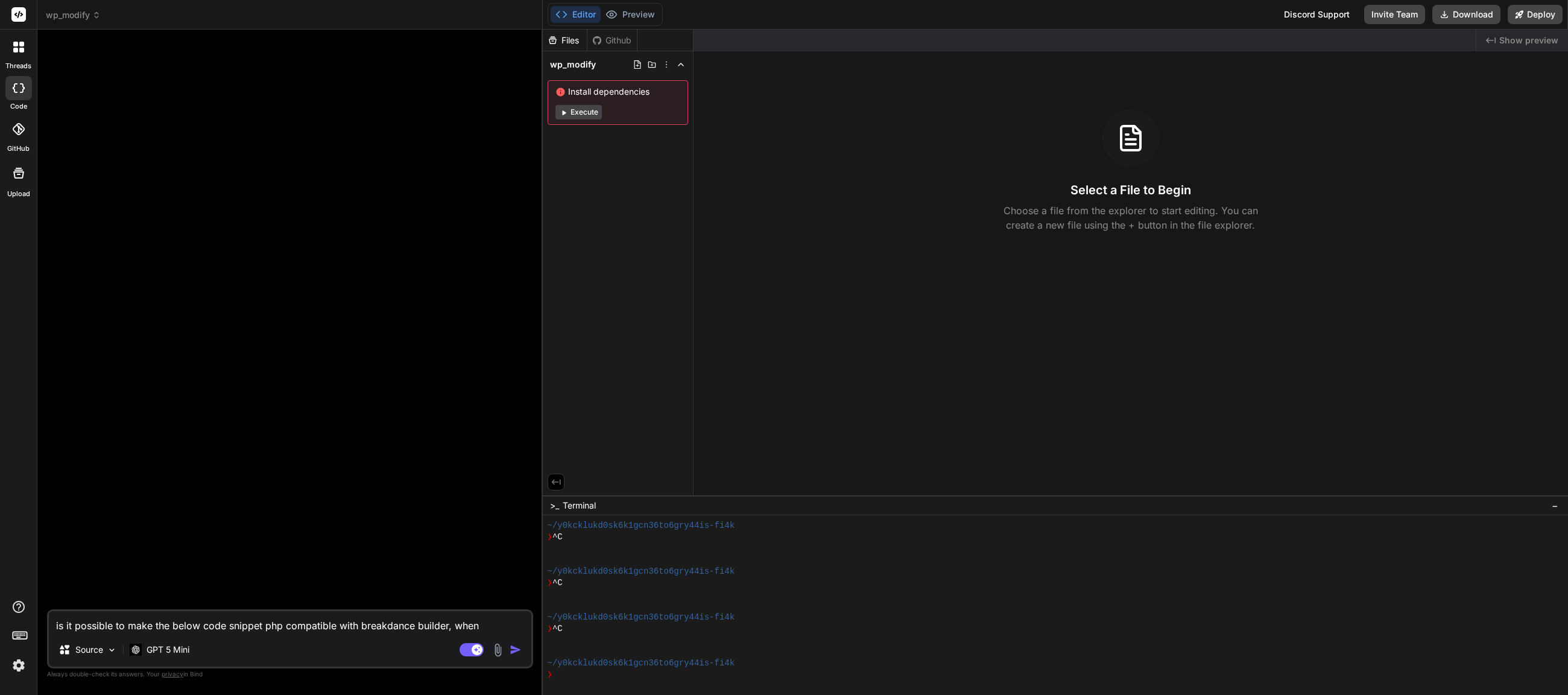
type textarea "x"
type textarea "is it possible to make the below code snippet php compatible with breakdance bu…"
type textarea "x"
type textarea "is it possible to make the below code snippet php compatible with breakdance bu…"
type textarea "x"
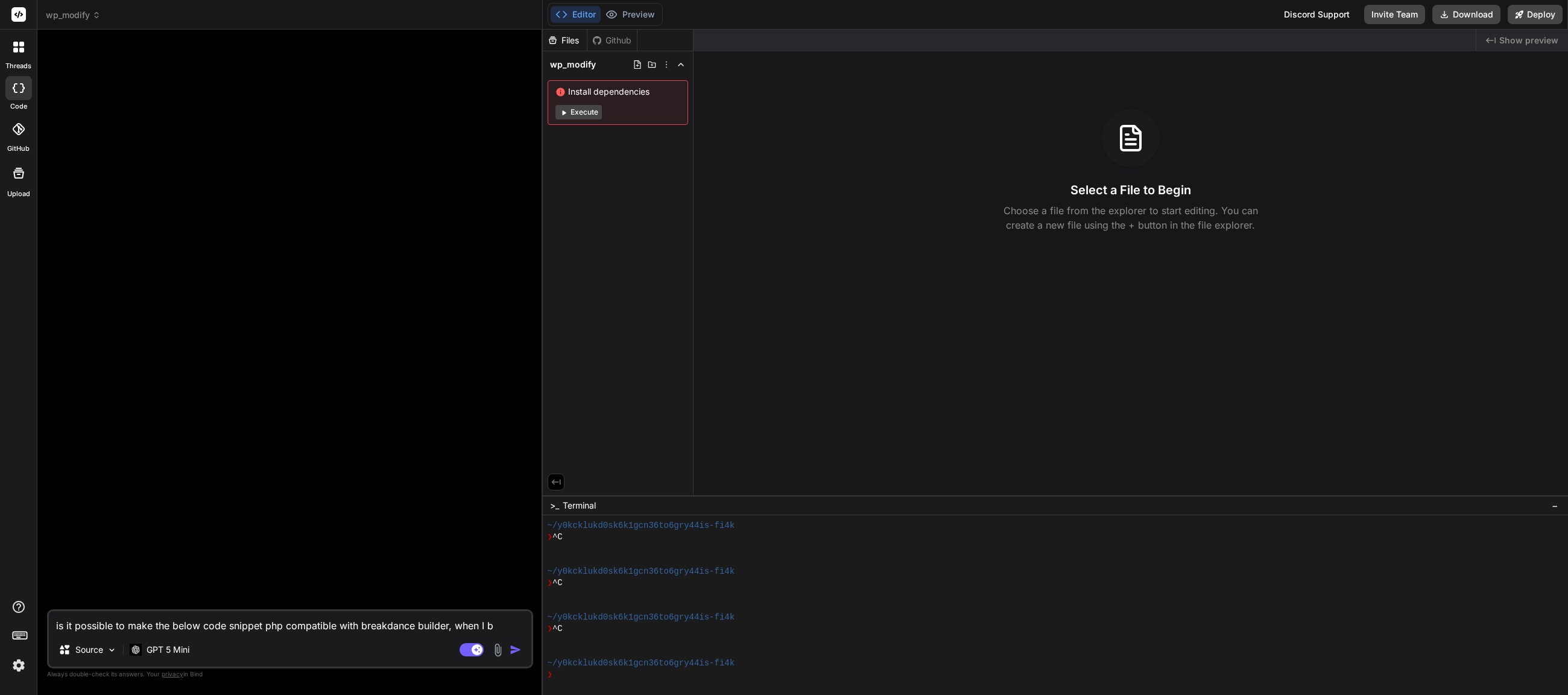
type textarea "is it possible to make the below code snippet php compatible with breakdance bu…"
type textarea "x"
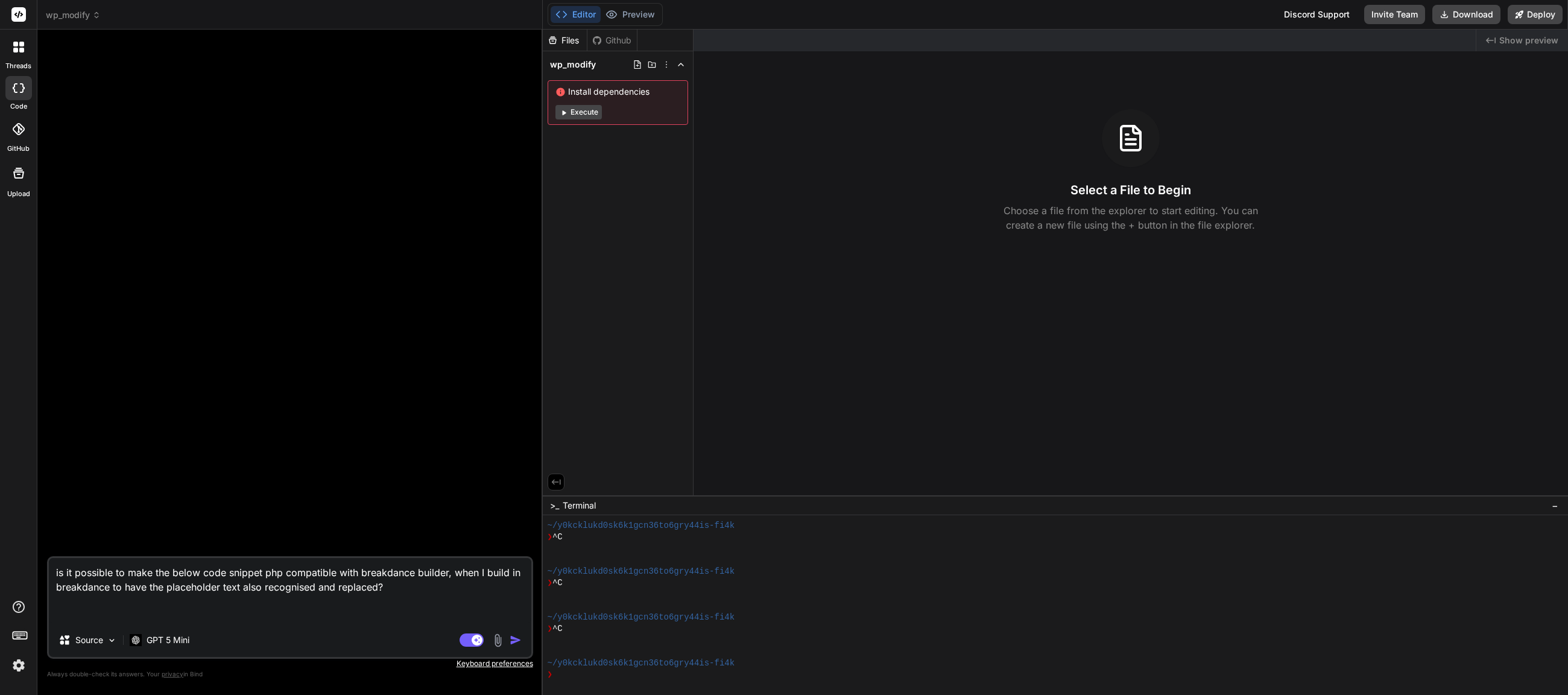
paste textarea "<?lor /** * Ipsu DOL Sitametc * Adipis-elit seddoei tem incididu UtlaBoree dolo…"
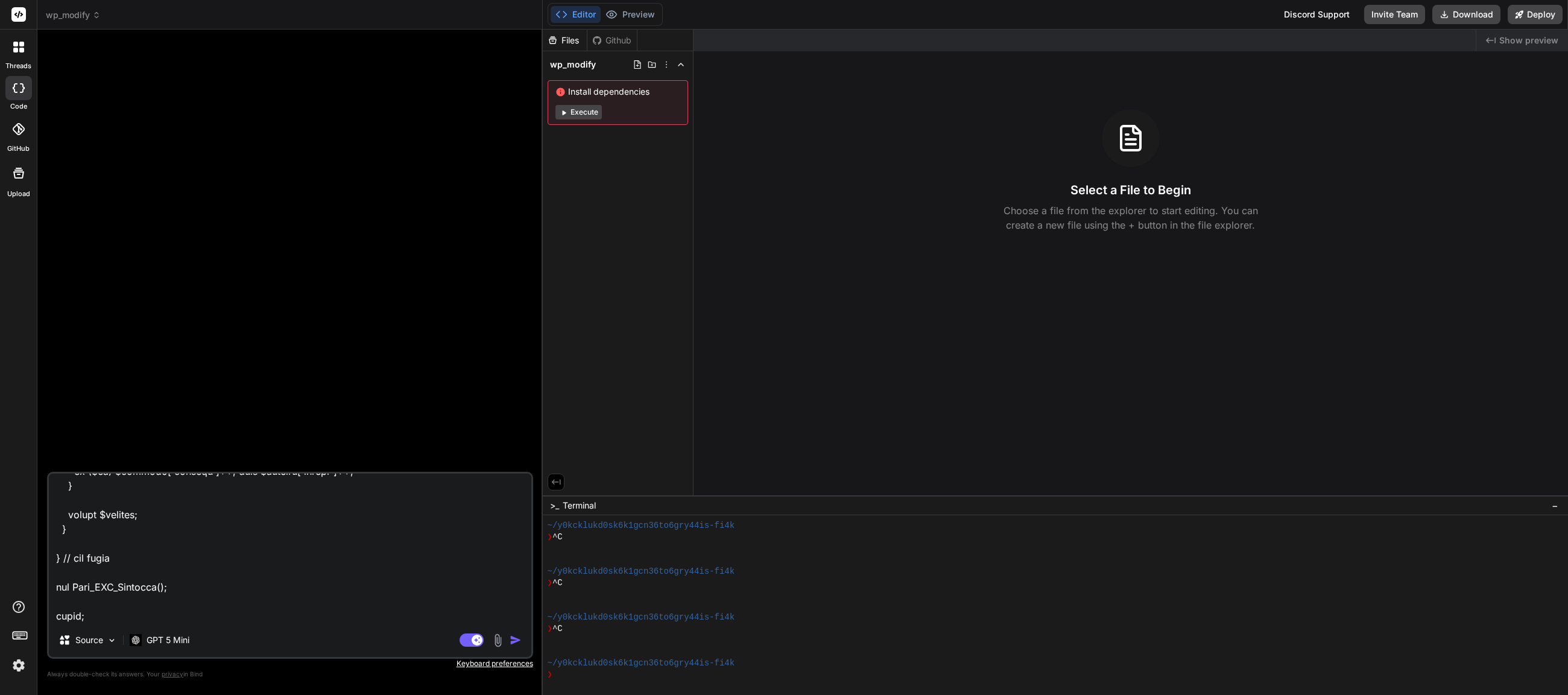
click at [513, 641] on img "button" at bounding box center [515, 640] width 12 height 12
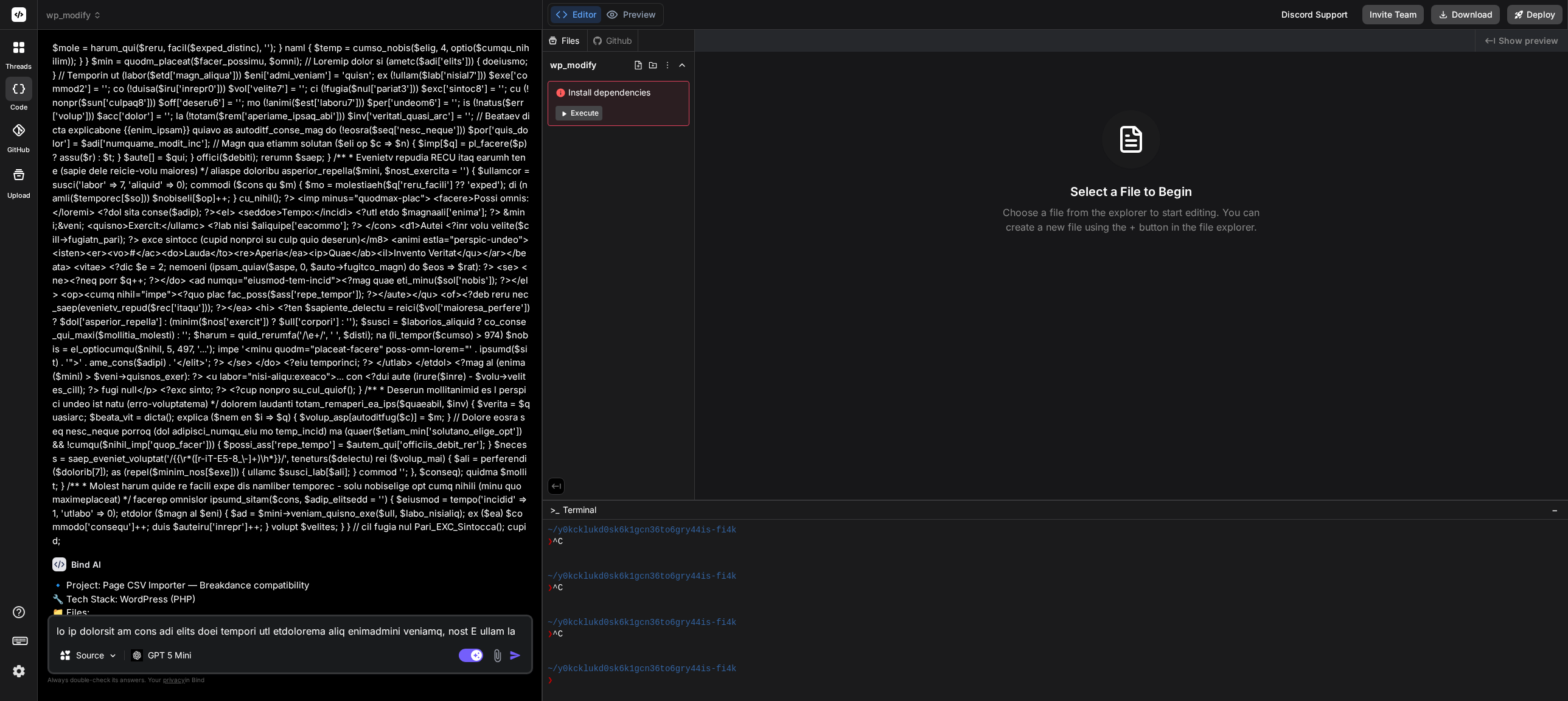
scroll to position [5815, 0]
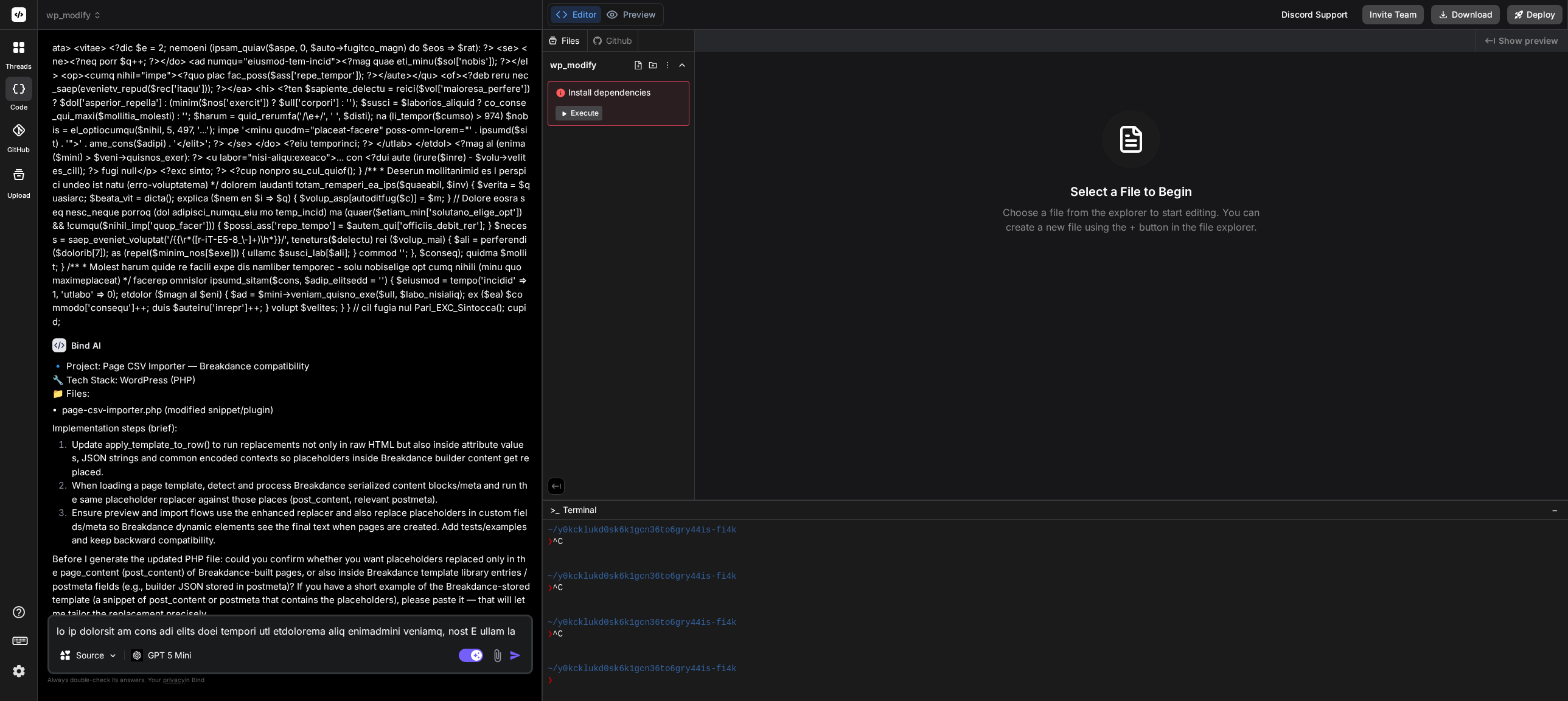
click at [163, 634] on textarea at bounding box center [290, 627] width 482 height 22
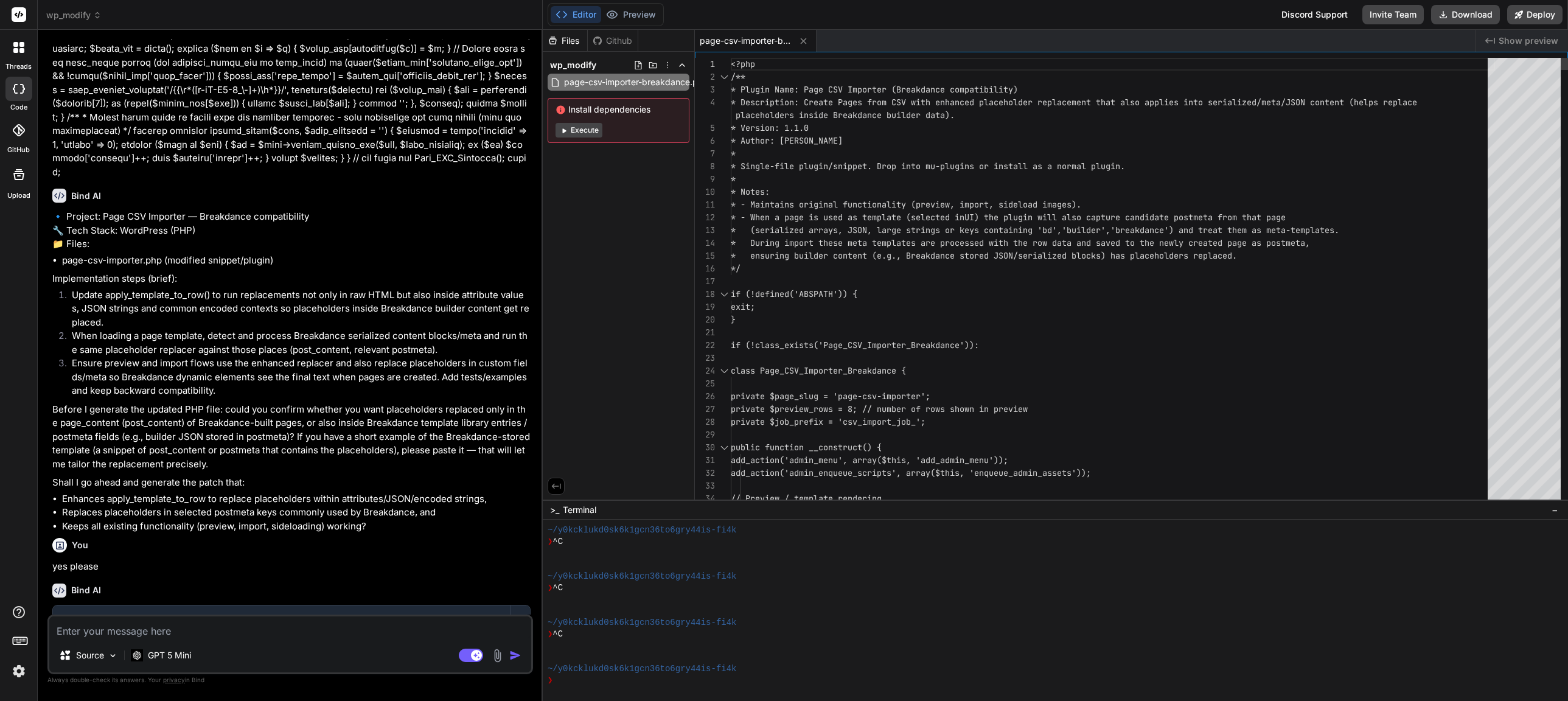
scroll to position [77, 0]
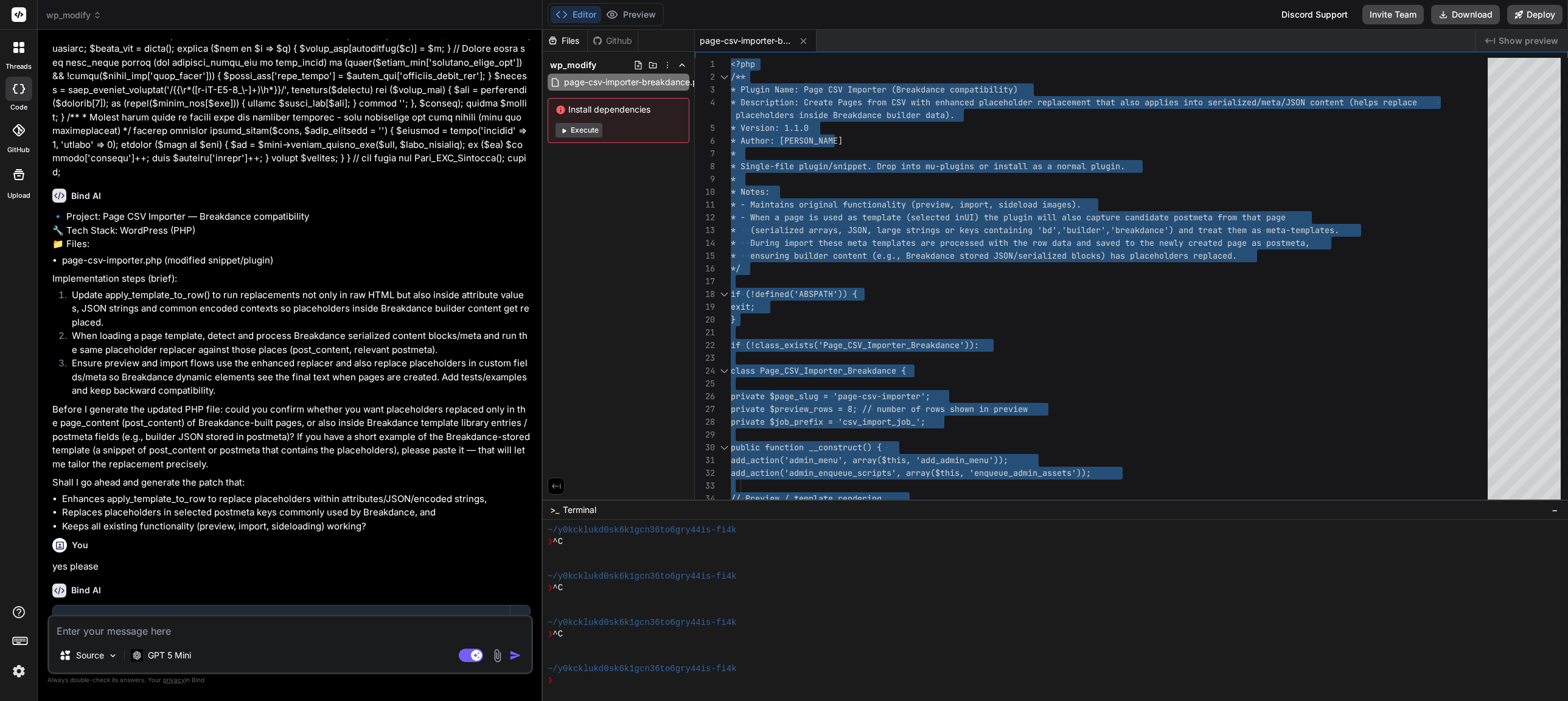
click at [222, 630] on textarea at bounding box center [290, 627] width 482 height 22
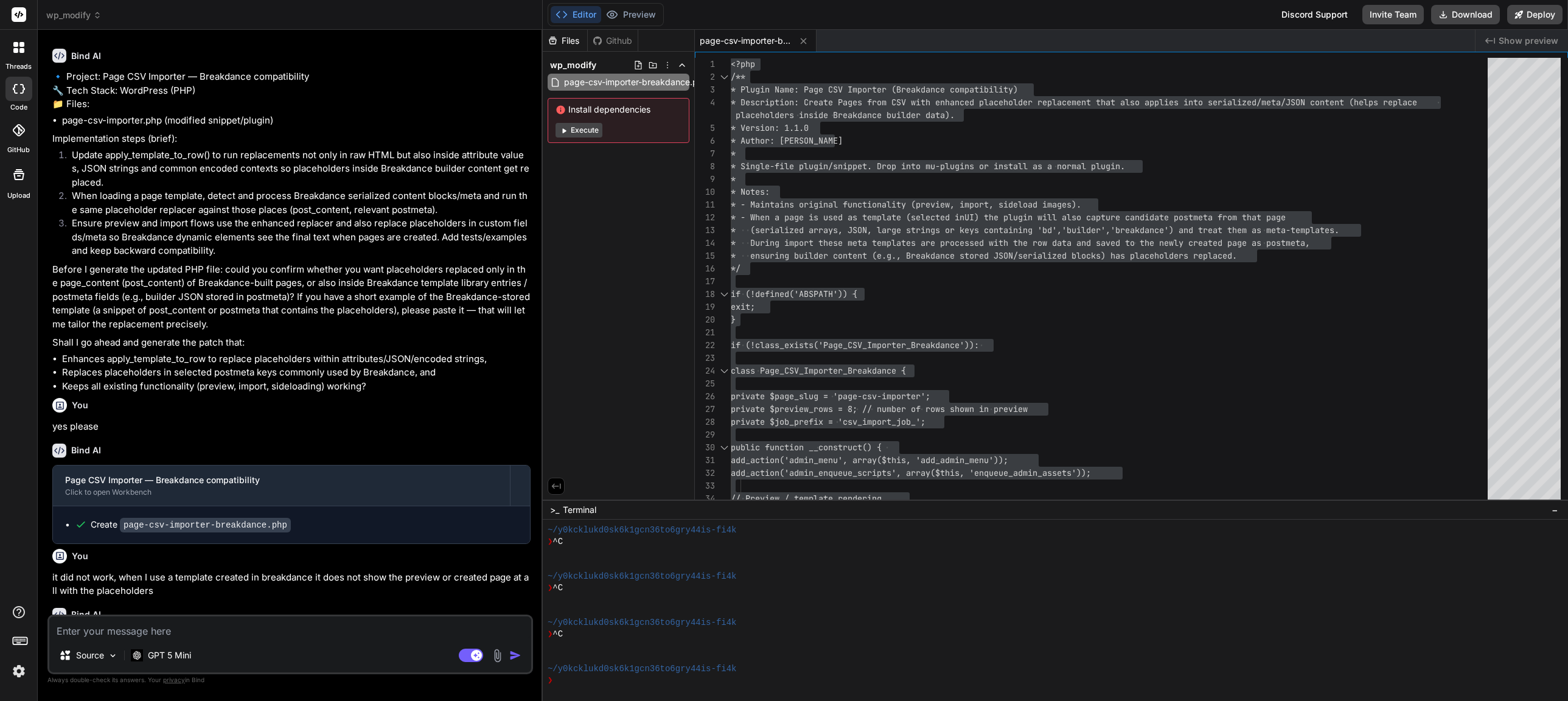
scroll to position [6506, 0]
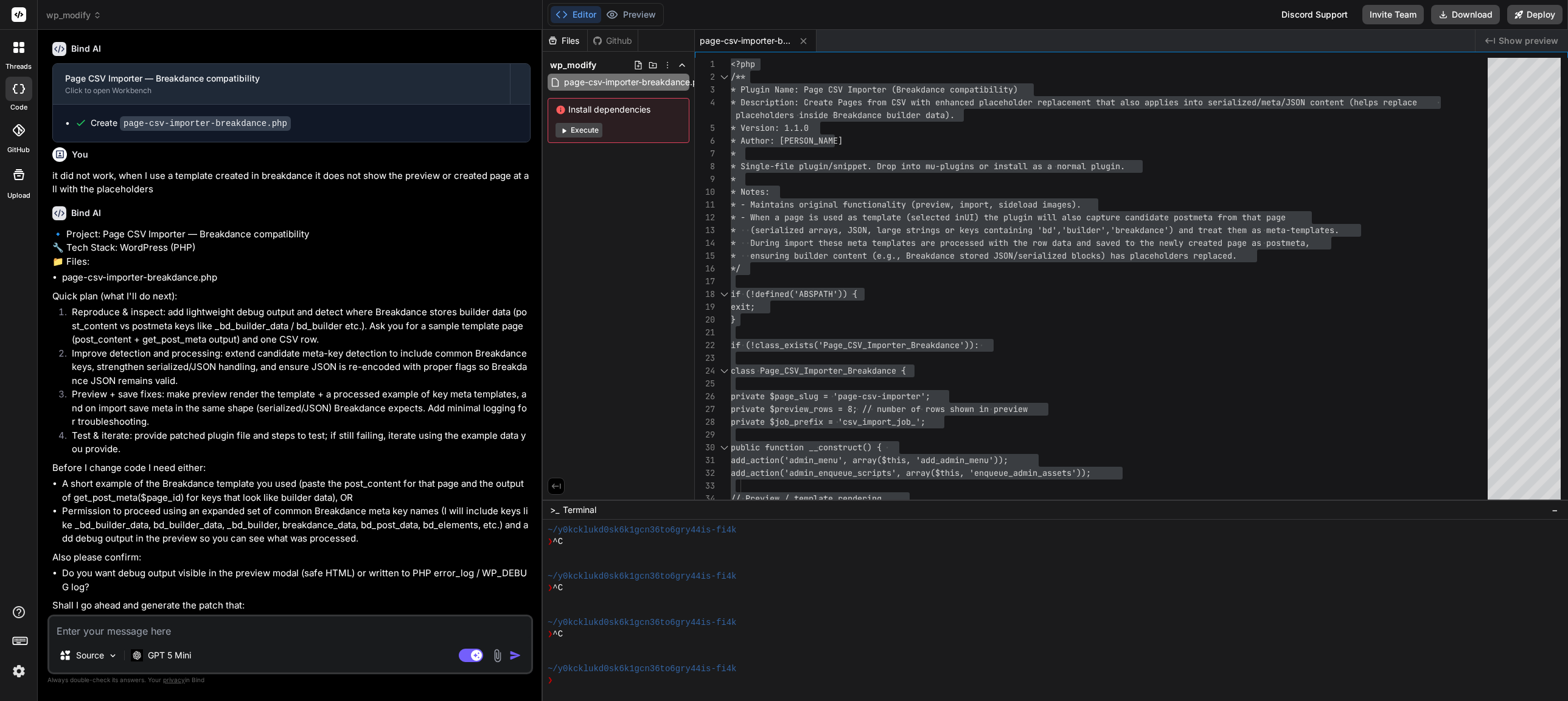
click at [112, 637] on textarea at bounding box center [290, 627] width 482 height 22
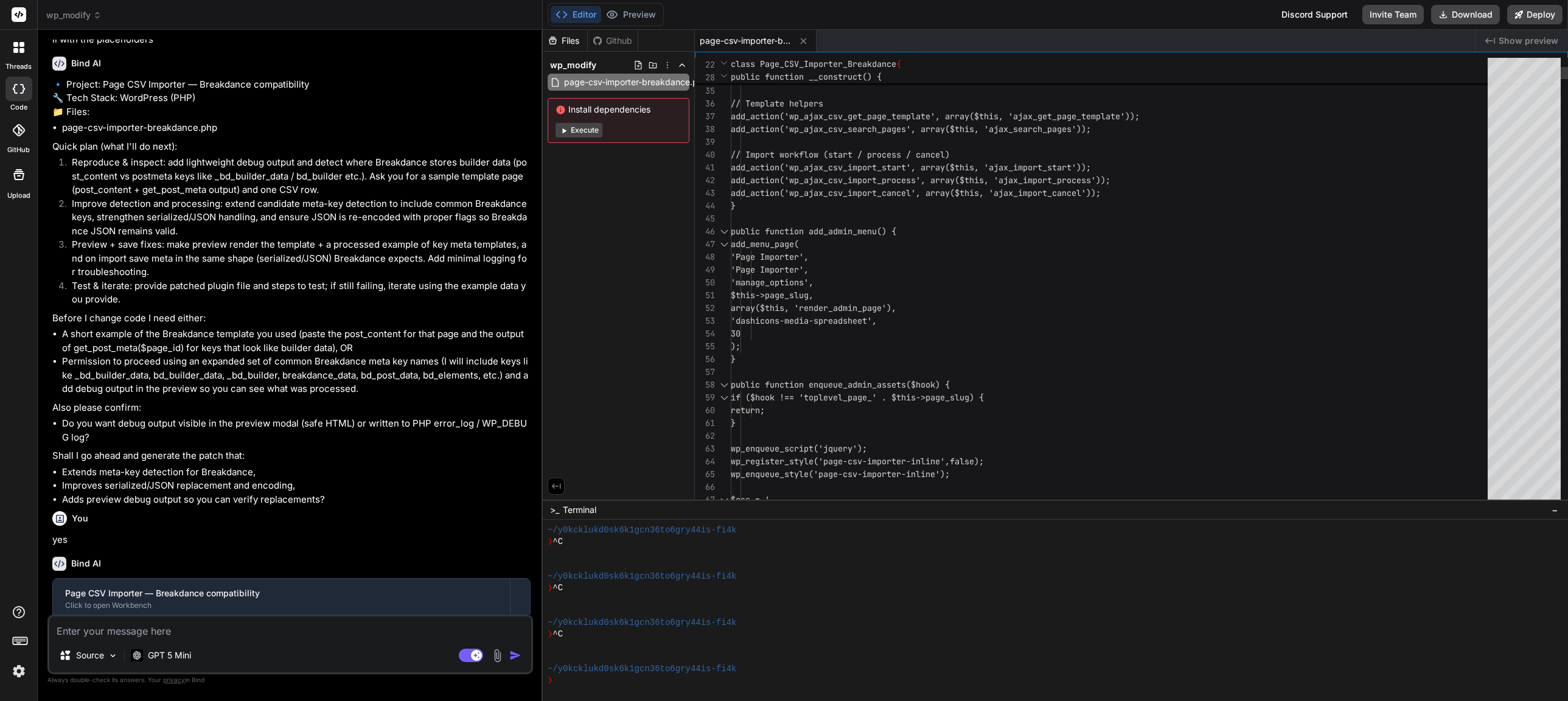
scroll to position [64, 0]
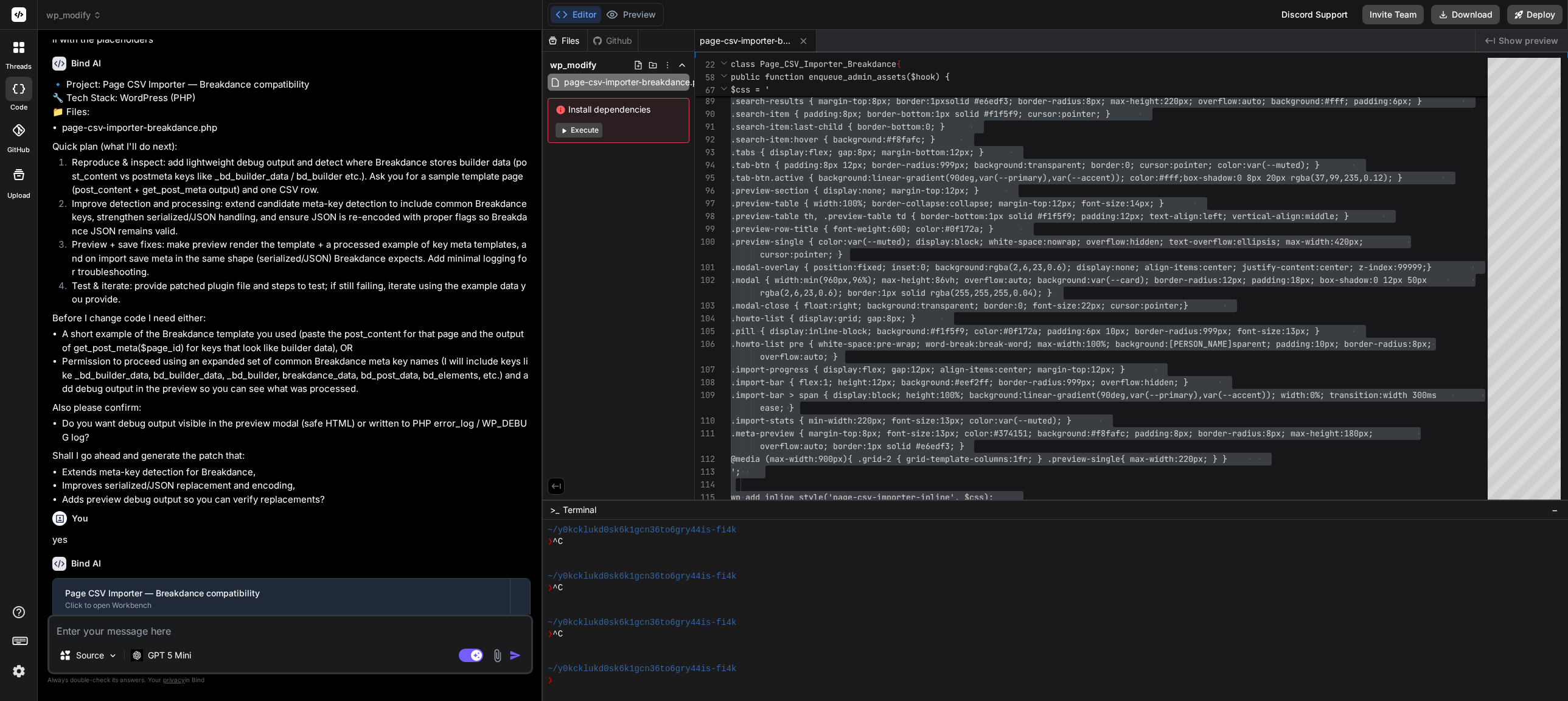
click at [153, 634] on textarea at bounding box center [290, 627] width 482 height 22
click at [666, 65] on icon at bounding box center [667, 65] width 10 height 10
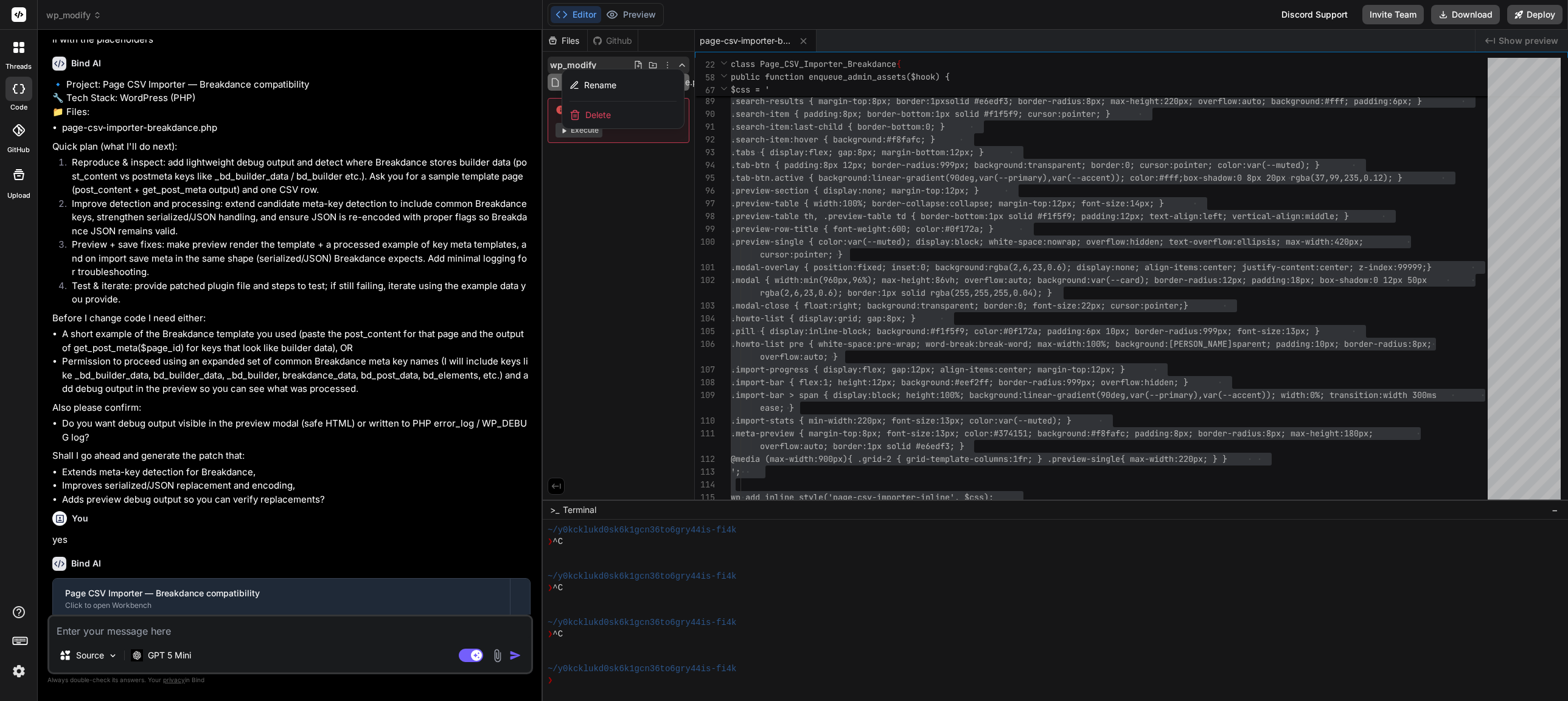
click at [626, 116] on div "Delete" at bounding box center [623, 115] width 121 height 27
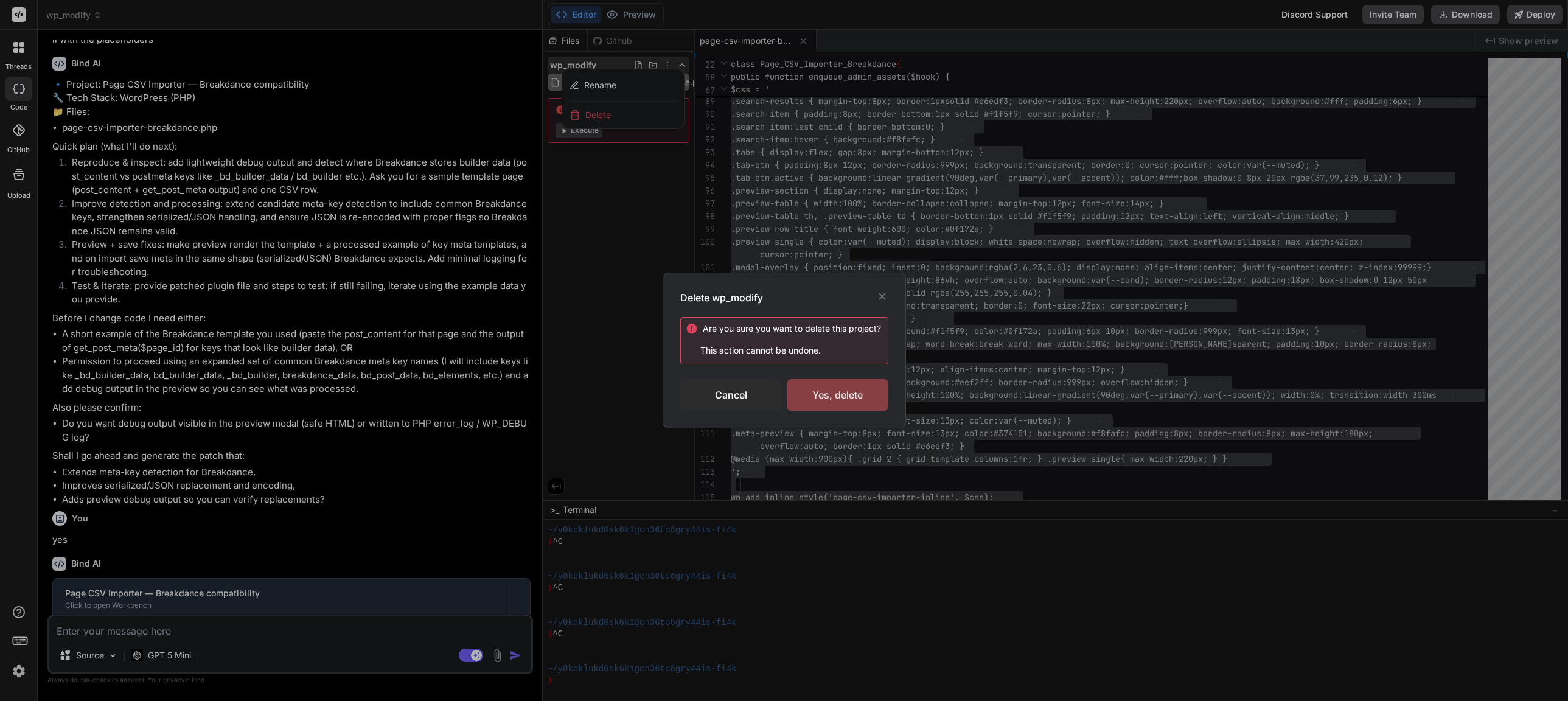
click at [865, 398] on div "Yes, delete" at bounding box center [838, 395] width 102 height 32
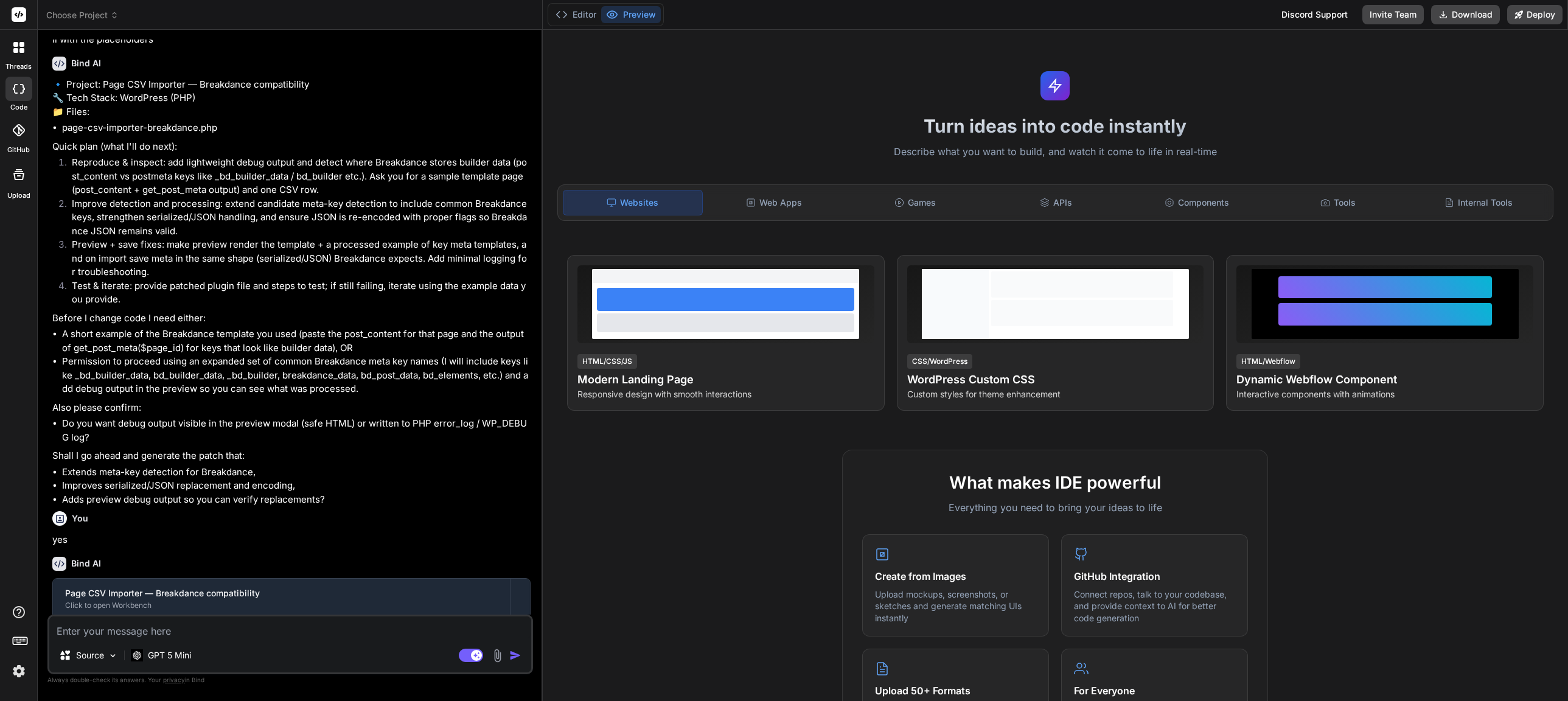
click at [93, 16] on span "Choose Project" at bounding box center [83, 15] width 72 height 12
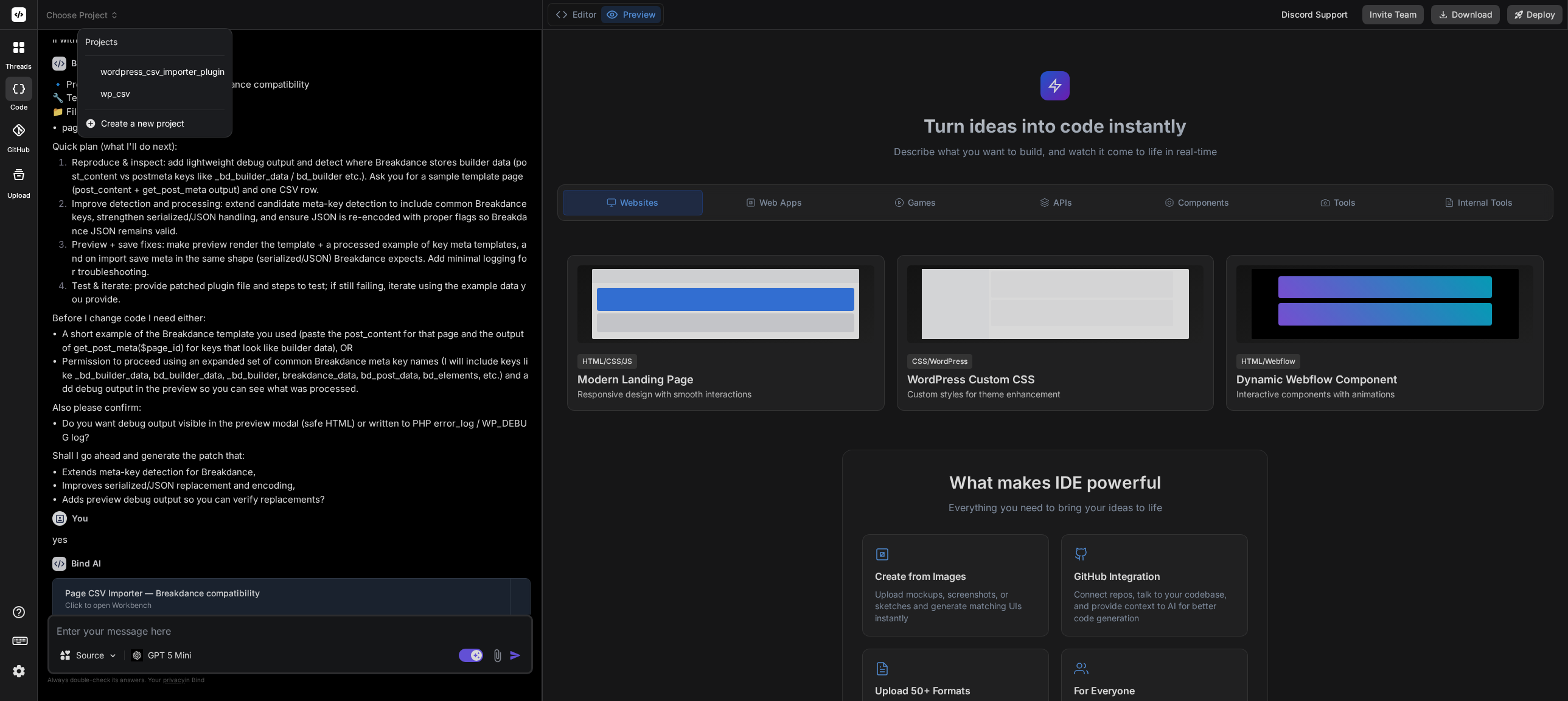
click at [117, 124] on span "Create a new project" at bounding box center [142, 123] width 83 height 12
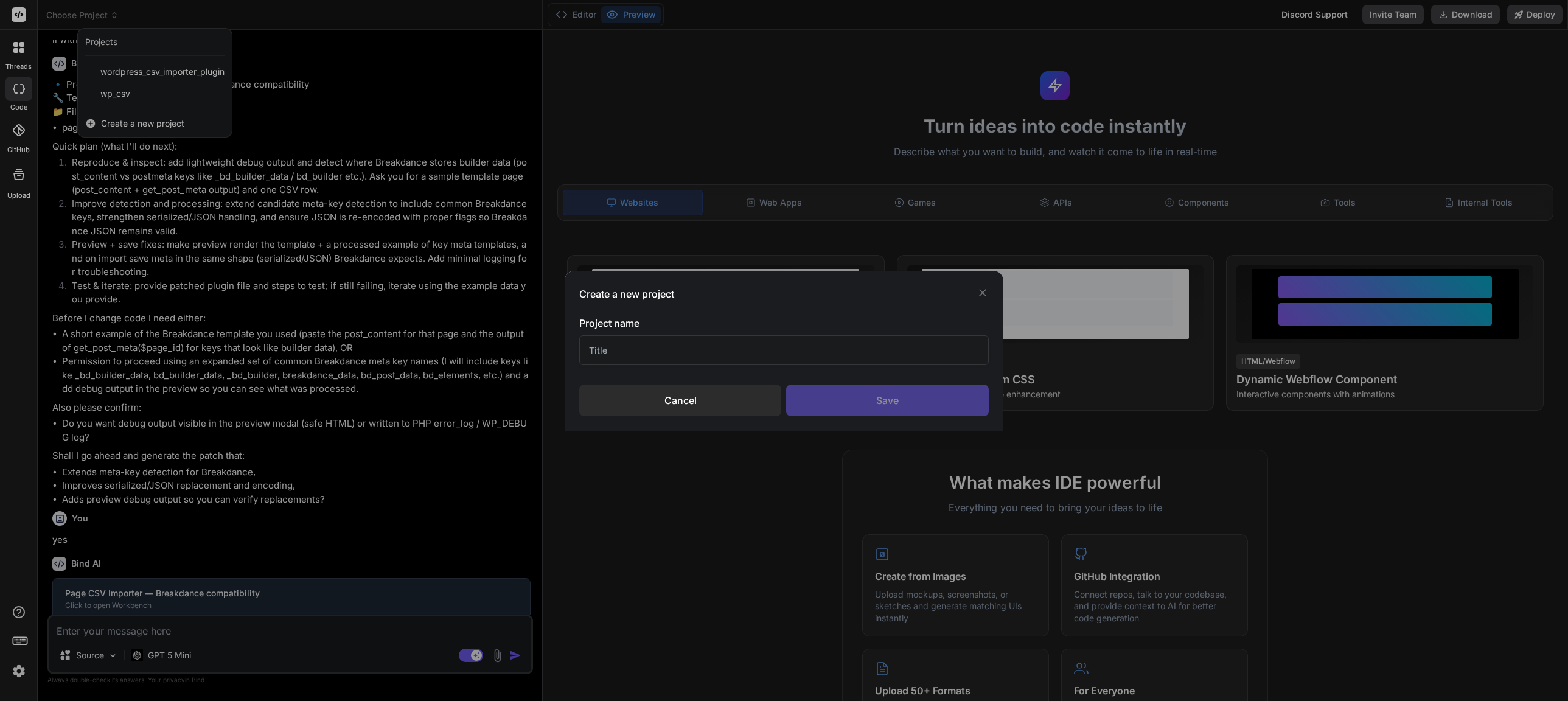
click at [634, 358] on input "text" at bounding box center [784, 350] width 410 height 29
click at [961, 396] on div "Save" at bounding box center [887, 400] width 202 height 32
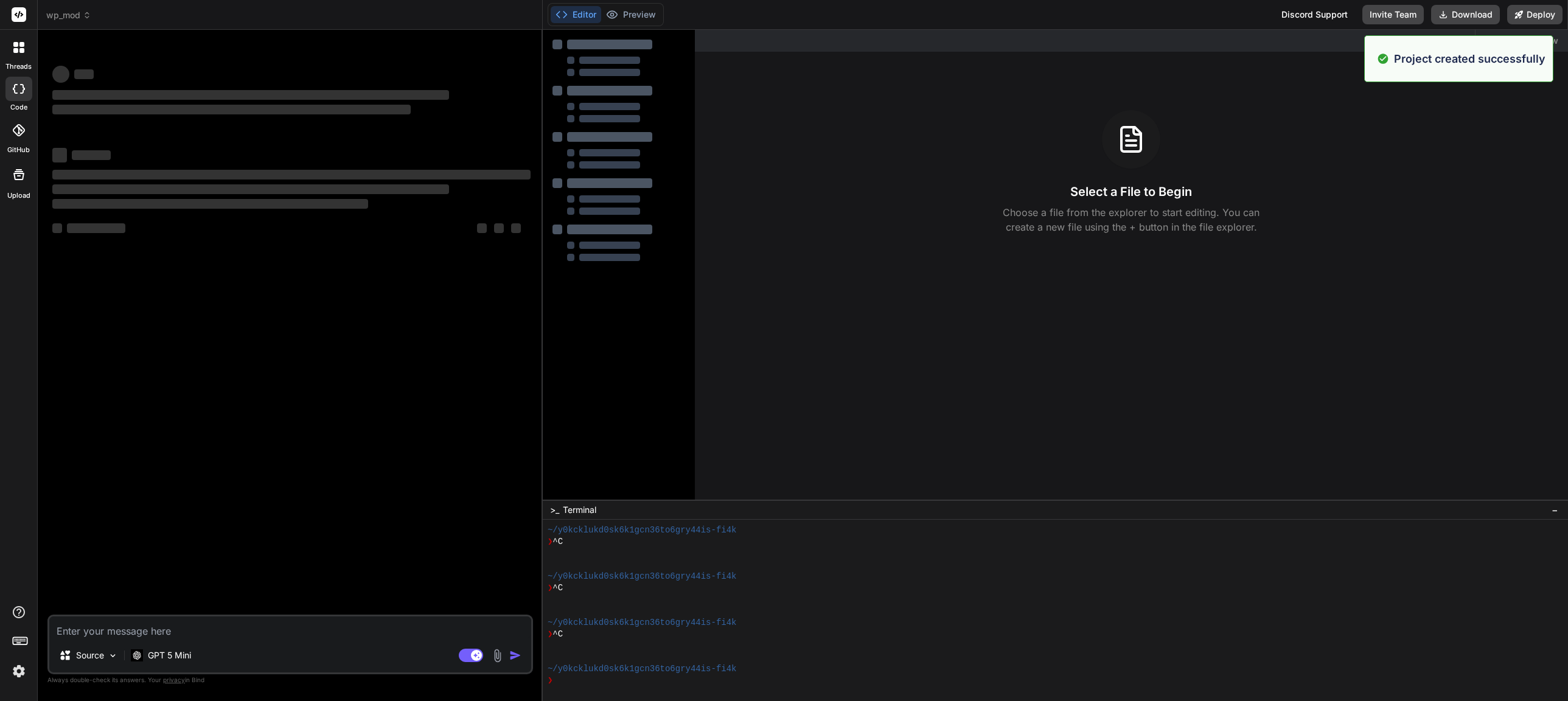
scroll to position [162, 0]
click at [126, 635] on textarea at bounding box center [290, 627] width 482 height 22
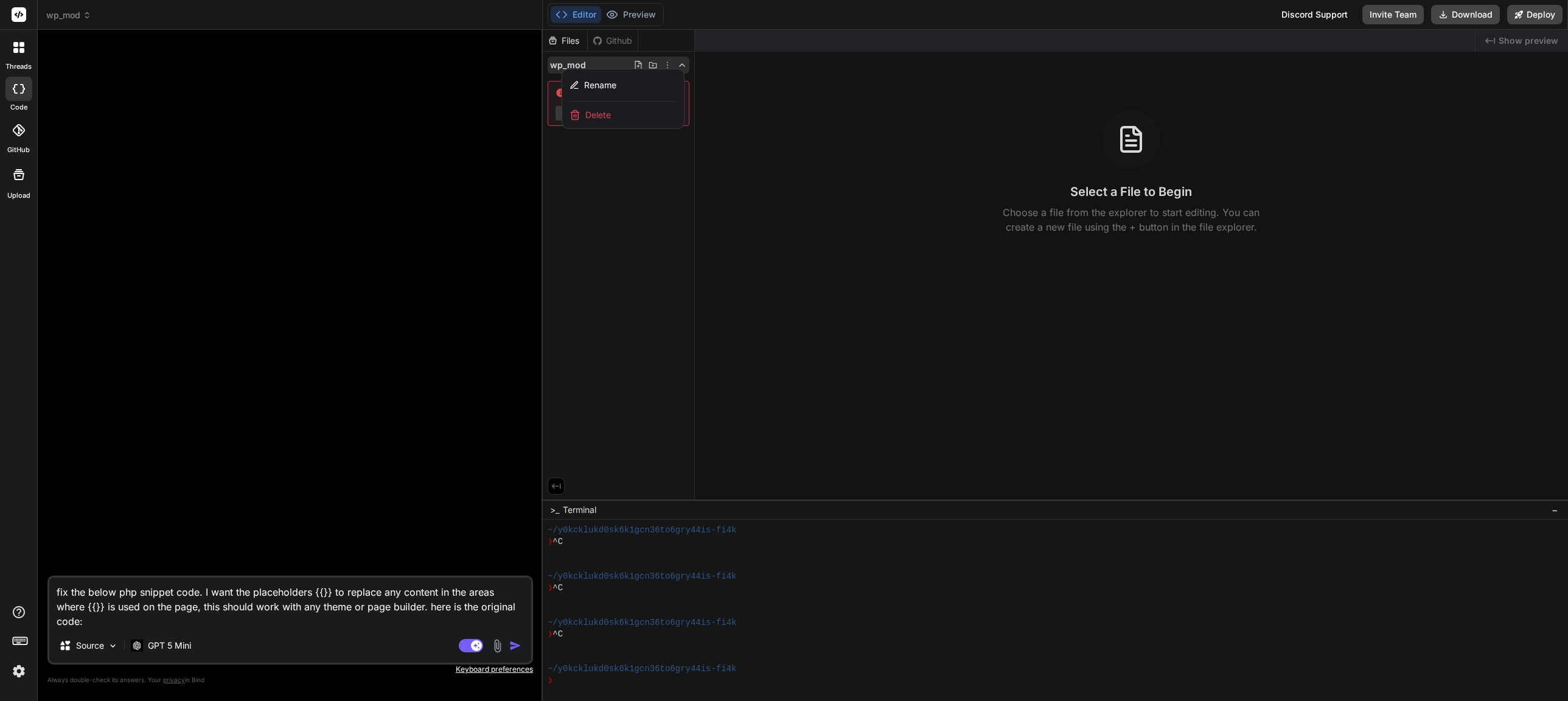
paste textarea "/** * Lore IPS Dolorsit * Ametco-adip elitsed doe temporin UtlaBoree dolor magn…"
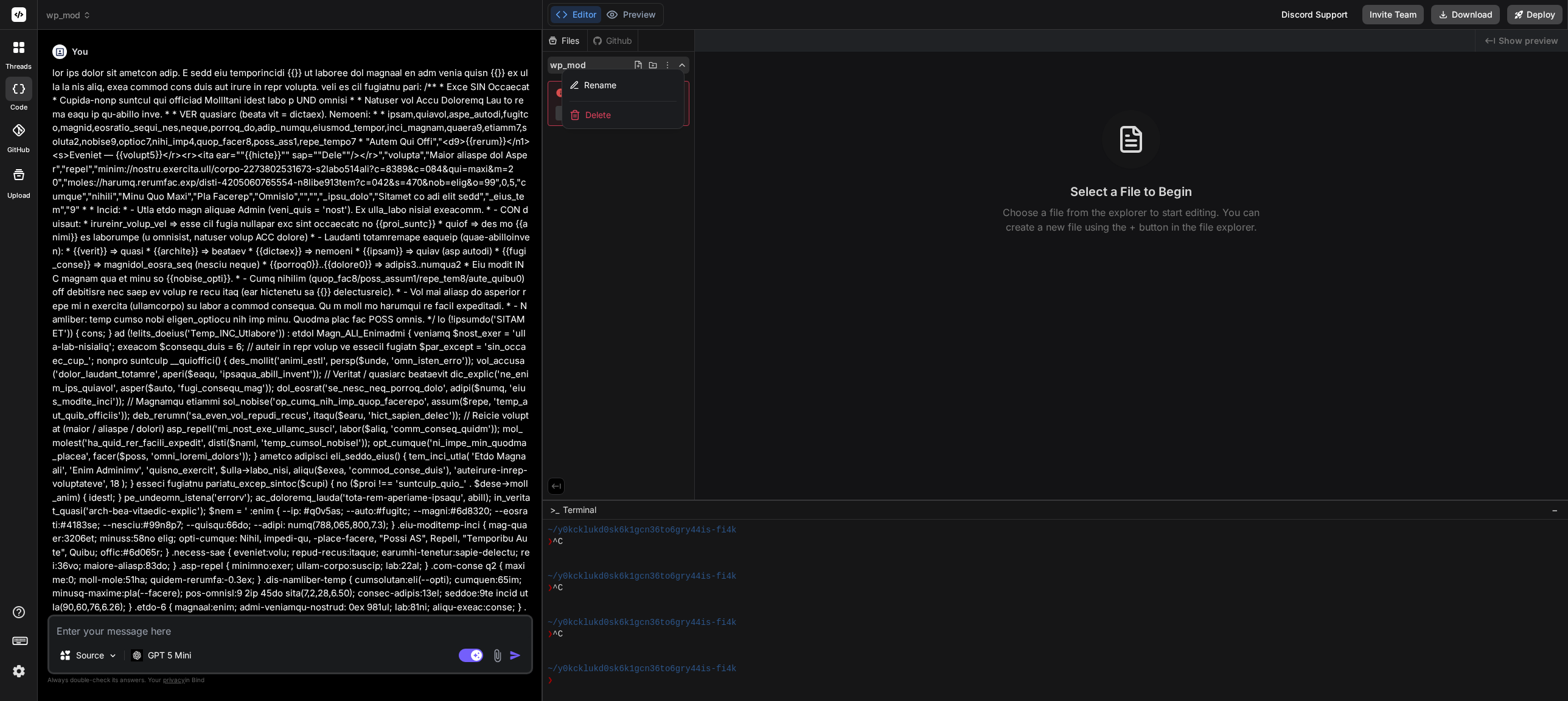
scroll to position [0, 0]
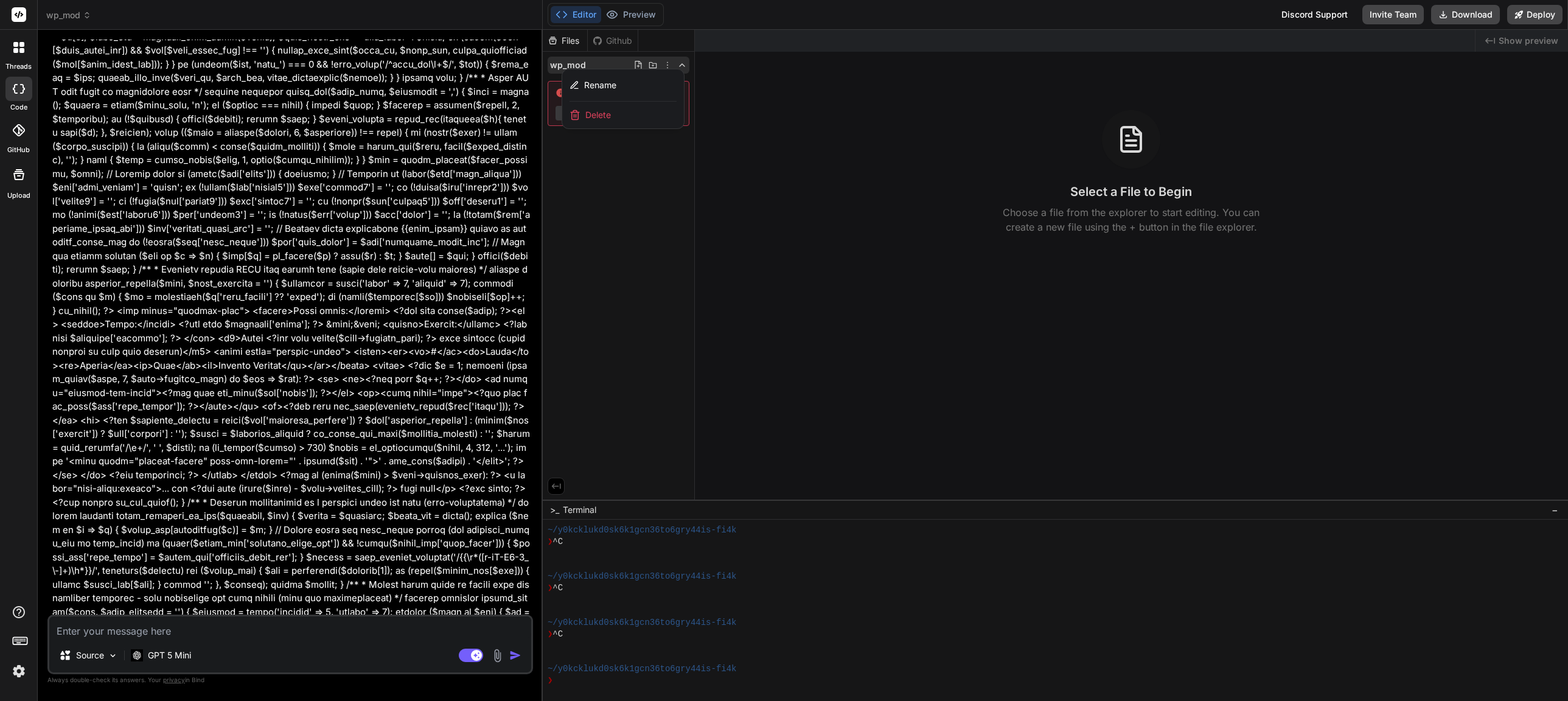
scroll to position [5520, 0]
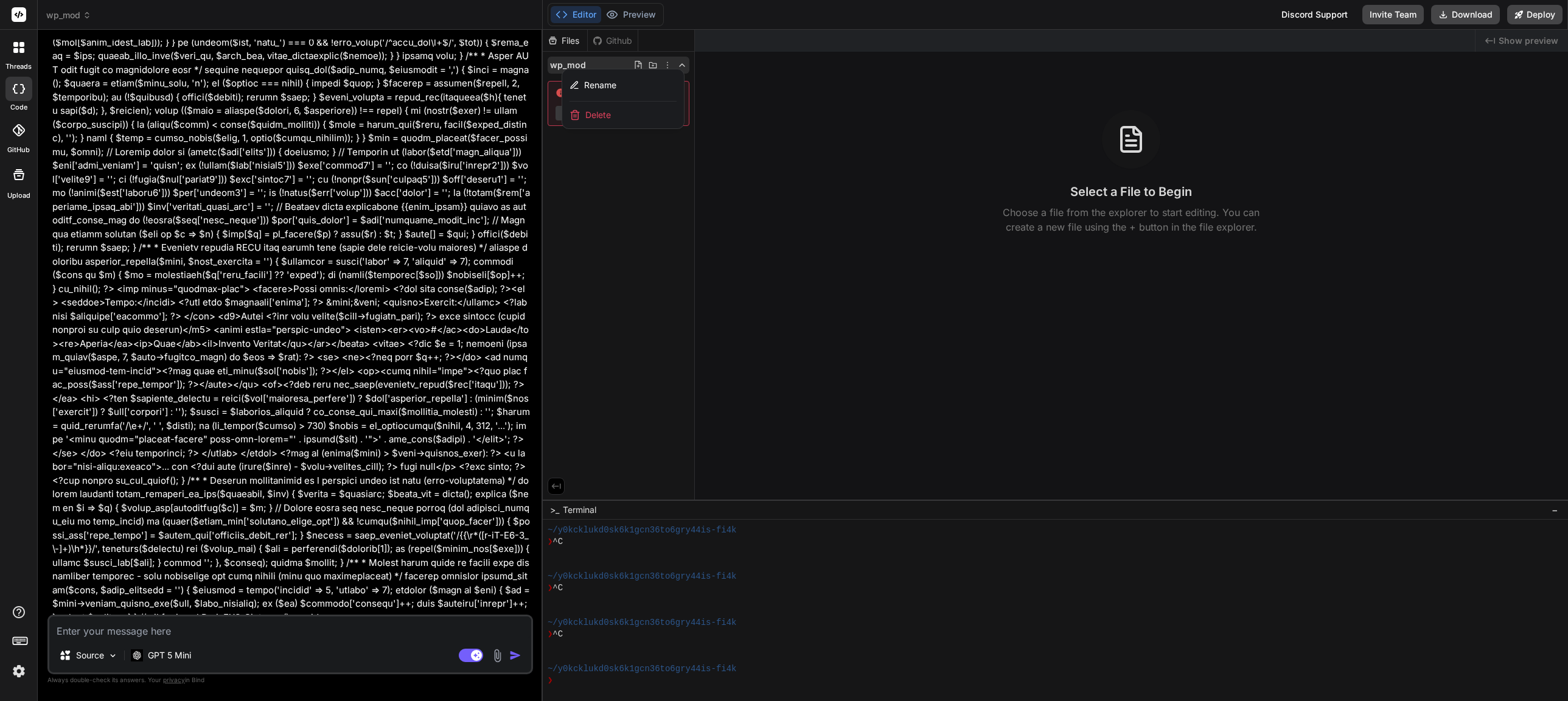
click at [597, 268] on div at bounding box center [1055, 365] width 1025 height 671
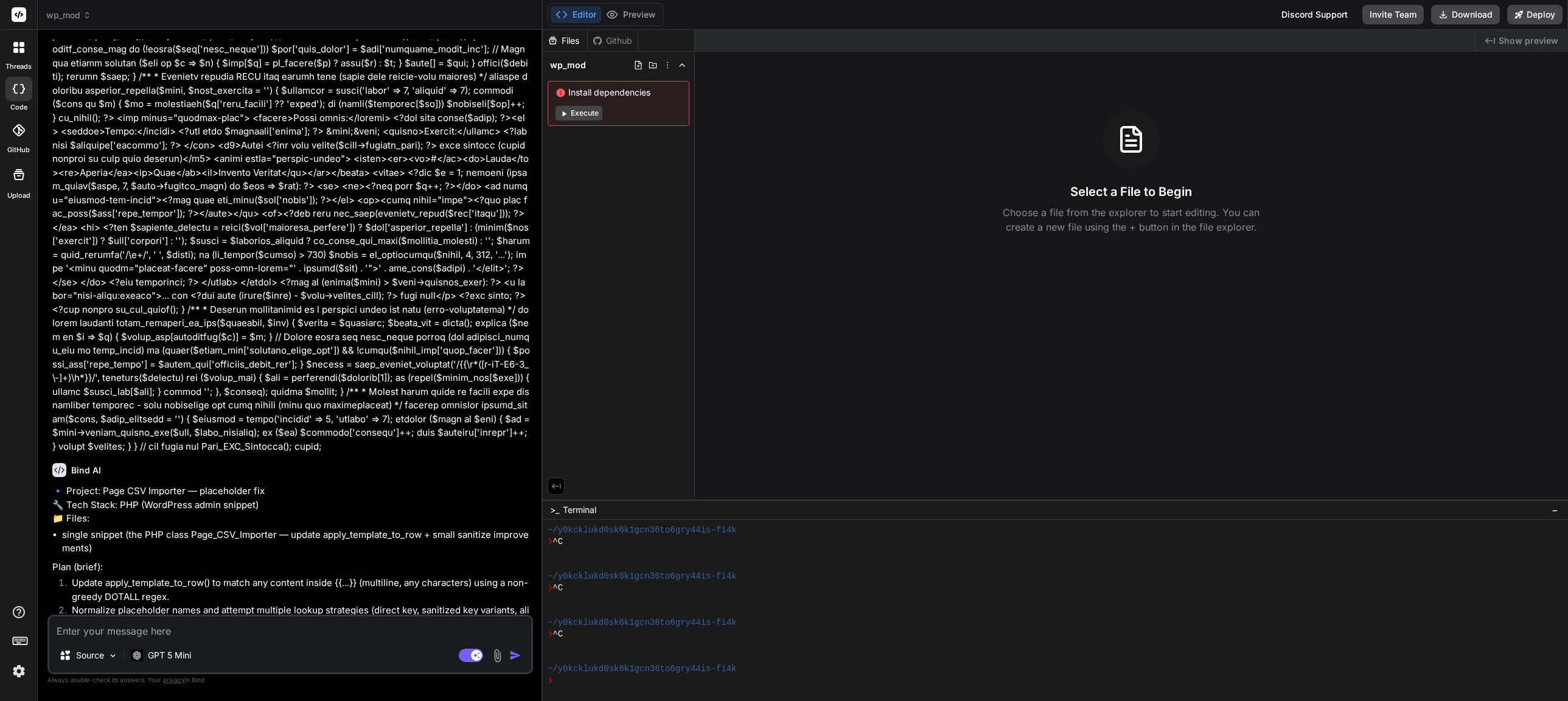
click at [136, 629] on textarea at bounding box center [290, 627] width 482 height 22
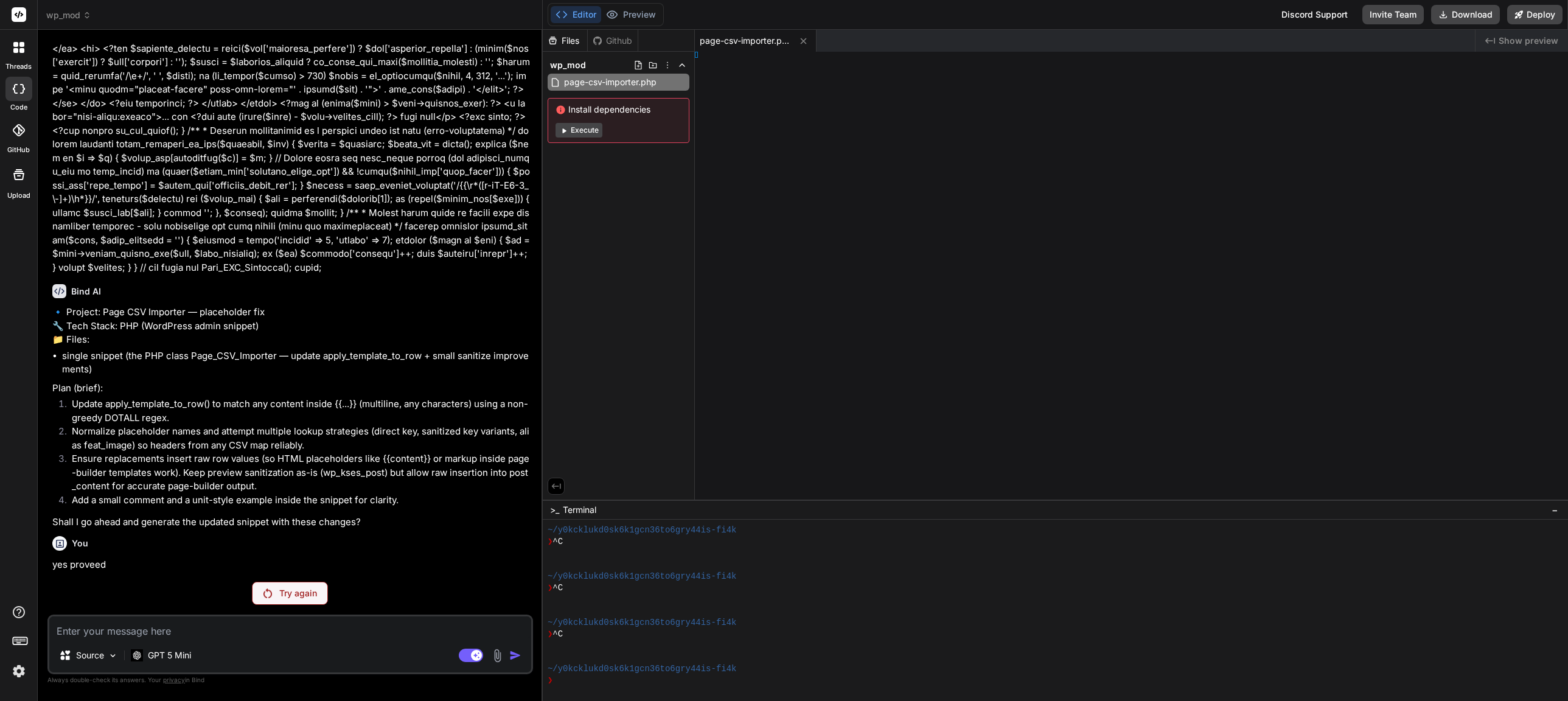
scroll to position [5773, 0]
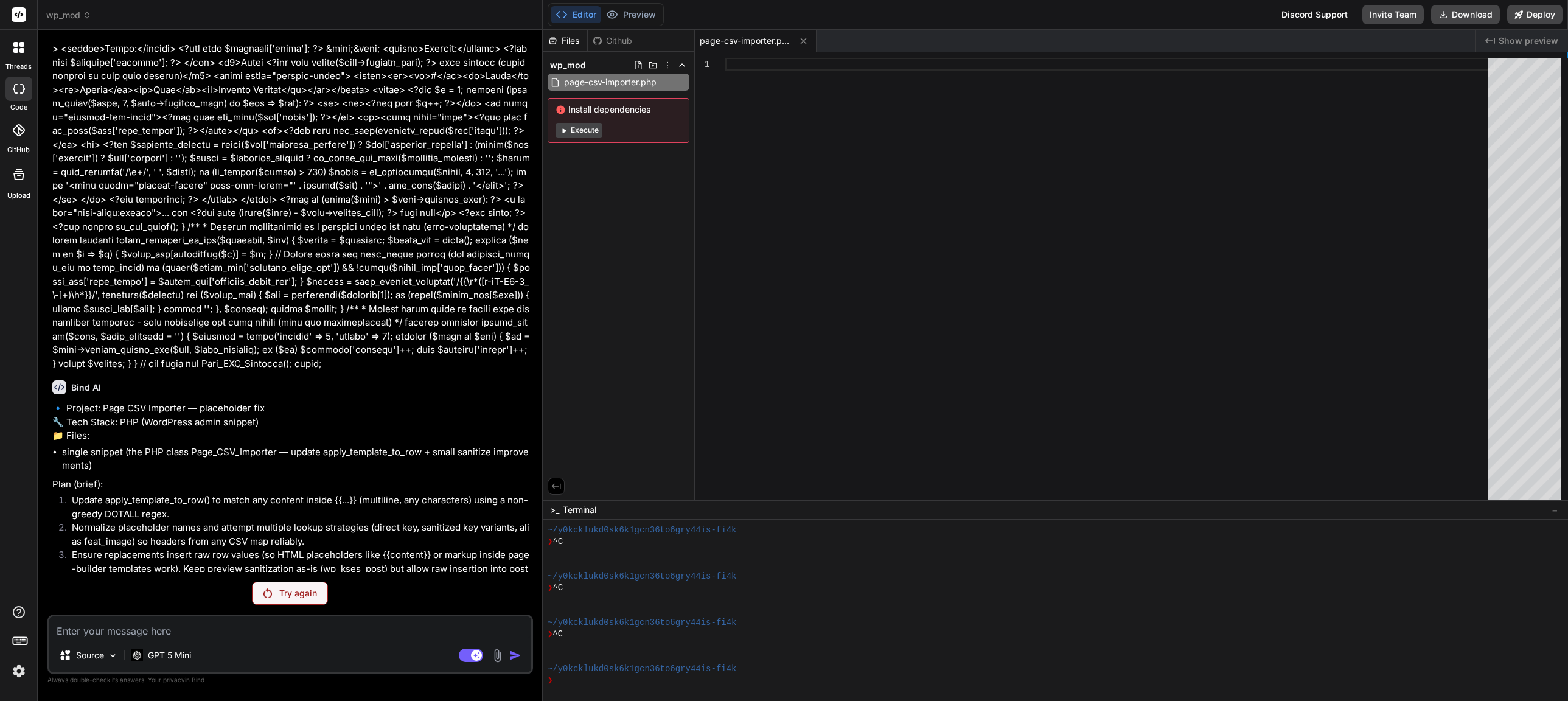
click at [297, 590] on p "Try again" at bounding box center [297, 593] width 38 height 12
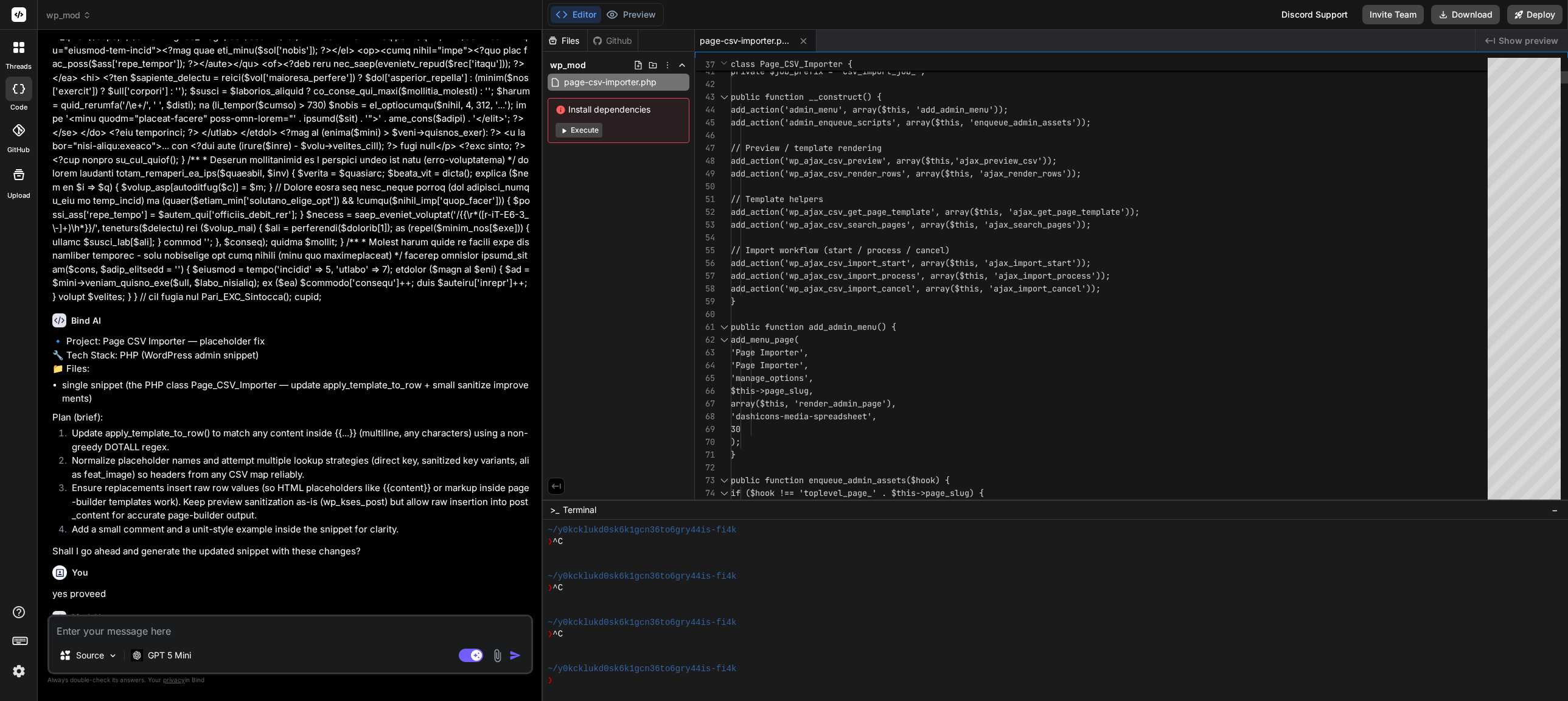
scroll to position [51, 0]
